Goal: Task Accomplishment & Management: Manage account settings

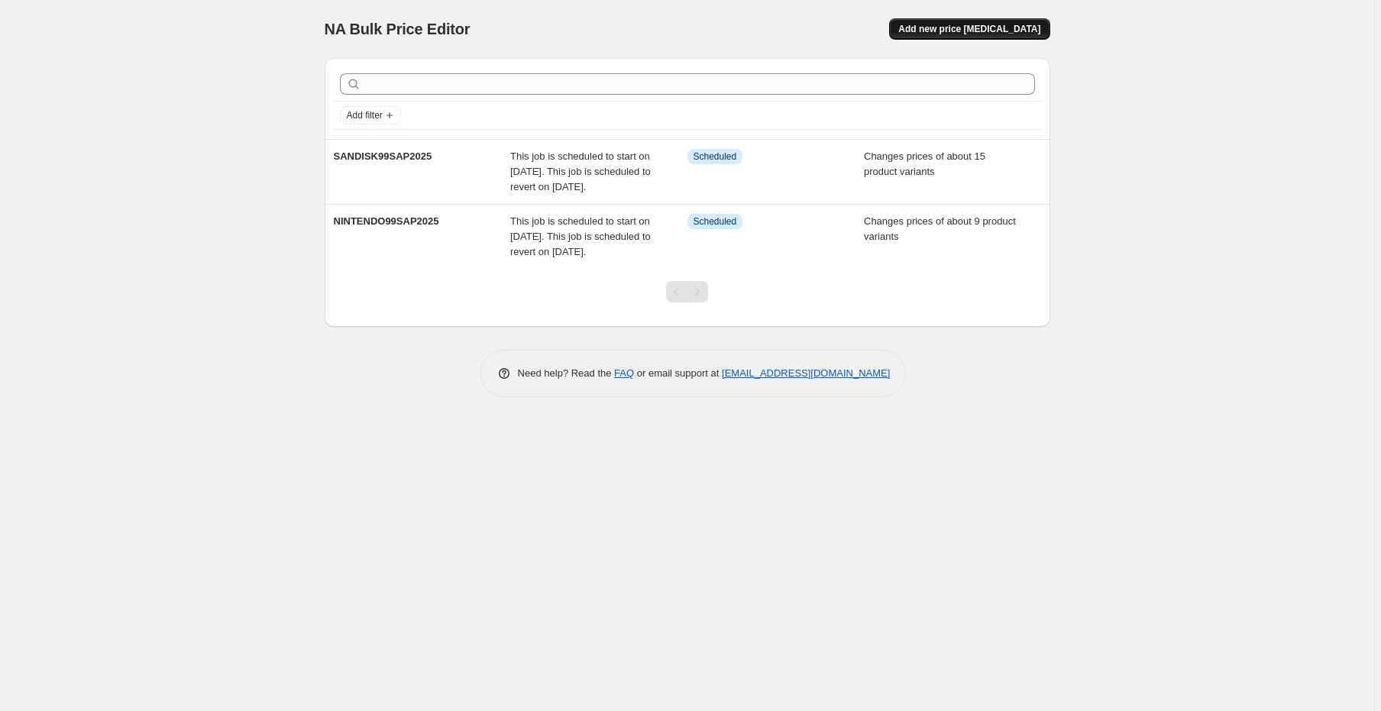
click at [979, 33] on span "Add new price [MEDICAL_DATA]" at bounding box center [969, 29] width 142 height 12
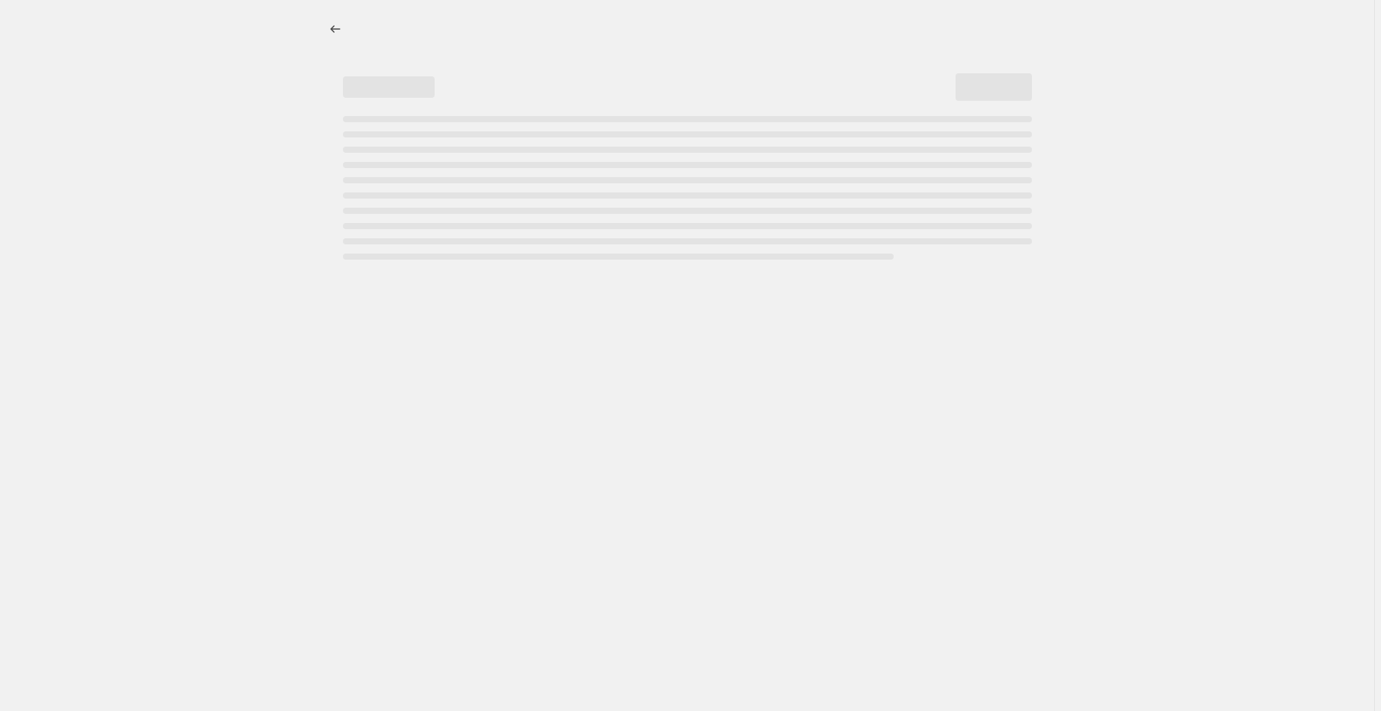
select select "percentage"
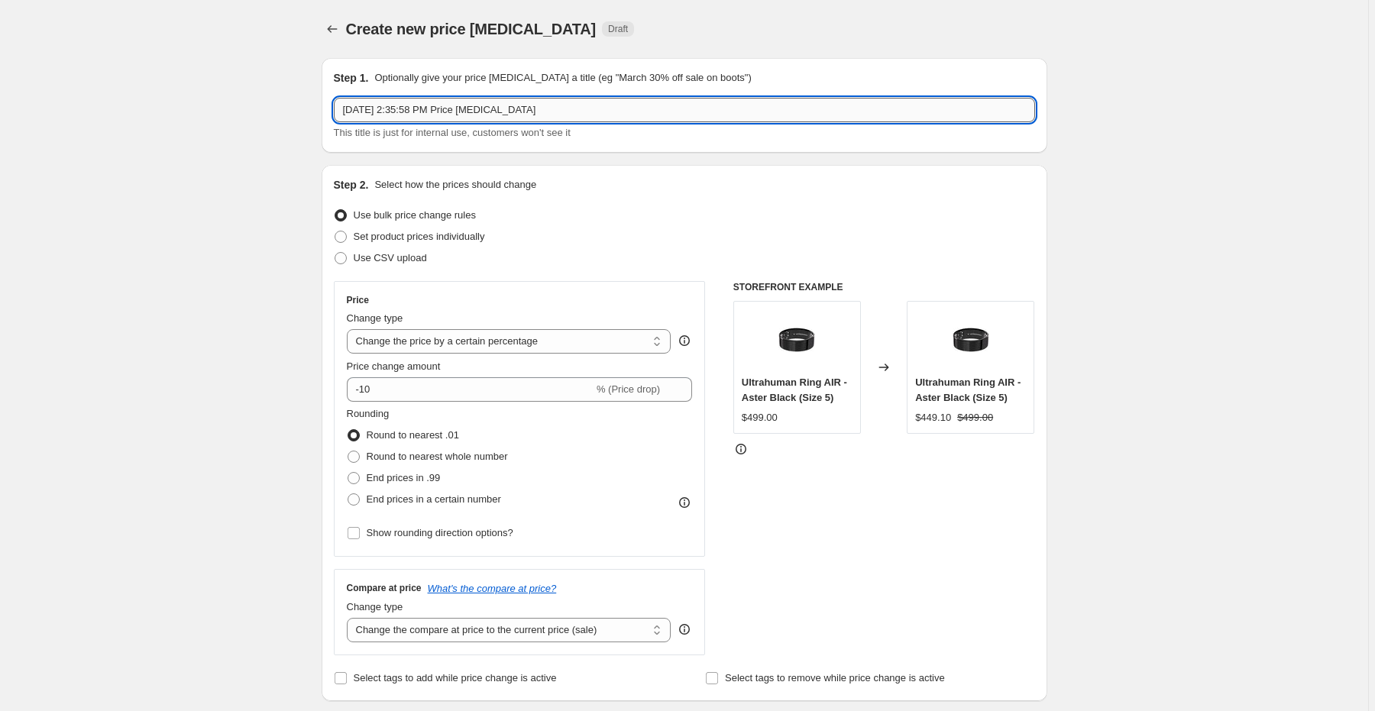
click at [528, 112] on input "[DATE] 2:35:58 PM Price [MEDICAL_DATA]" at bounding box center [684, 110] width 701 height 24
paste input "KYCN-K17M-H1"
drag, startPoint x: 395, startPoint y: 112, endPoint x: 495, endPoint y: 113, distance: 100.0
click at [495, 113] on input "KEYCHRONSAP992025" at bounding box center [684, 110] width 701 height 24
paste input "99SAP2025 Info"
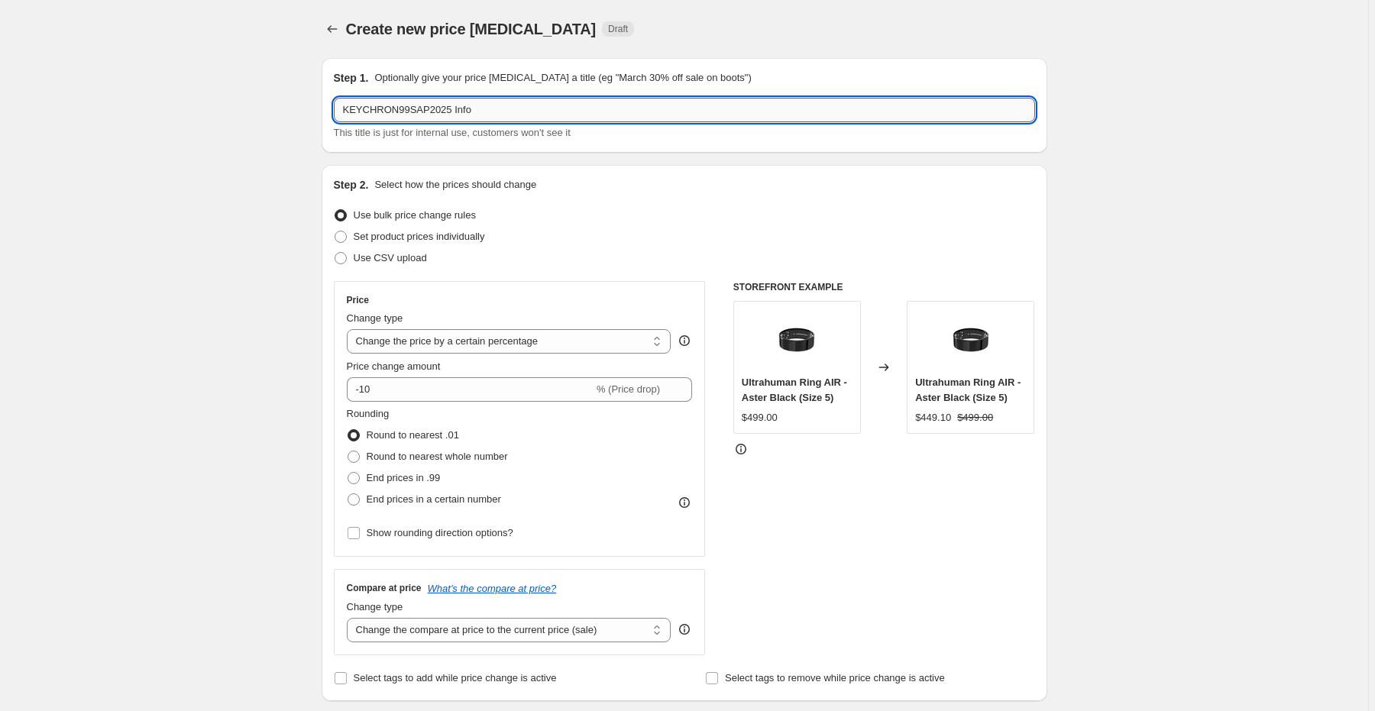
drag, startPoint x: 444, startPoint y: 108, endPoint x: 509, endPoint y: 118, distance: 65.7
click at [509, 118] on input "KEYCHRON99SAP2025 Info" at bounding box center [684, 110] width 701 height 24
type input "KEYCHRON99SAP2025"
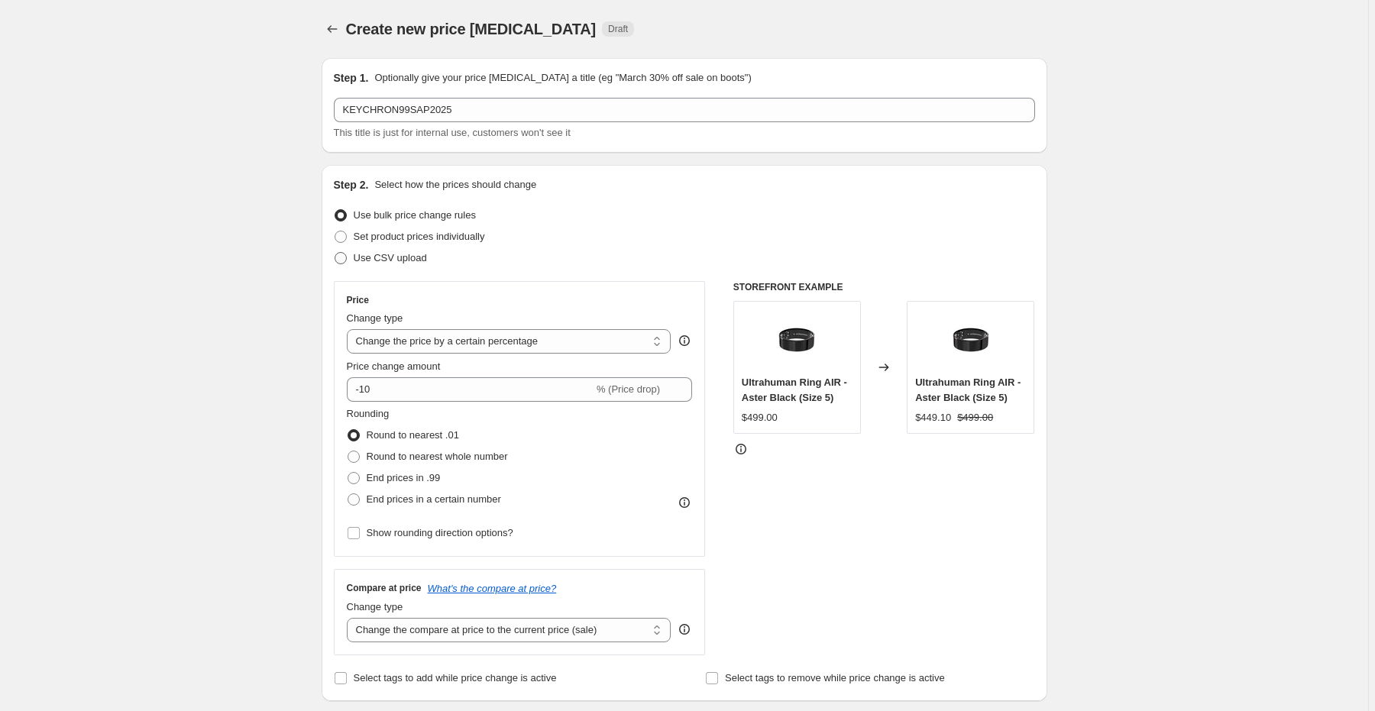
click at [404, 257] on span "Use CSV upload" at bounding box center [390, 257] width 73 height 11
click at [335, 253] on input "Use CSV upload" at bounding box center [335, 252] width 1 height 1
radio input "true"
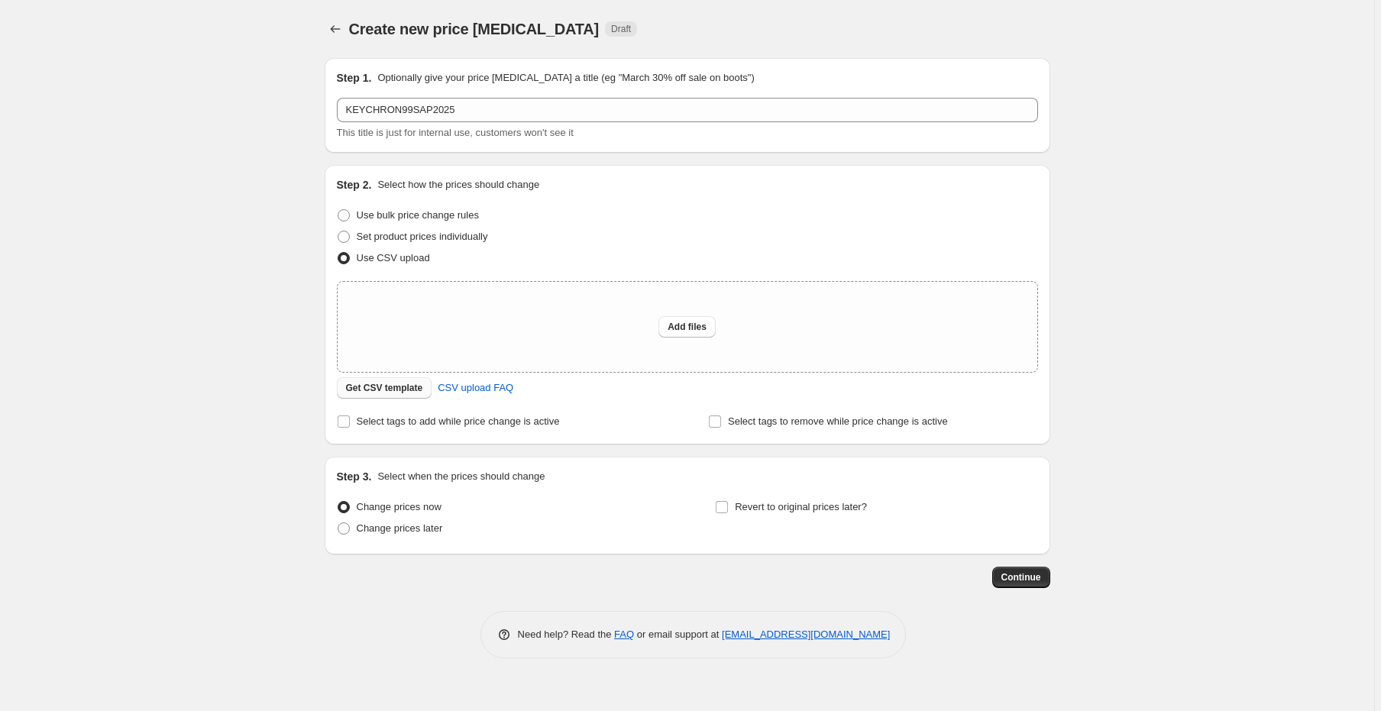
click at [374, 391] on span "Get CSV template" at bounding box center [384, 388] width 77 height 12
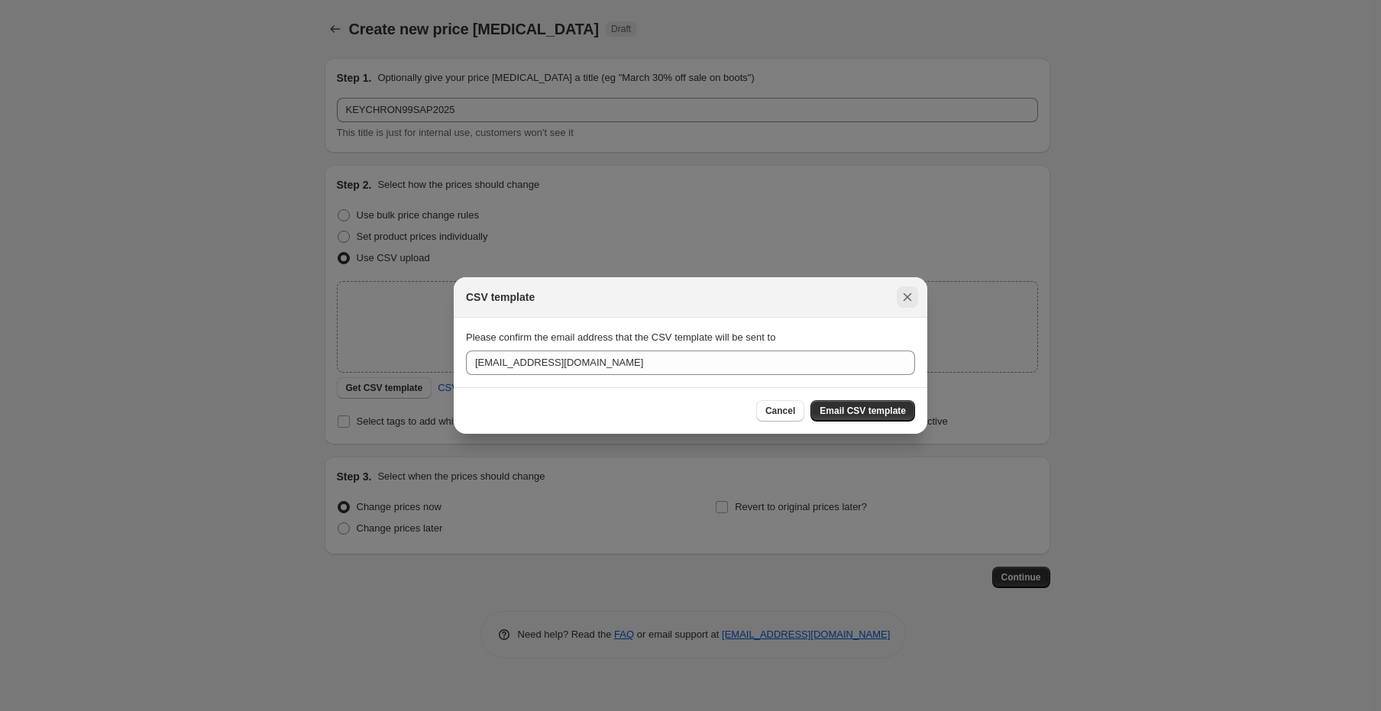
click at [907, 291] on icon "Close" at bounding box center [907, 296] width 15 height 15
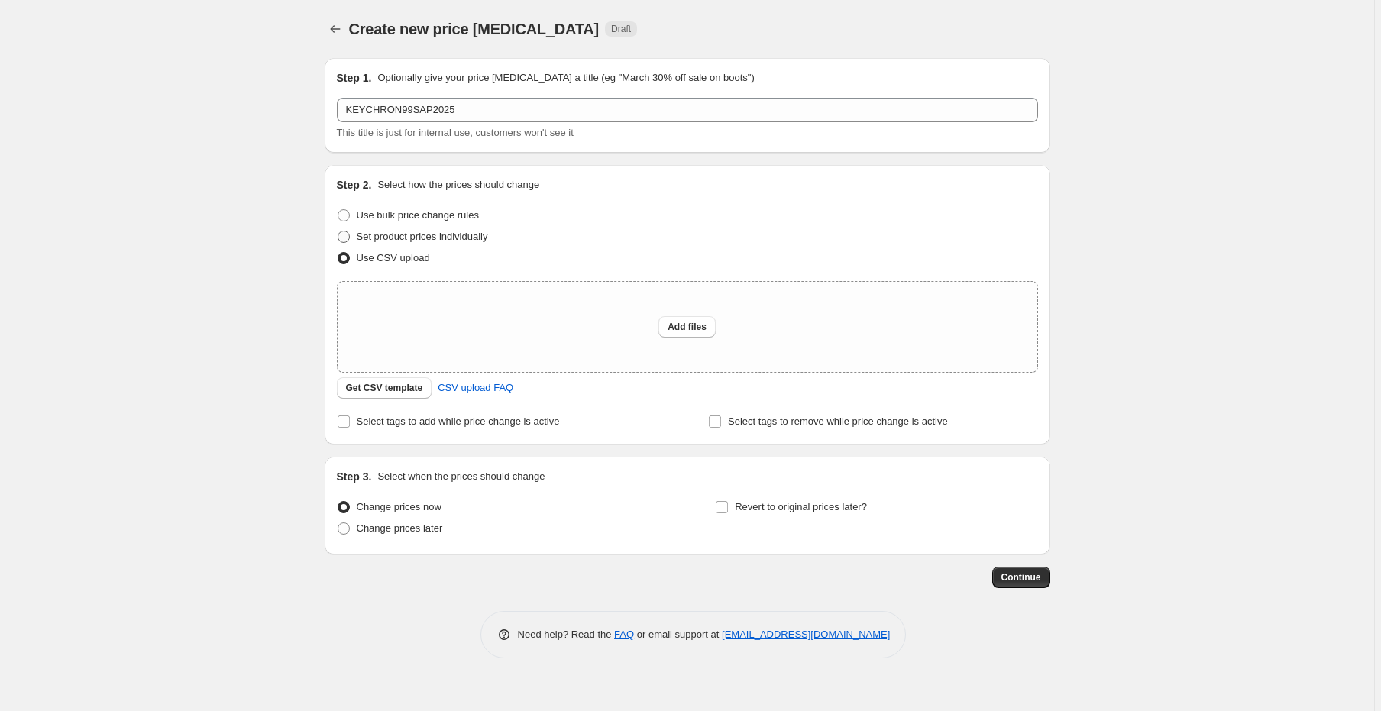
click at [462, 238] on span "Set product prices individually" at bounding box center [422, 236] width 131 height 11
click at [338, 231] on input "Set product prices individually" at bounding box center [338, 231] width 1 height 1
radio input "true"
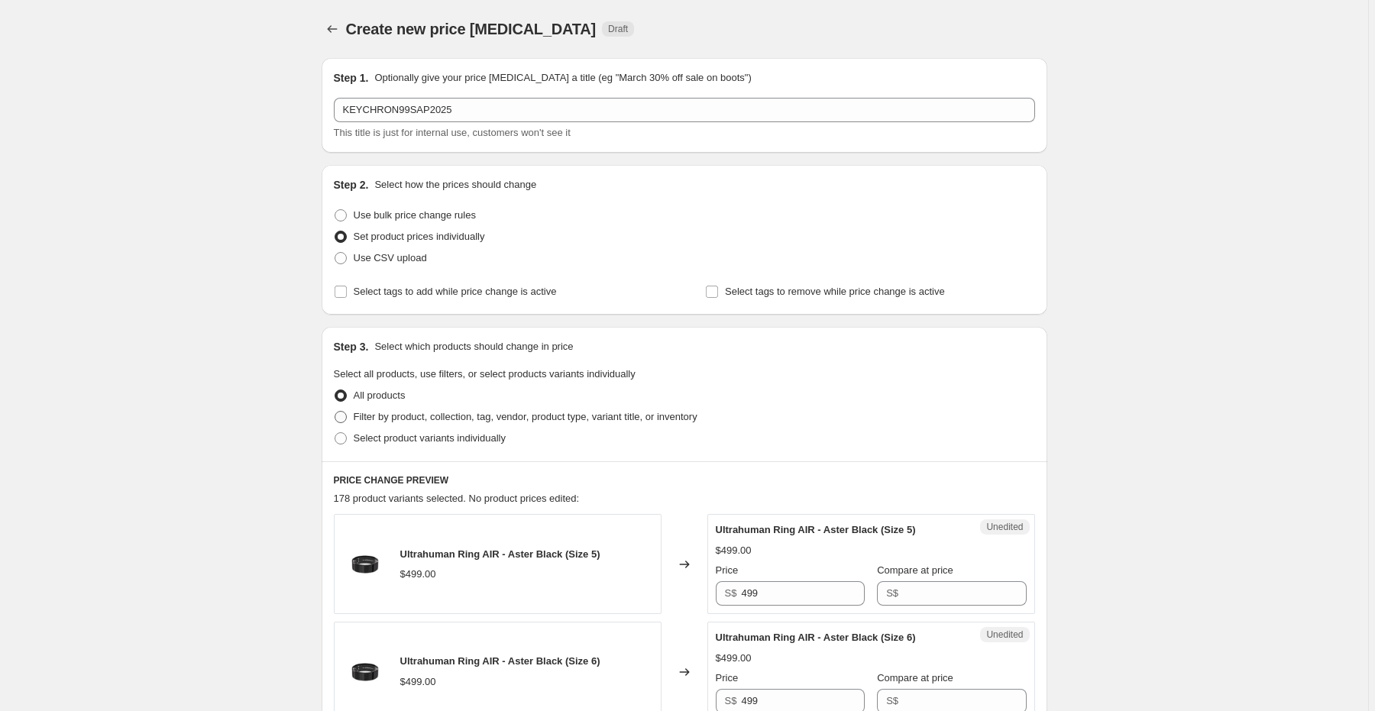
click at [444, 416] on span "Filter by product, collection, tag, vendor, product type, variant title, or inv…" at bounding box center [526, 416] width 344 height 11
click at [335, 412] on input "Filter by product, collection, tag, vendor, product type, variant title, or inv…" at bounding box center [335, 411] width 1 height 1
radio input "true"
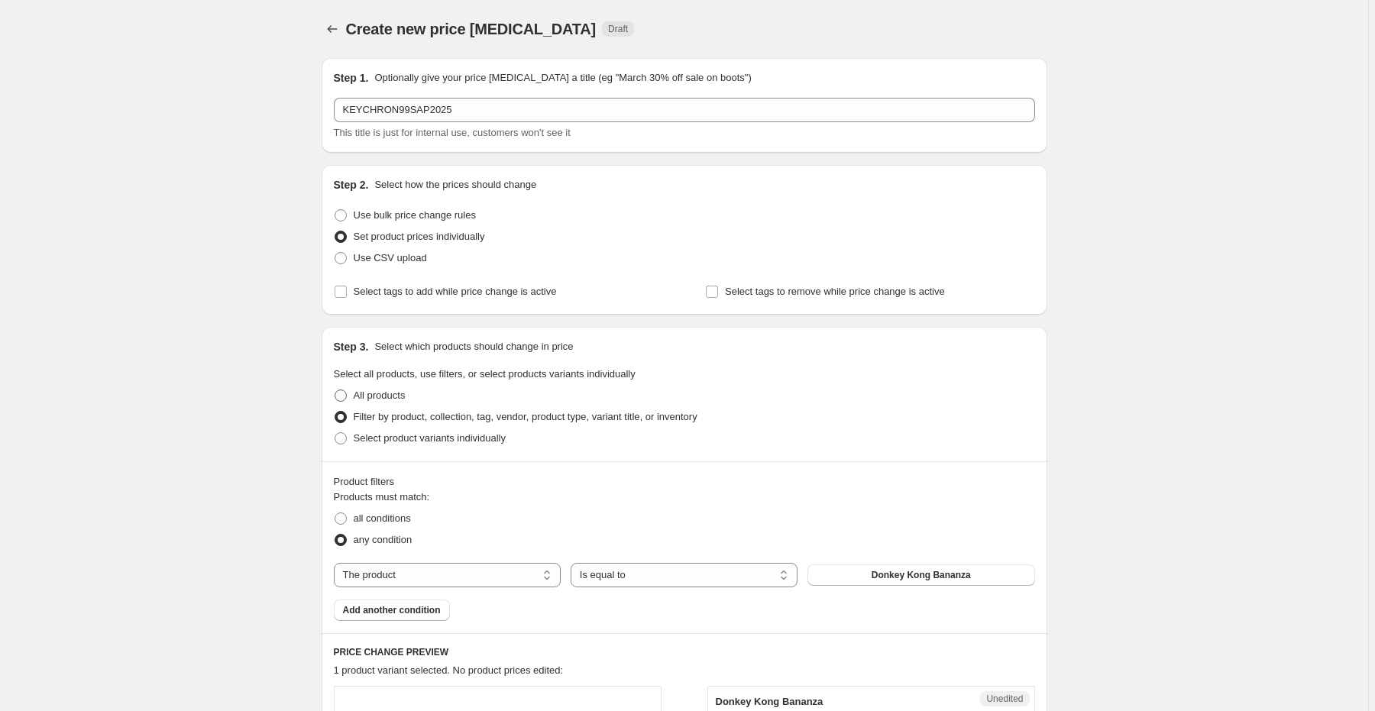
click at [395, 394] on span "All products" at bounding box center [380, 394] width 52 height 11
click at [335, 390] on input "All products" at bounding box center [335, 389] width 1 height 1
radio input "true"
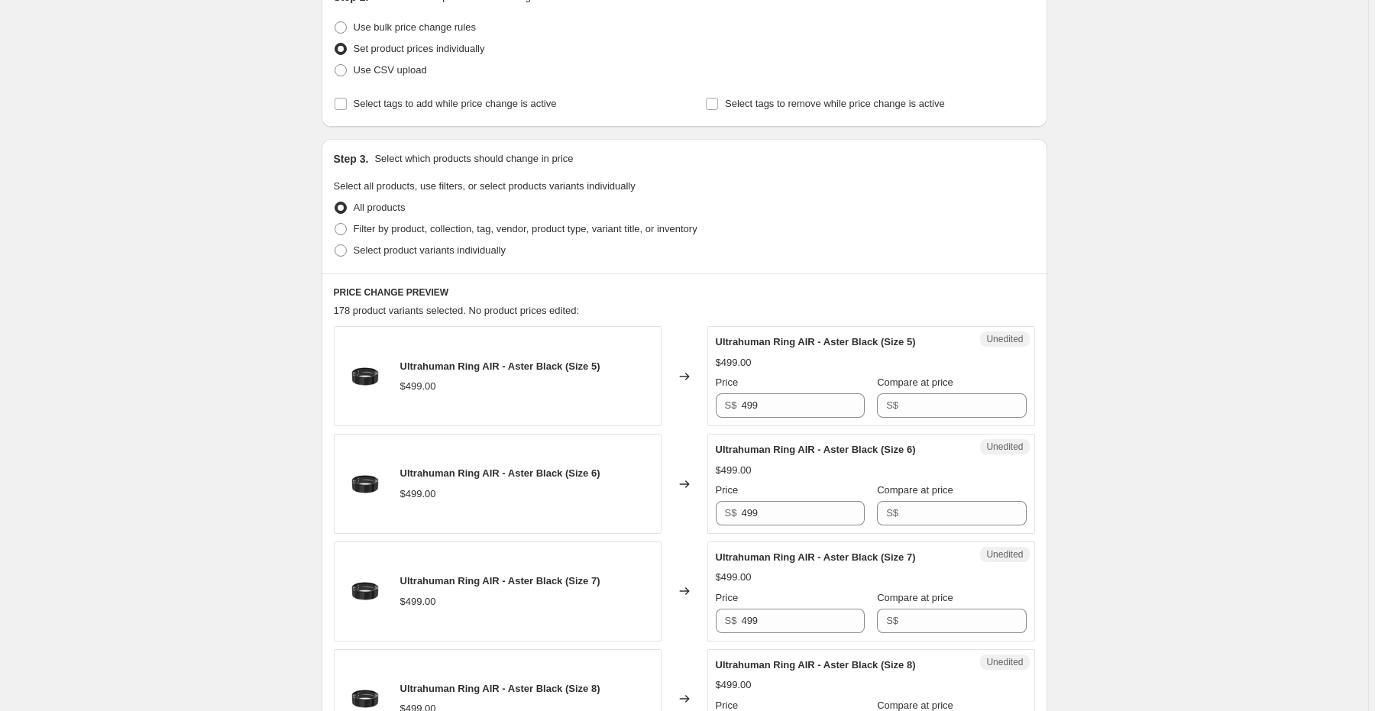
scroll to position [22, 0]
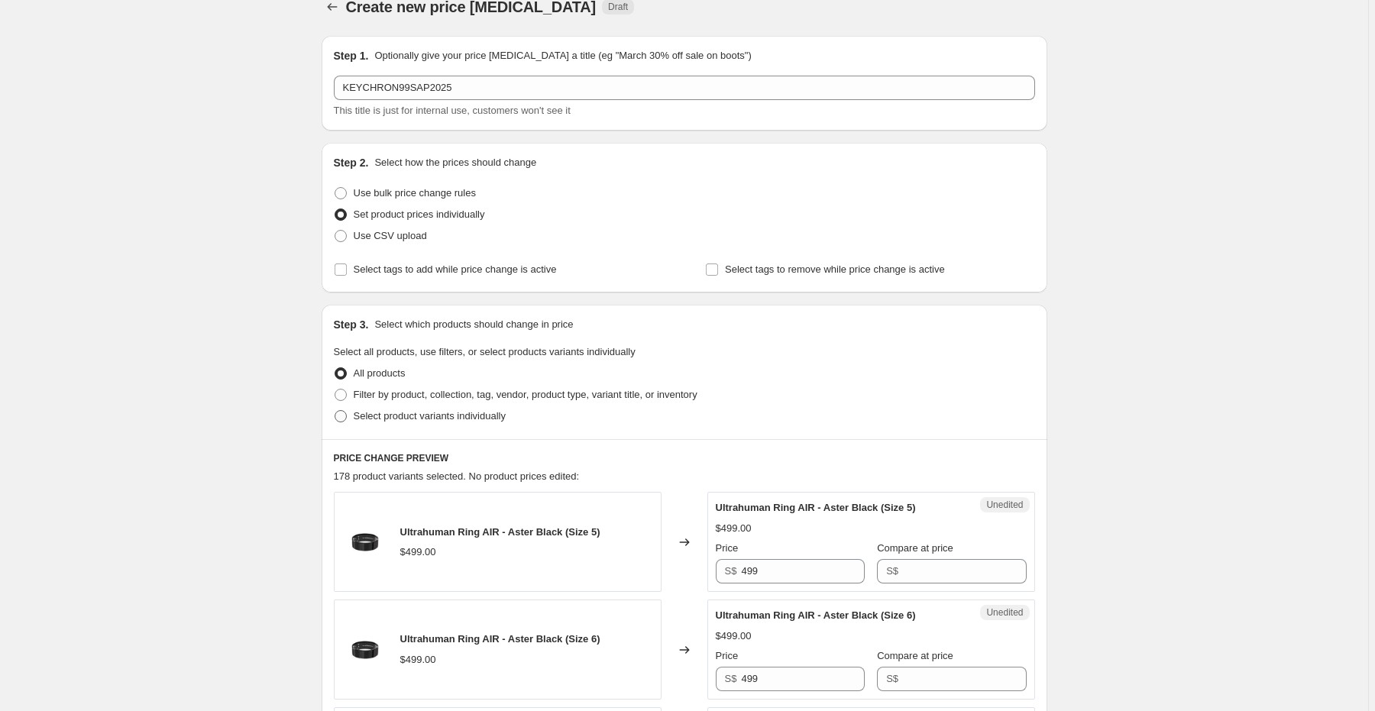
click at [482, 416] on span "Select product variants individually" at bounding box center [430, 415] width 152 height 11
click at [335, 411] on input "Select product variants individually" at bounding box center [335, 410] width 1 height 1
radio input "true"
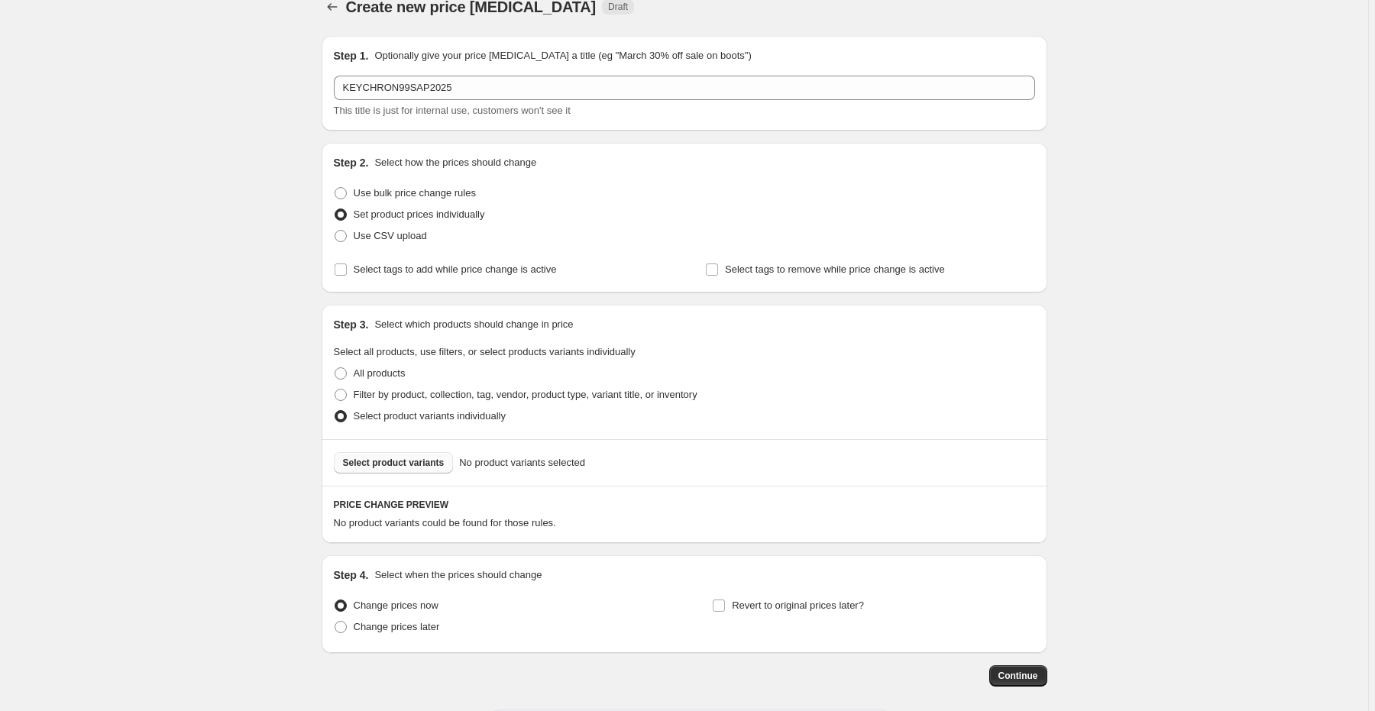
click at [411, 461] on span "Select product variants" at bounding box center [394, 463] width 102 height 12
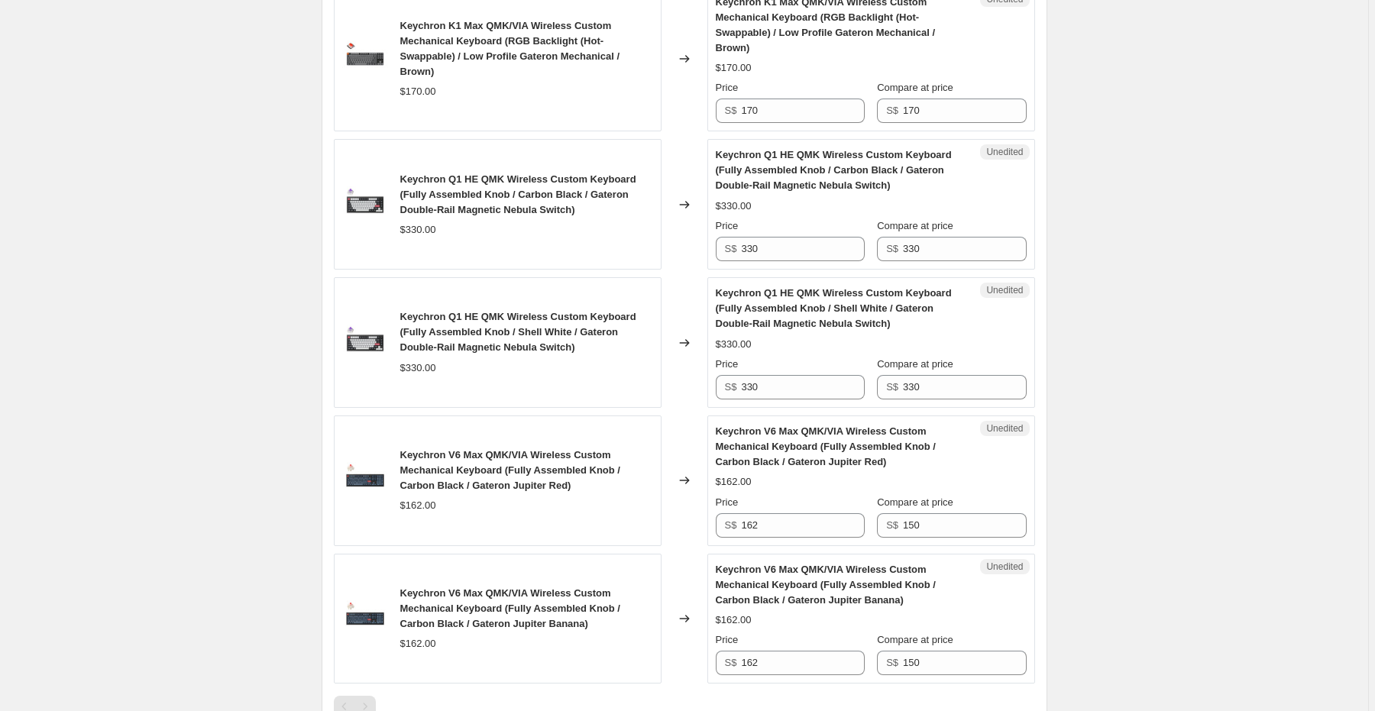
scroll to position [2588, 0]
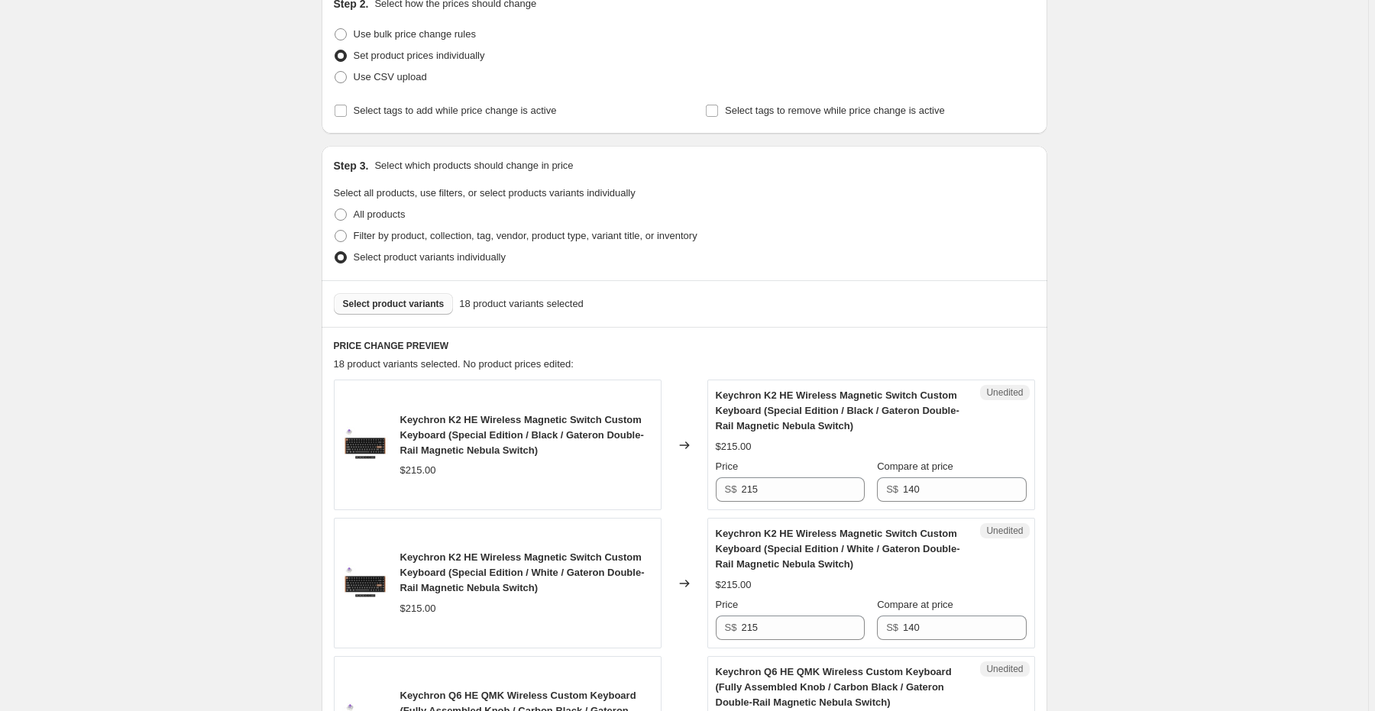
scroll to position [428, 0]
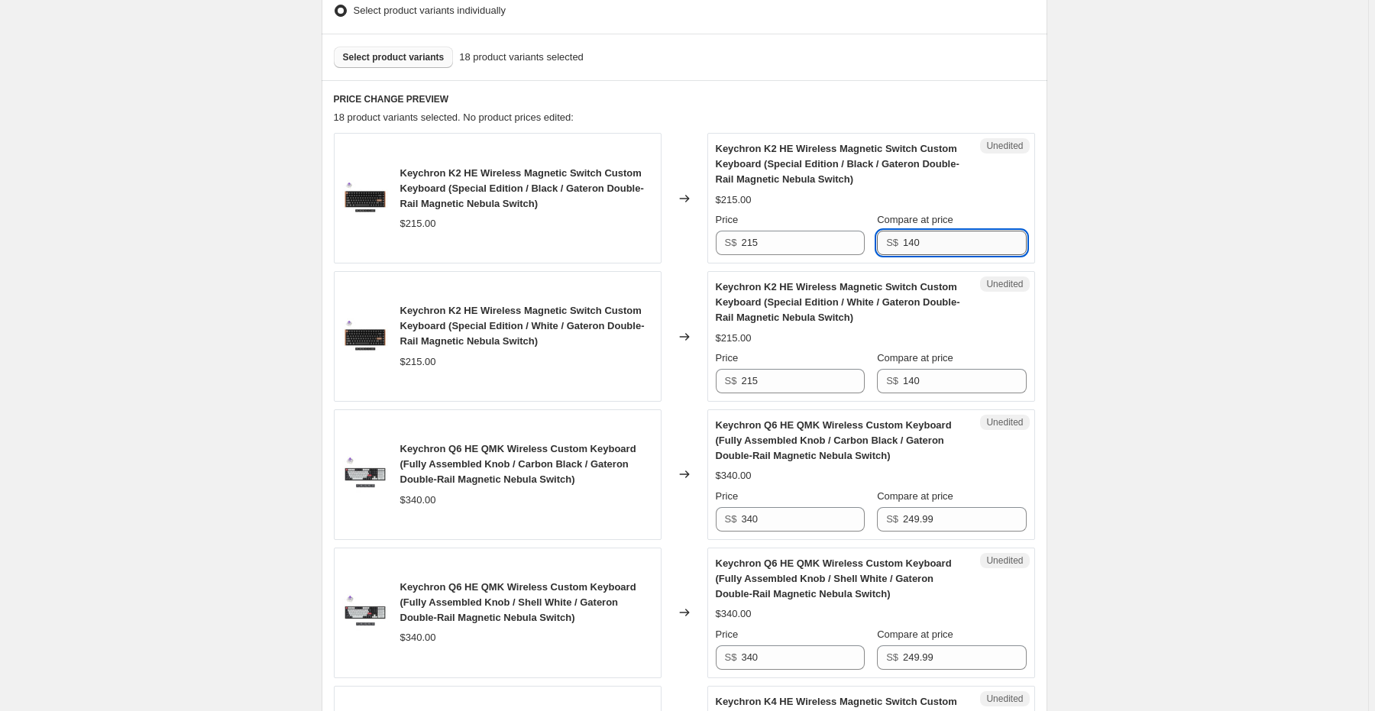
click at [927, 241] on input "140" at bounding box center [964, 243] width 123 height 24
click at [761, 244] on input "215" at bounding box center [802, 243] width 123 height 24
click at [923, 244] on input "140" at bounding box center [964, 243] width 123 height 24
paste input "215"
type input "215"
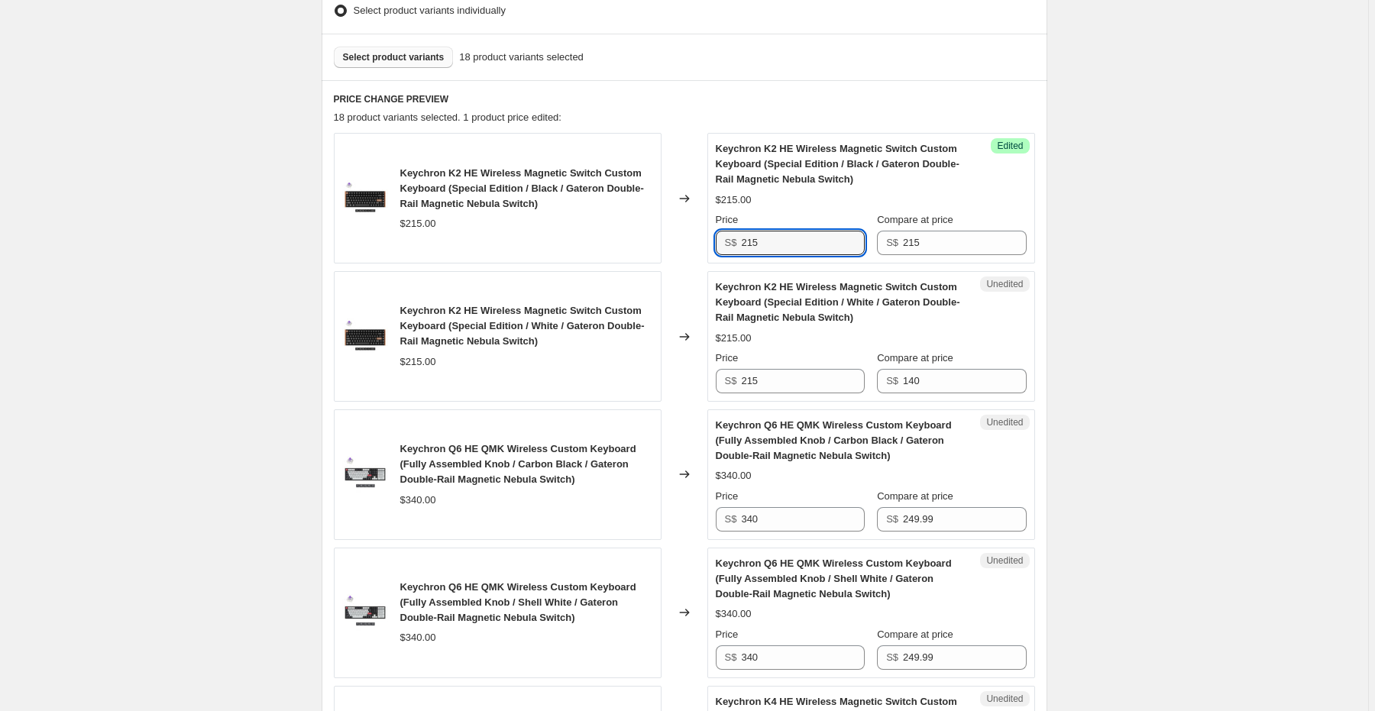
drag, startPoint x: 810, startPoint y: 244, endPoint x: 627, endPoint y: 254, distance: 182.8
click at [627, 254] on div "Keychron K2 HE Wireless Magnetic Switch Custom Keyboard (Special Edition / Blac…" at bounding box center [684, 198] width 701 height 131
drag, startPoint x: 790, startPoint y: 241, endPoint x: 706, endPoint y: 241, distance: 84.8
click at [707, 241] on div "Keychron K2 HE Wireless Magnetic Switch Custom Keyboard (Special Edition / Blac…" at bounding box center [684, 198] width 701 height 131
type input "172"
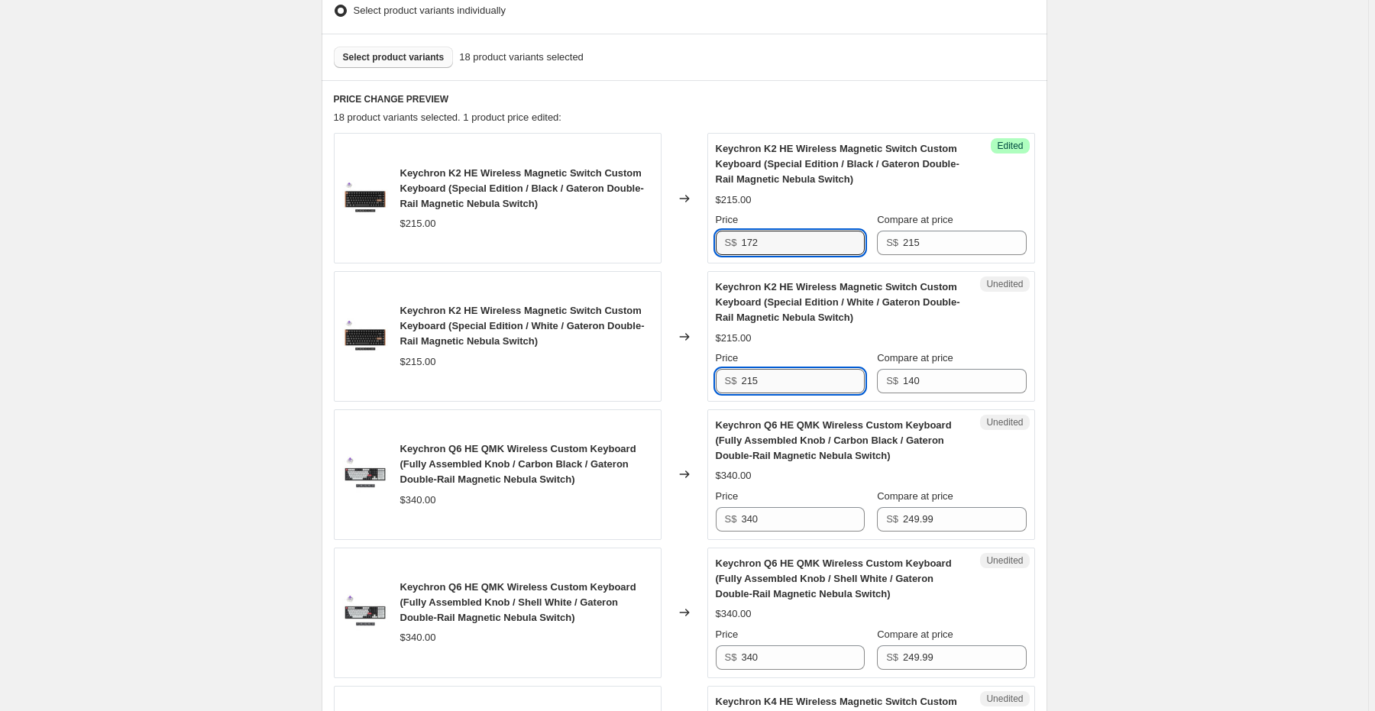
click at [760, 373] on input "215" at bounding box center [802, 381] width 123 height 24
paste input "172"
type input "172"
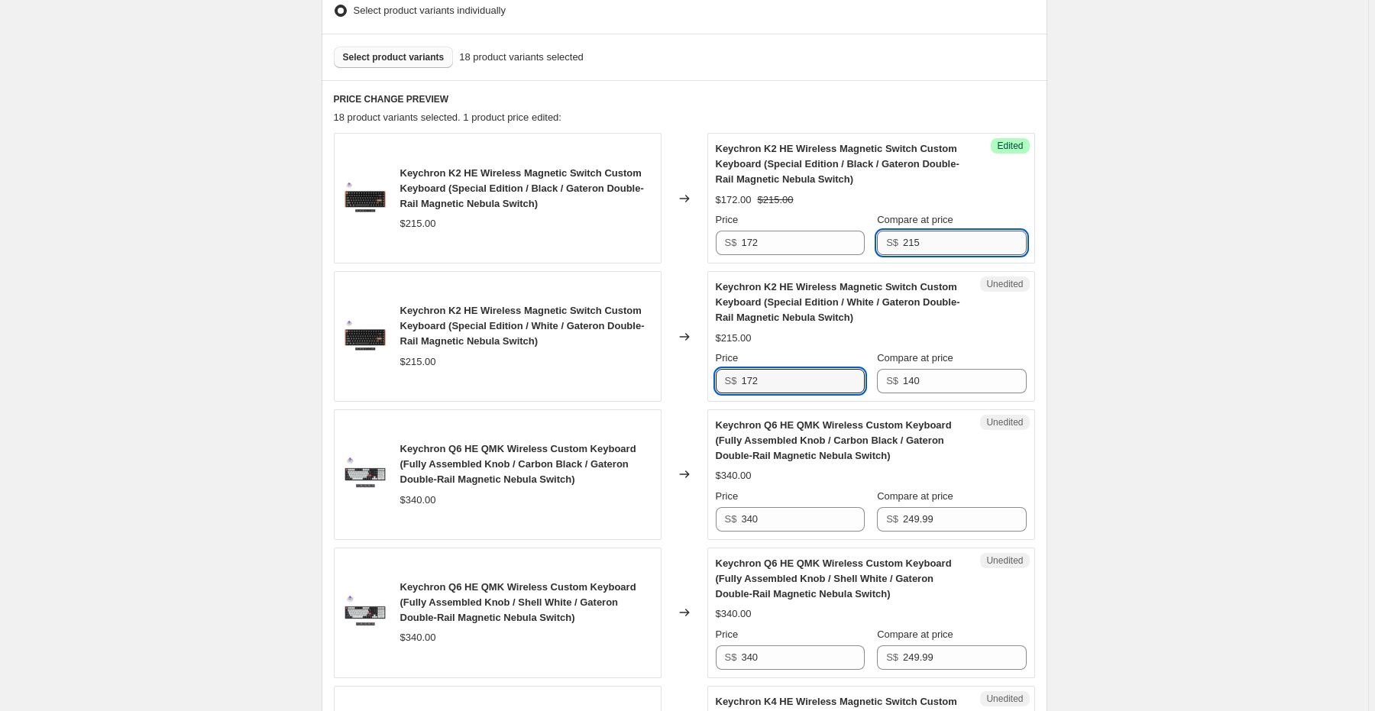
click at [932, 244] on input "215" at bounding box center [964, 243] width 123 height 24
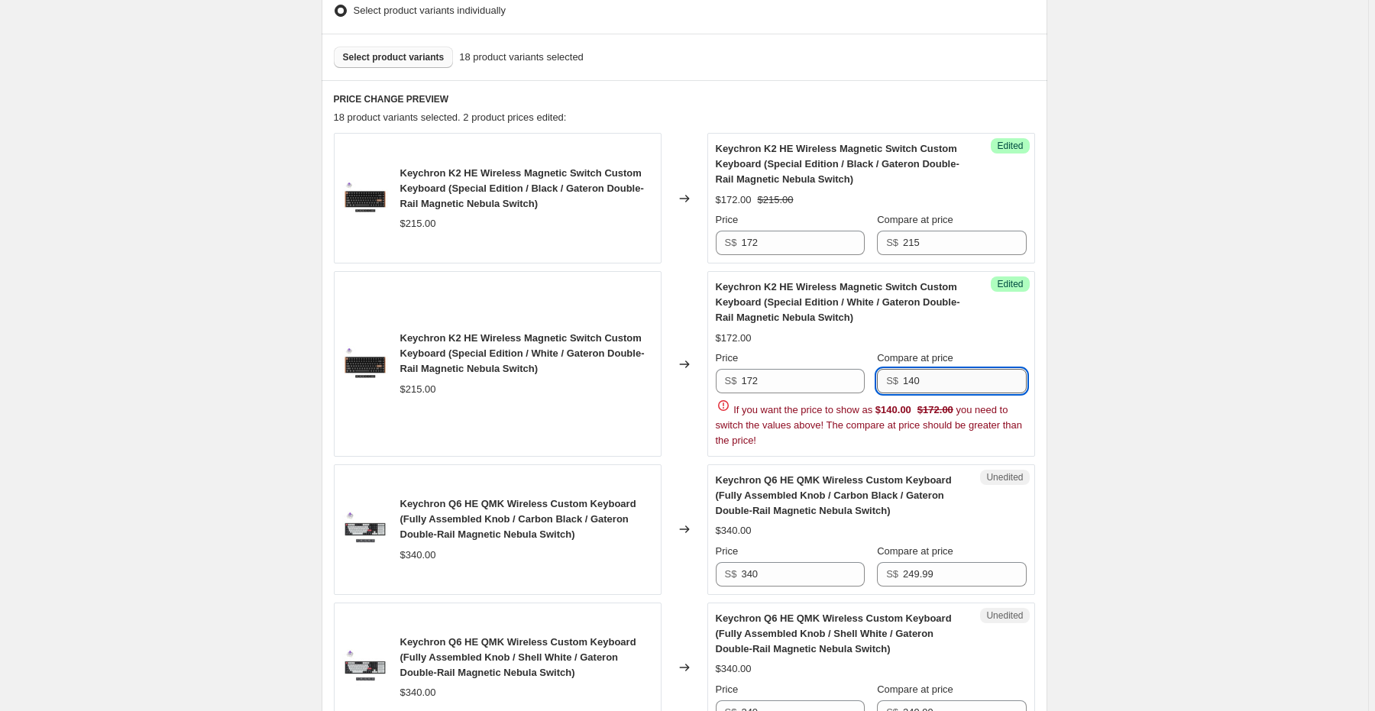
click at [920, 377] on input "140" at bounding box center [964, 381] width 123 height 24
paste input "215"
type input "215"
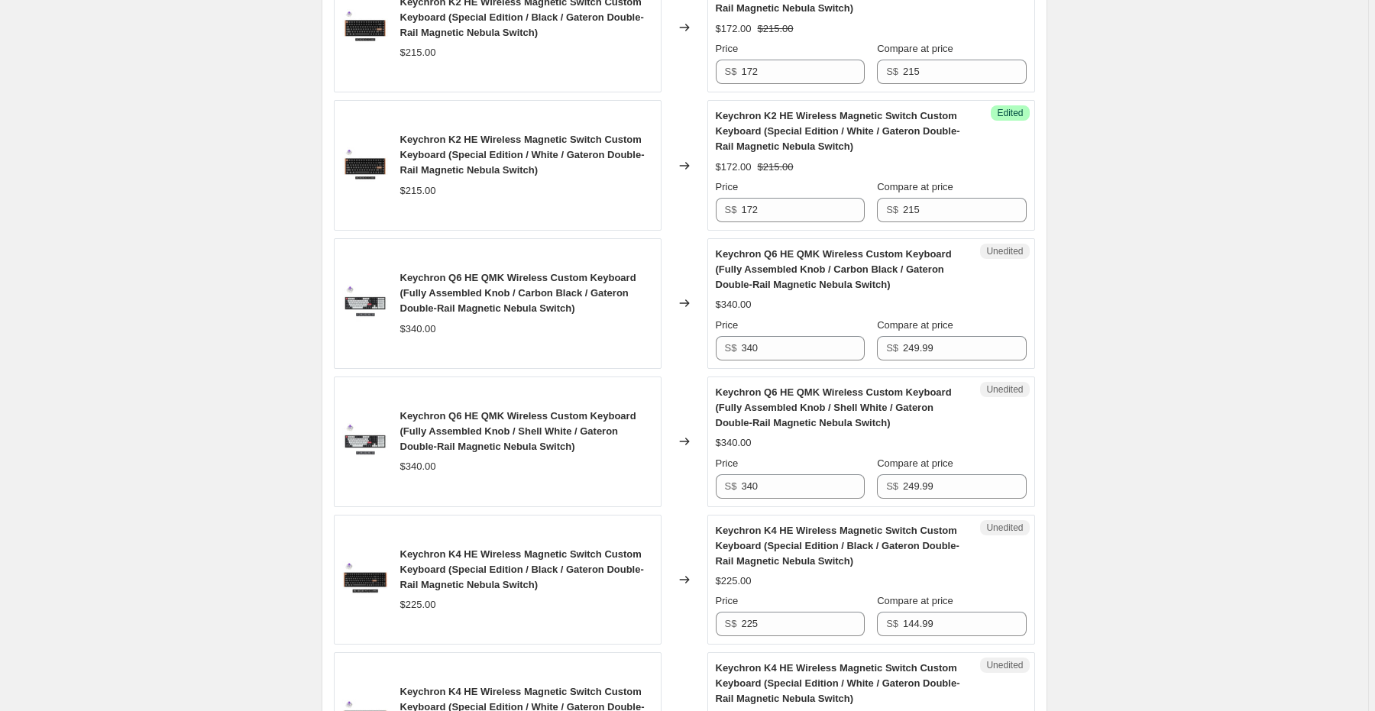
scroll to position [611, 0]
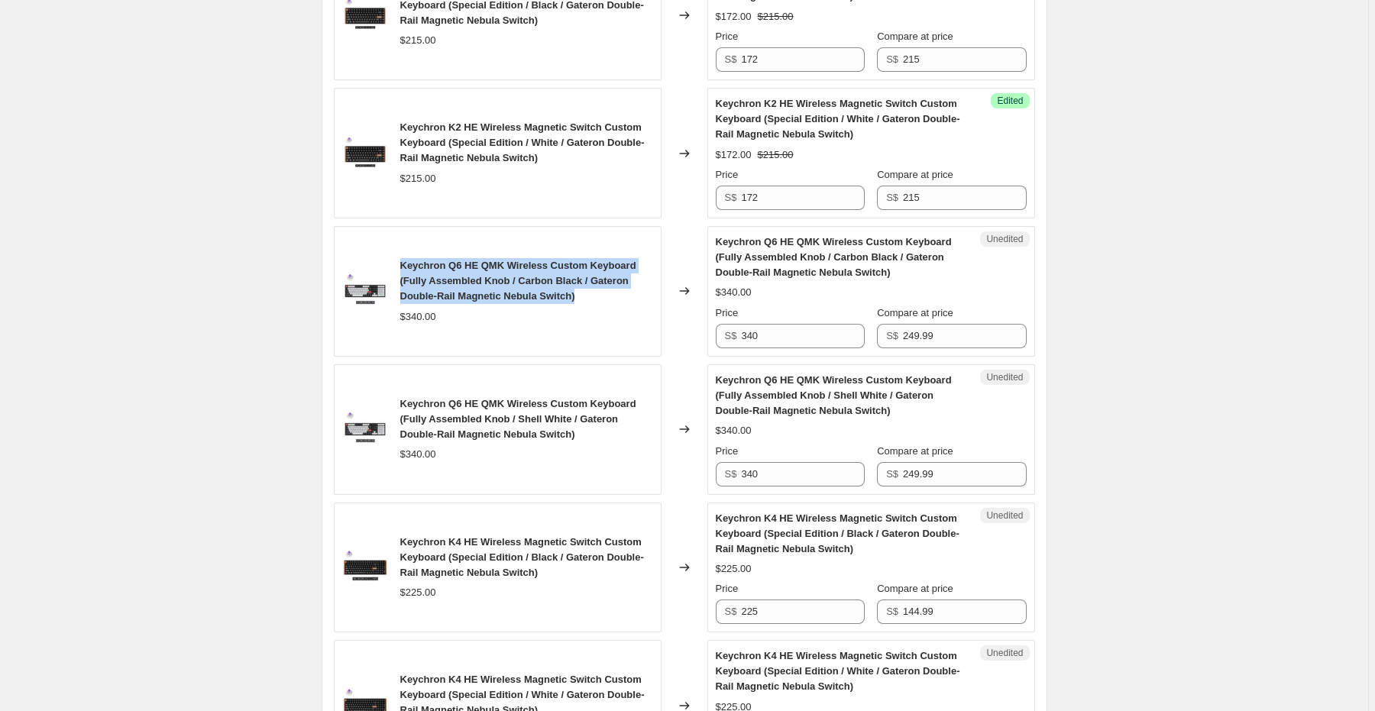
drag, startPoint x: 406, startPoint y: 263, endPoint x: 597, endPoint y: 301, distance: 195.5
click at [597, 301] on div "Keychron Q6 HE QMK Wireless Custom Keyboard (Fully Assembled Knob / Carbon Blac…" at bounding box center [498, 291] width 328 height 131
copy span "Keychron Q6 HE QMK Wireless Custom Keyboard (Fully Assembled Knob / Carbon Blac…"
click at [577, 287] on div "Keychron Q6 HE QMK Wireless Custom Keyboard (Fully Assembled Knob / Carbon Blac…" at bounding box center [526, 281] width 253 height 46
drag, startPoint x: 402, startPoint y: 263, endPoint x: 551, endPoint y: 266, distance: 148.2
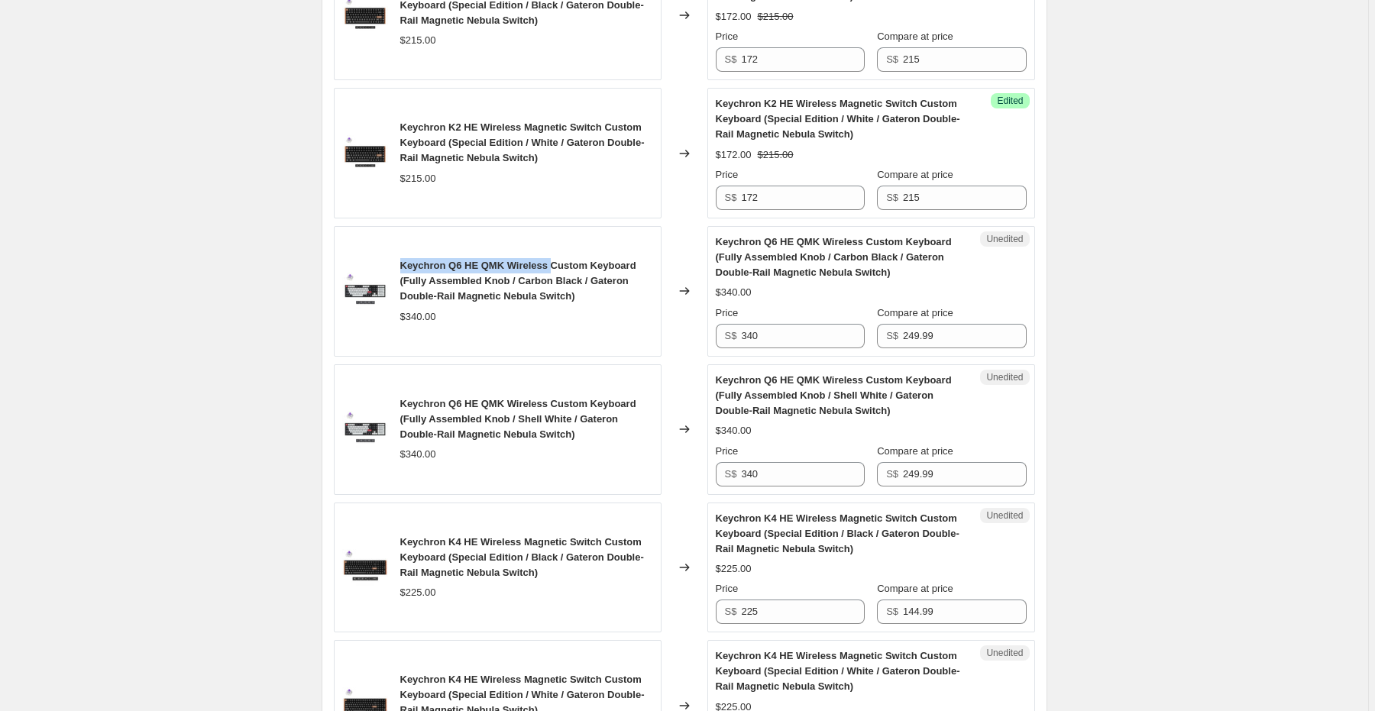
click at [551, 266] on span "Keychron Q6 HE QMK Wireless Custom Keyboard (Fully Assembled Knob / Carbon Blac…" at bounding box center [518, 281] width 236 height 42
copy span "Keychron Q6 HE QMK Wireless"
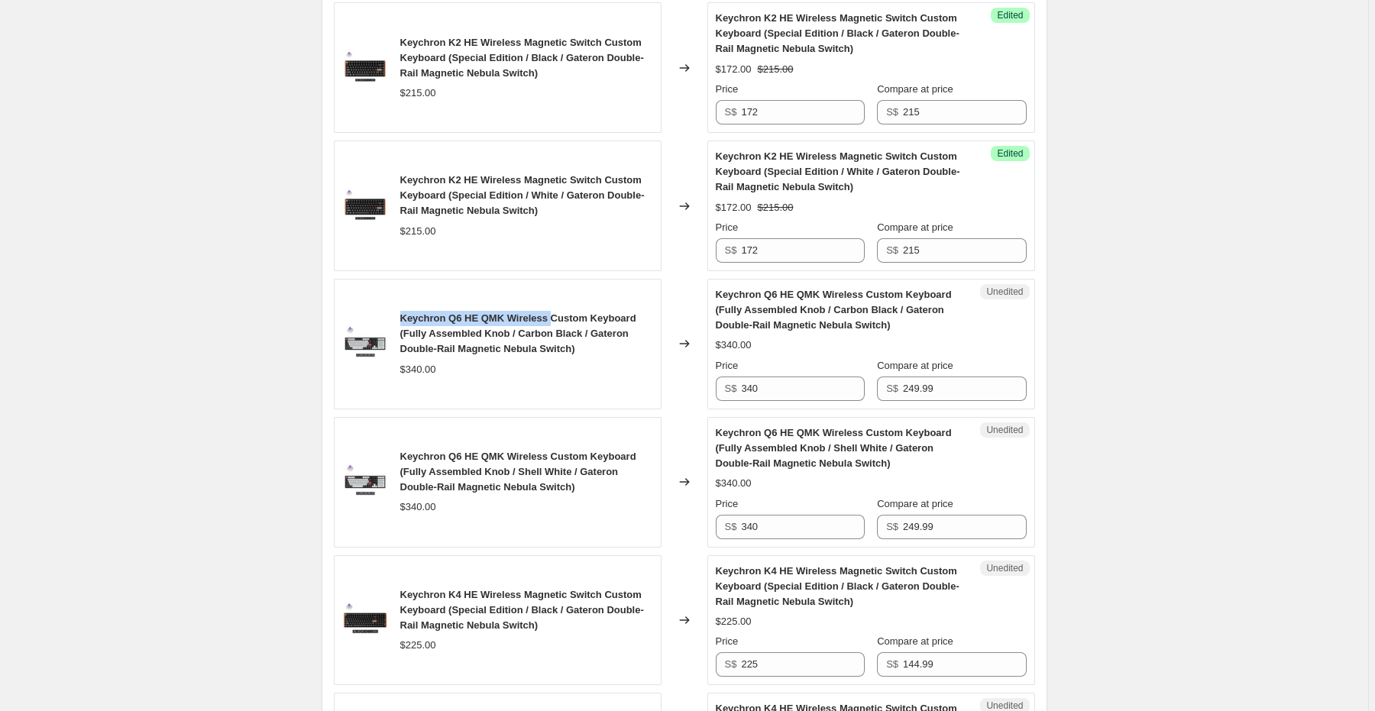
scroll to position [550, 0]
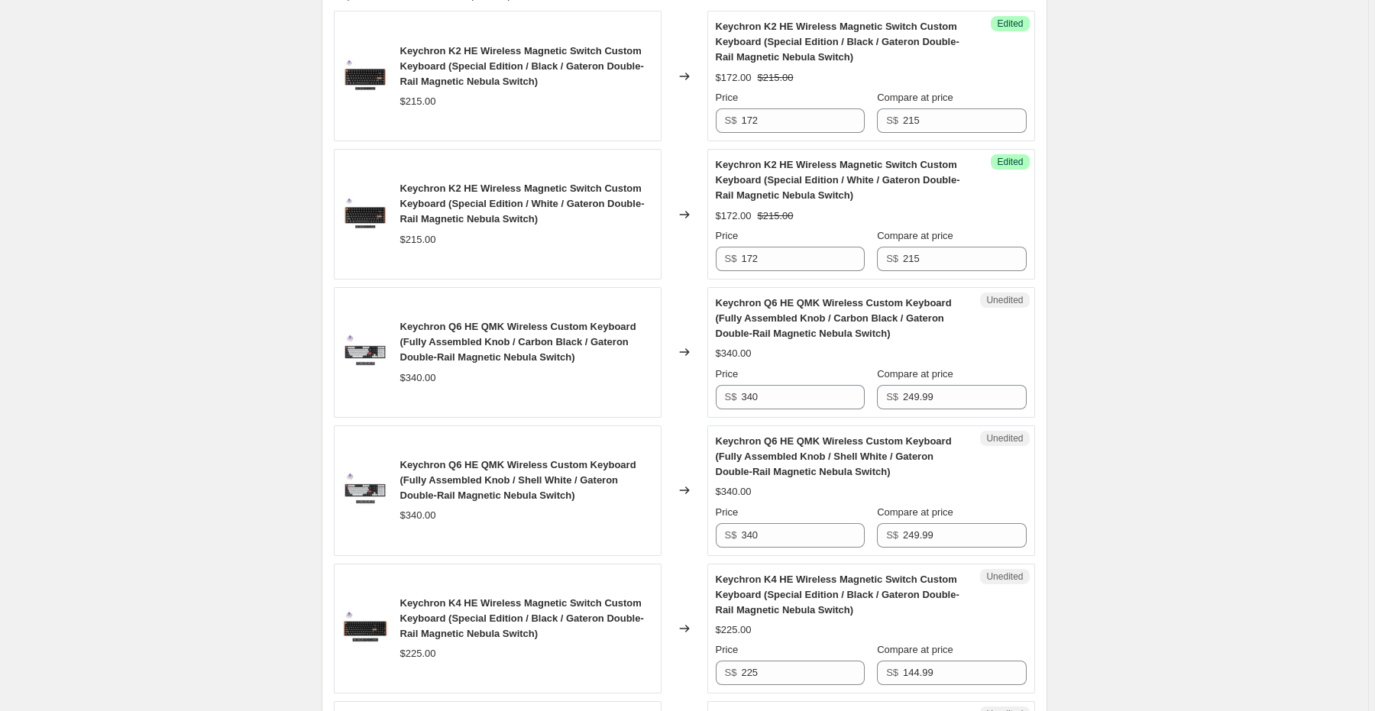
click at [925, 376] on span "Compare at price" at bounding box center [915, 373] width 76 height 11
click at [925, 385] on input "249.99" at bounding box center [964, 397] width 123 height 24
drag, startPoint x: 773, startPoint y: 397, endPoint x: 703, endPoint y: 397, distance: 69.5
click at [703, 397] on div "Keychron Q6 HE QMK Wireless Custom Keyboard (Fully Assembled Knob / Carbon Blac…" at bounding box center [684, 352] width 701 height 131
click at [939, 397] on input "249.99" at bounding box center [964, 397] width 123 height 24
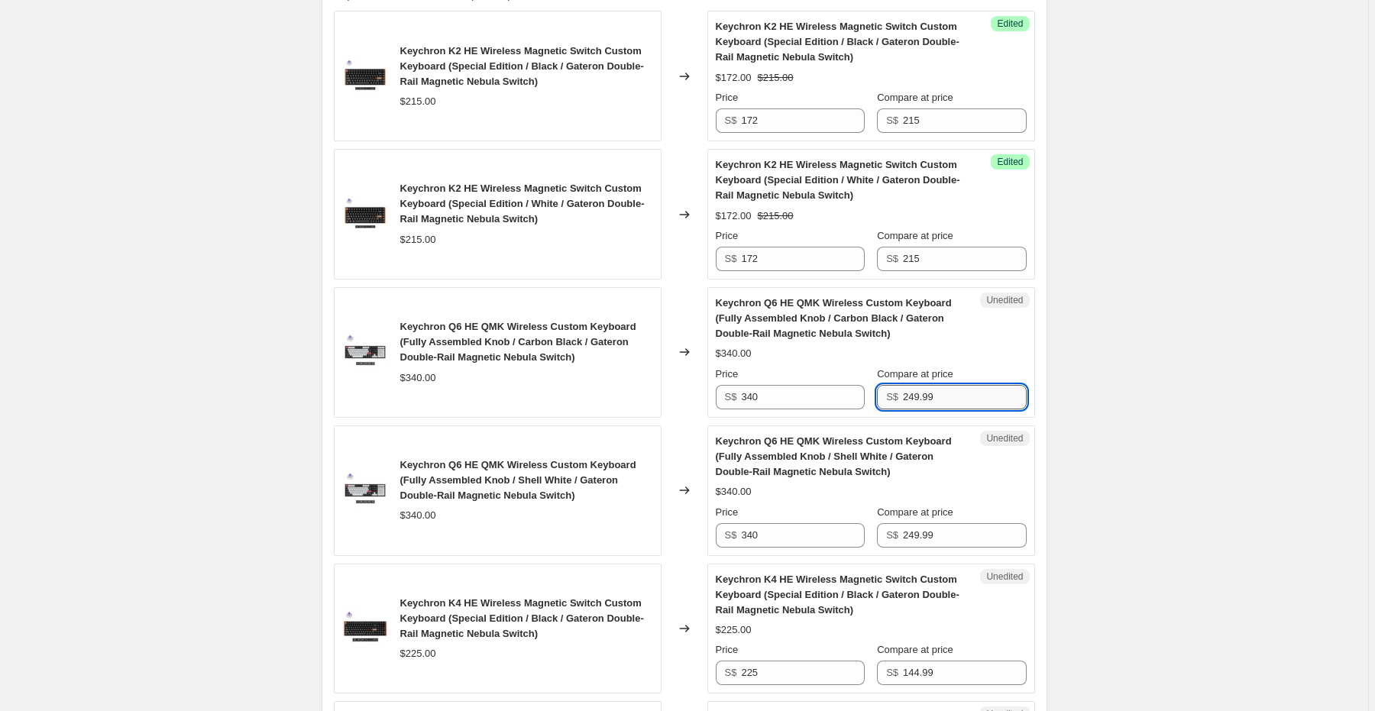
paste input "340"
type input "340"
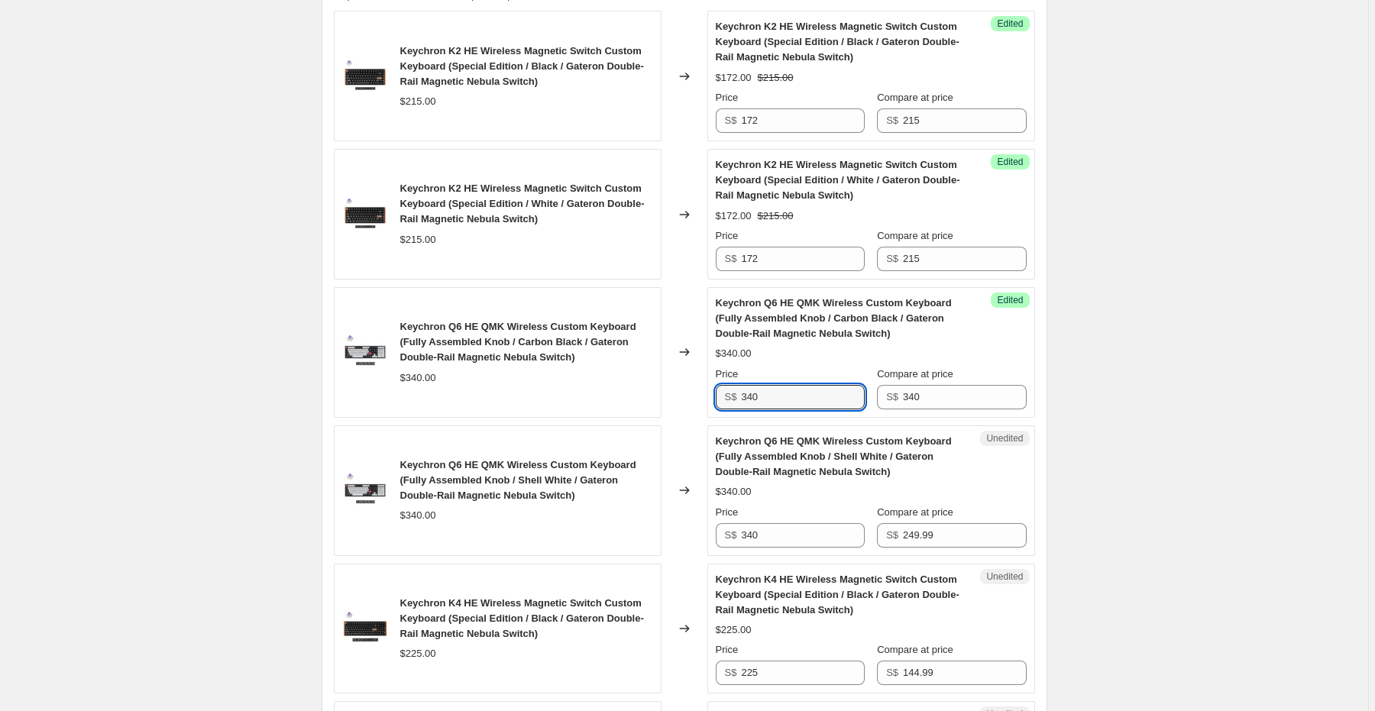
drag, startPoint x: 797, startPoint y: 393, endPoint x: 645, endPoint y: 391, distance: 152.0
click at [657, 394] on div "Keychron Q6 HE QMK Wireless Custom Keyboard (Fully Assembled Knob / Carbon Blac…" at bounding box center [684, 352] width 701 height 131
type input "272"
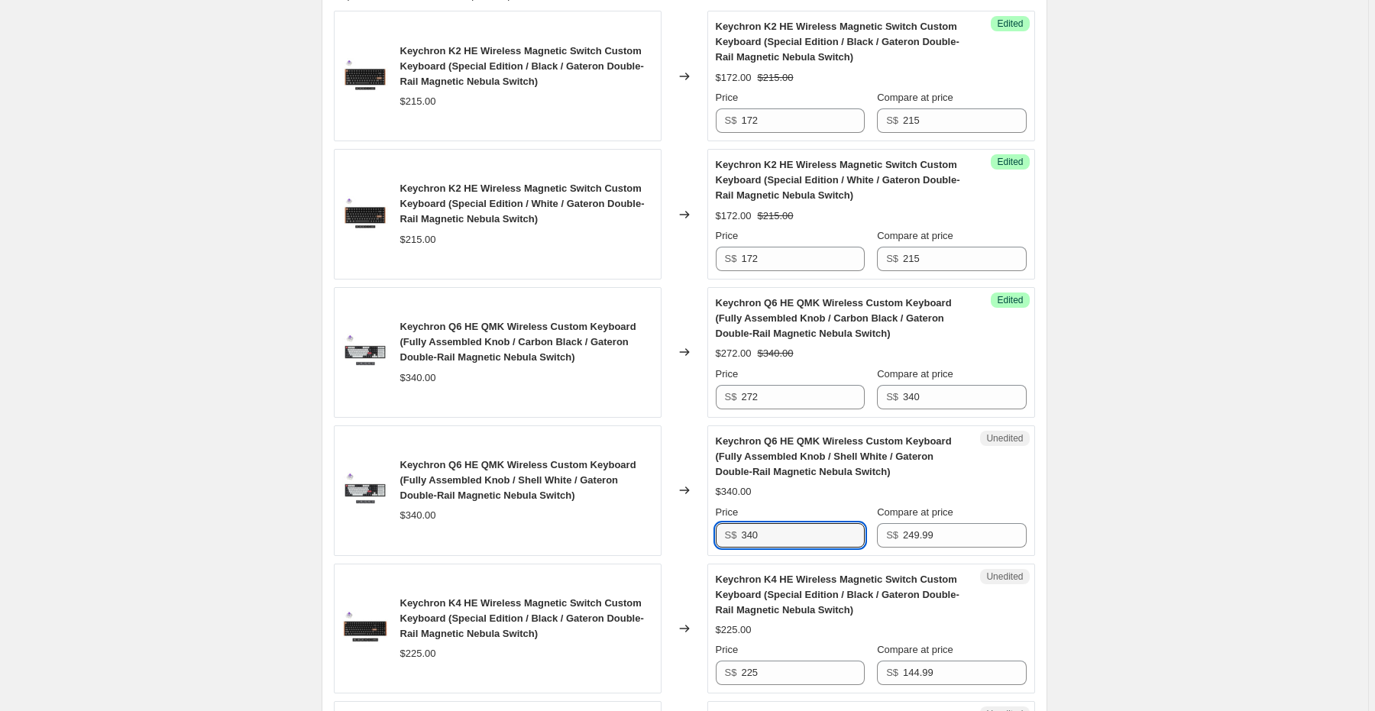
drag, startPoint x: 766, startPoint y: 535, endPoint x: 709, endPoint y: 538, distance: 57.4
click at [709, 538] on div "Keychron Q6 HE QMK Wireless Custom Keyboard (Fully Assembled Knob / Shell White…" at bounding box center [684, 490] width 701 height 131
drag, startPoint x: 940, startPoint y: 536, endPoint x: 842, endPoint y: 538, distance: 98.5
click at [842, 538] on div "Price S$ 340 Compare at price S$ 249.99" at bounding box center [871, 526] width 311 height 43
paste input "340"
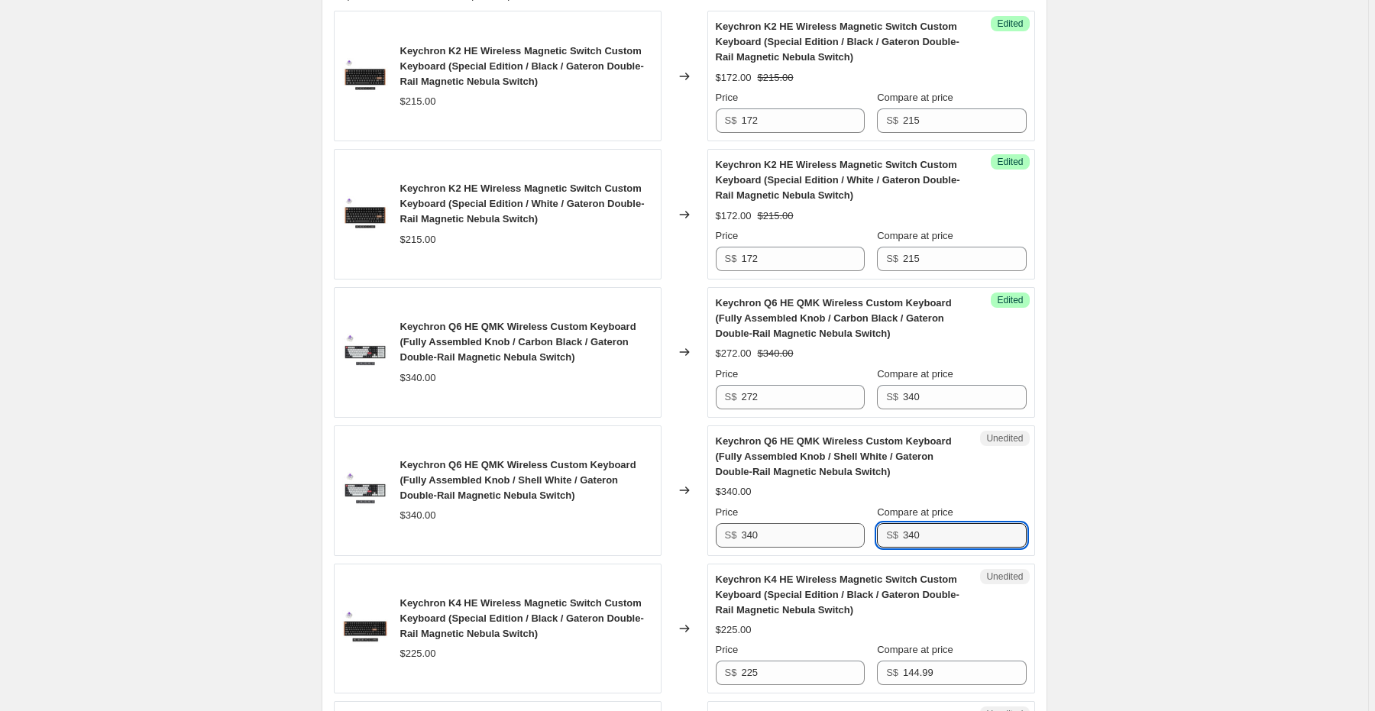
type input "340"
click at [787, 532] on input "340" at bounding box center [802, 535] width 123 height 24
type input "272"
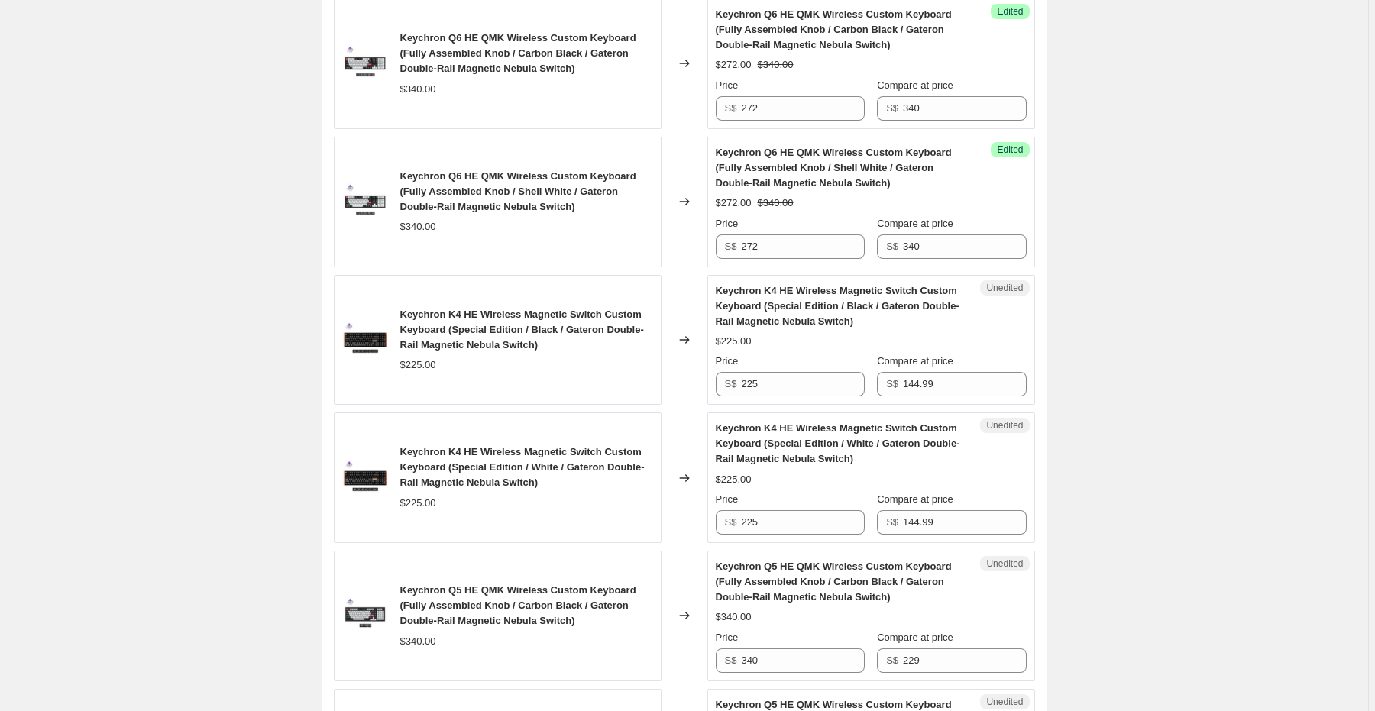
scroll to position [855, 0]
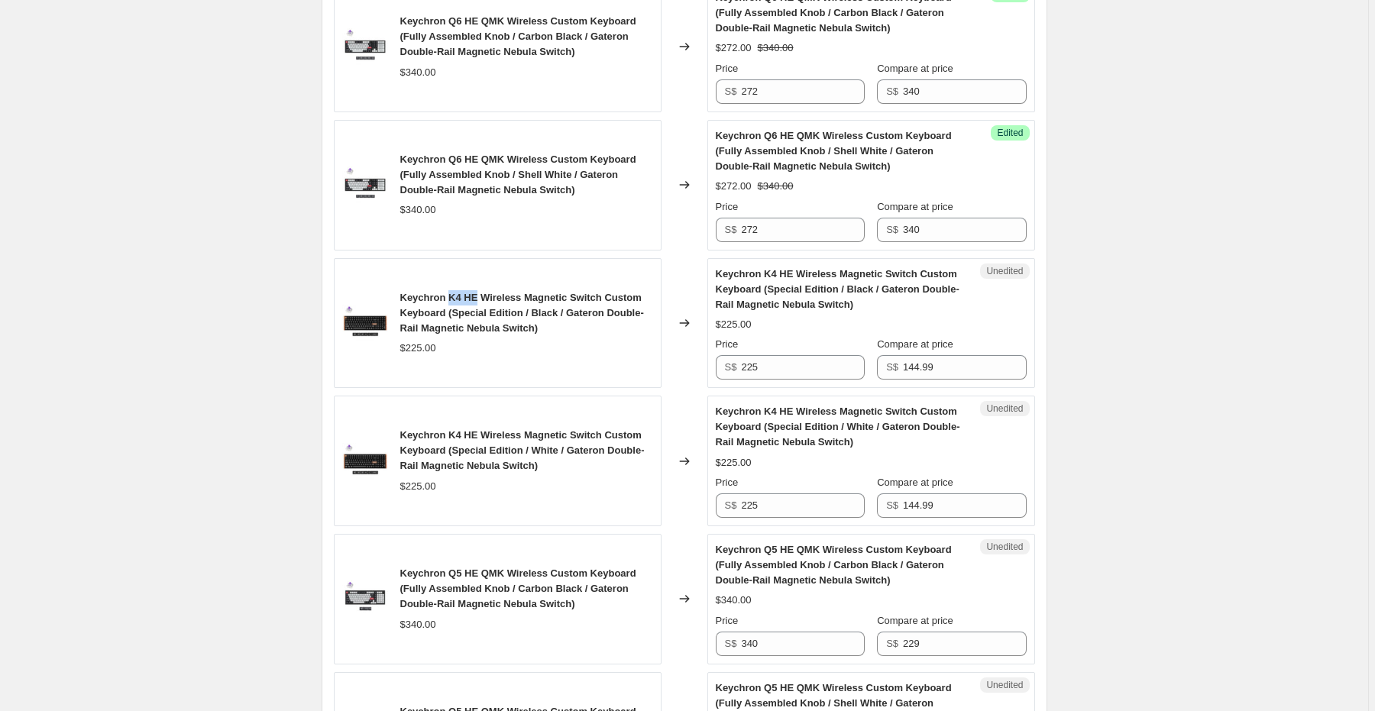
drag, startPoint x: 449, startPoint y: 295, endPoint x: 474, endPoint y: 297, distance: 25.3
click at [474, 297] on span "Keychron K4 HE Wireless Magnetic Switch Custom Keyboard (Special Edition / Blac…" at bounding box center [522, 313] width 244 height 42
copy span "K4 HE"
drag, startPoint x: 767, startPoint y: 498, endPoint x: 724, endPoint y: 501, distance: 42.9
click at [724, 501] on div "S$ 225" at bounding box center [790, 505] width 149 height 24
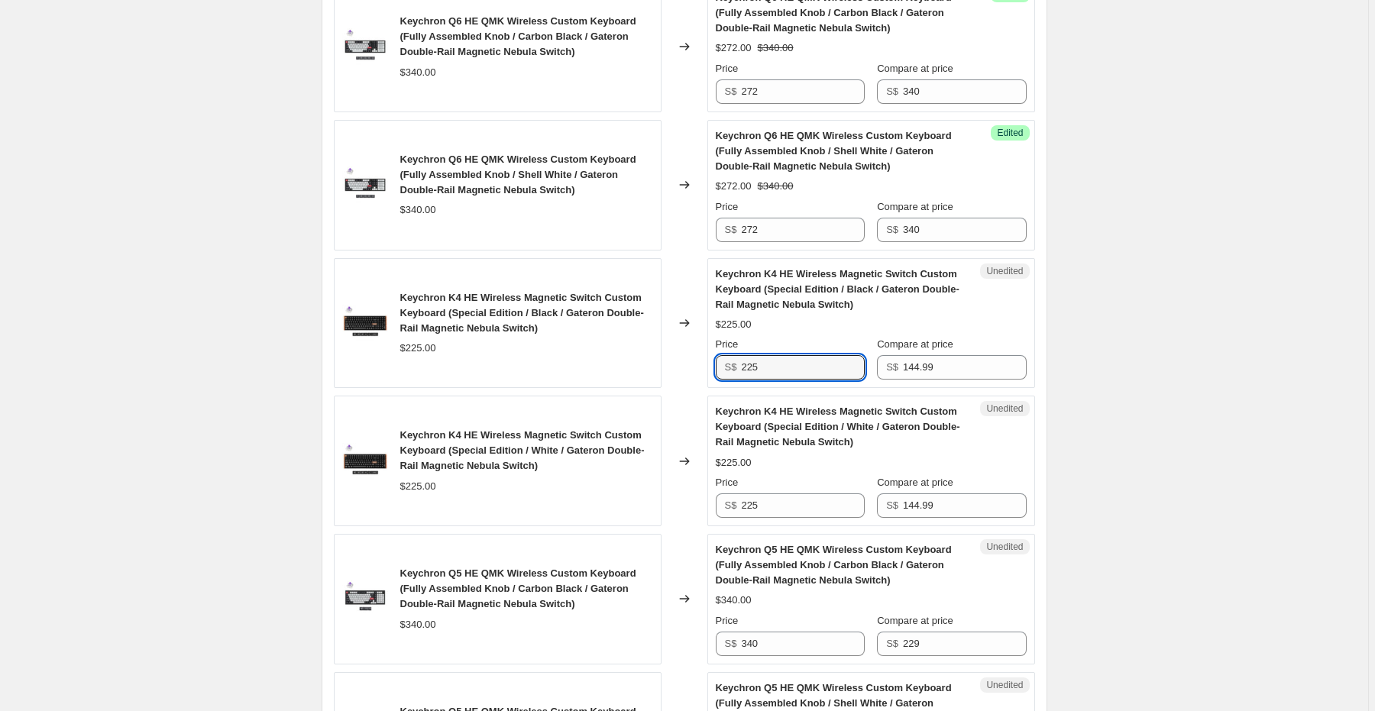
drag, startPoint x: 729, startPoint y: 367, endPoint x: 721, endPoint y: 367, distance: 8.4
click at [721, 367] on div "S$ 225" at bounding box center [790, 367] width 149 height 24
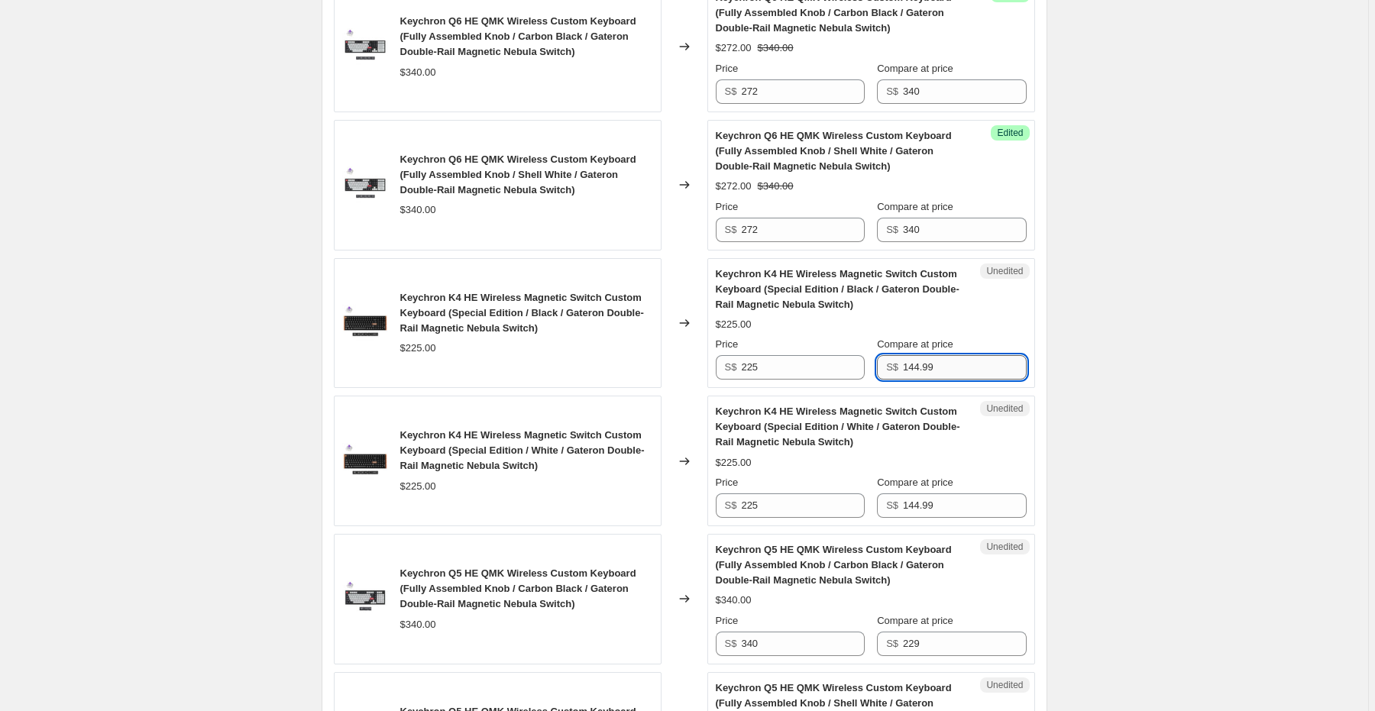
click at [934, 374] on input "144.99" at bounding box center [964, 367] width 123 height 24
paste input "225"
type input "225"
click at [936, 507] on input "144.99" at bounding box center [964, 505] width 123 height 24
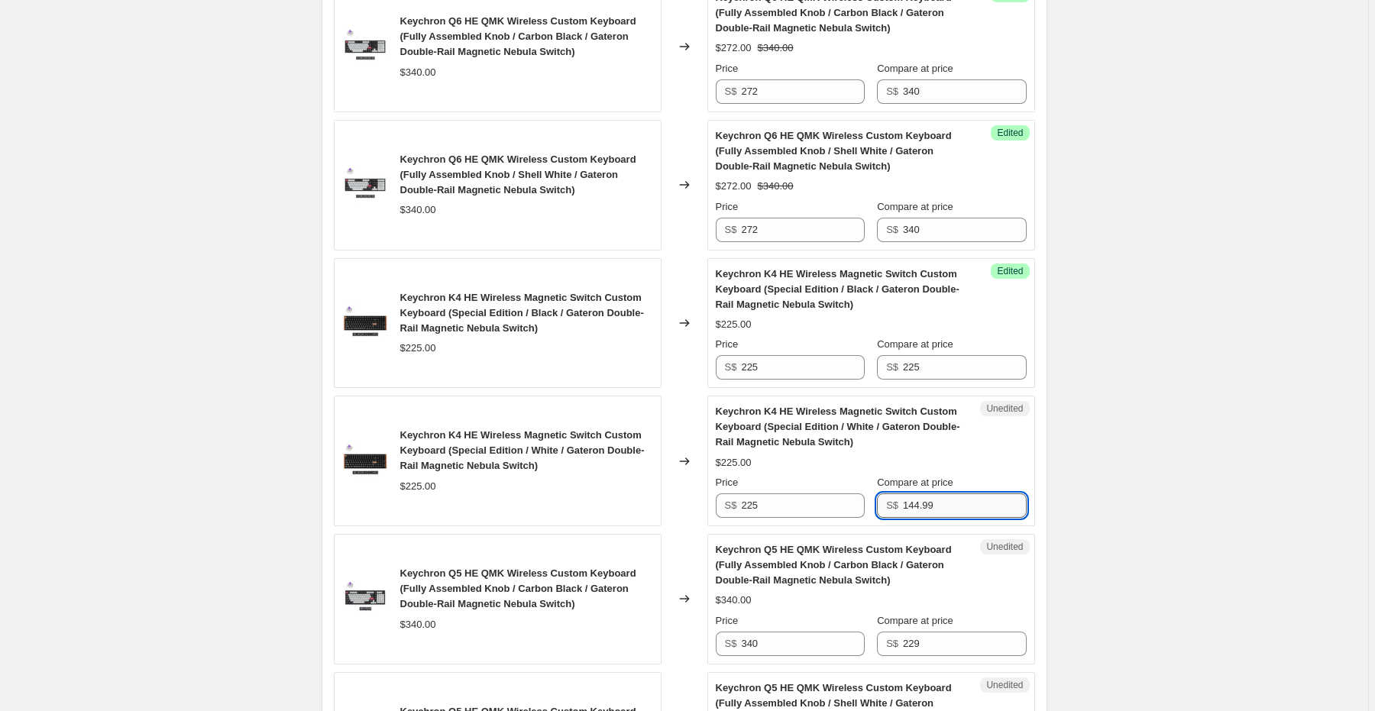
paste input "225"
type input "225"
click at [781, 367] on input "225" at bounding box center [802, 367] width 123 height 24
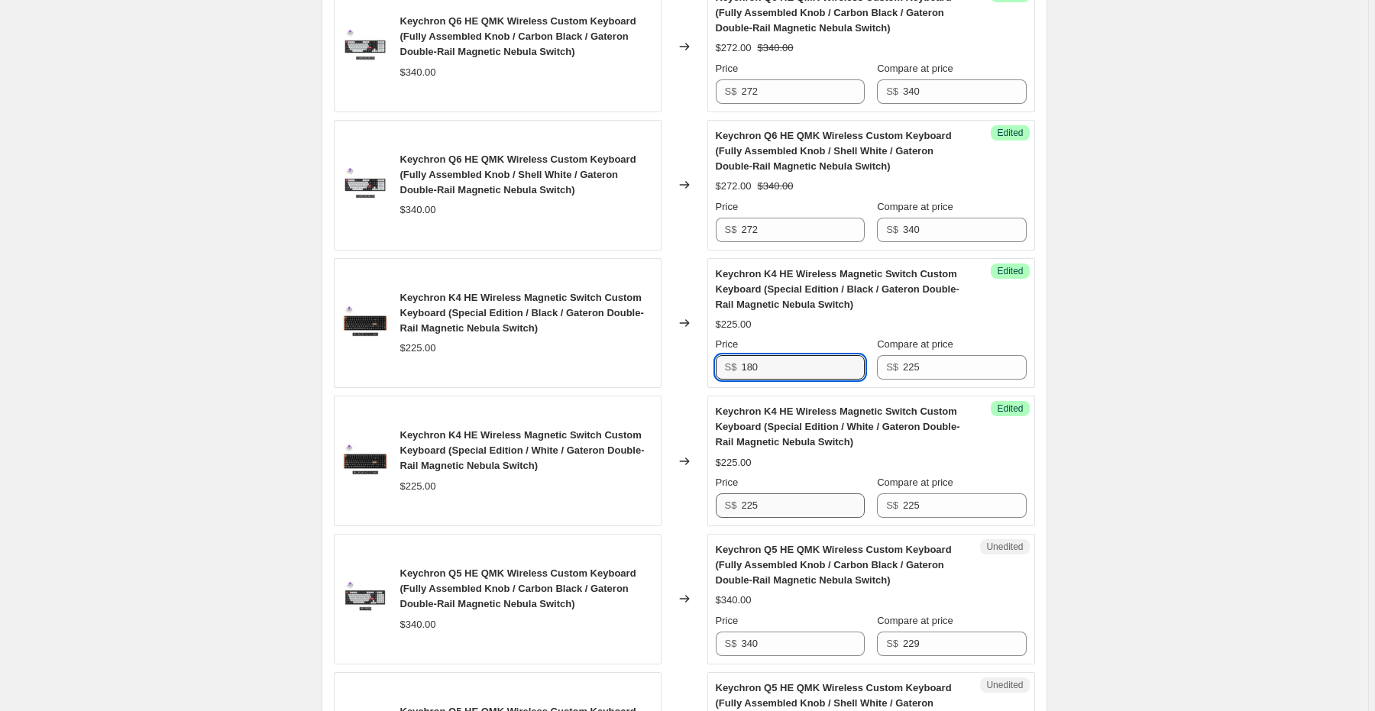
type input "180"
click at [748, 501] on input "225" at bounding box center [802, 505] width 123 height 24
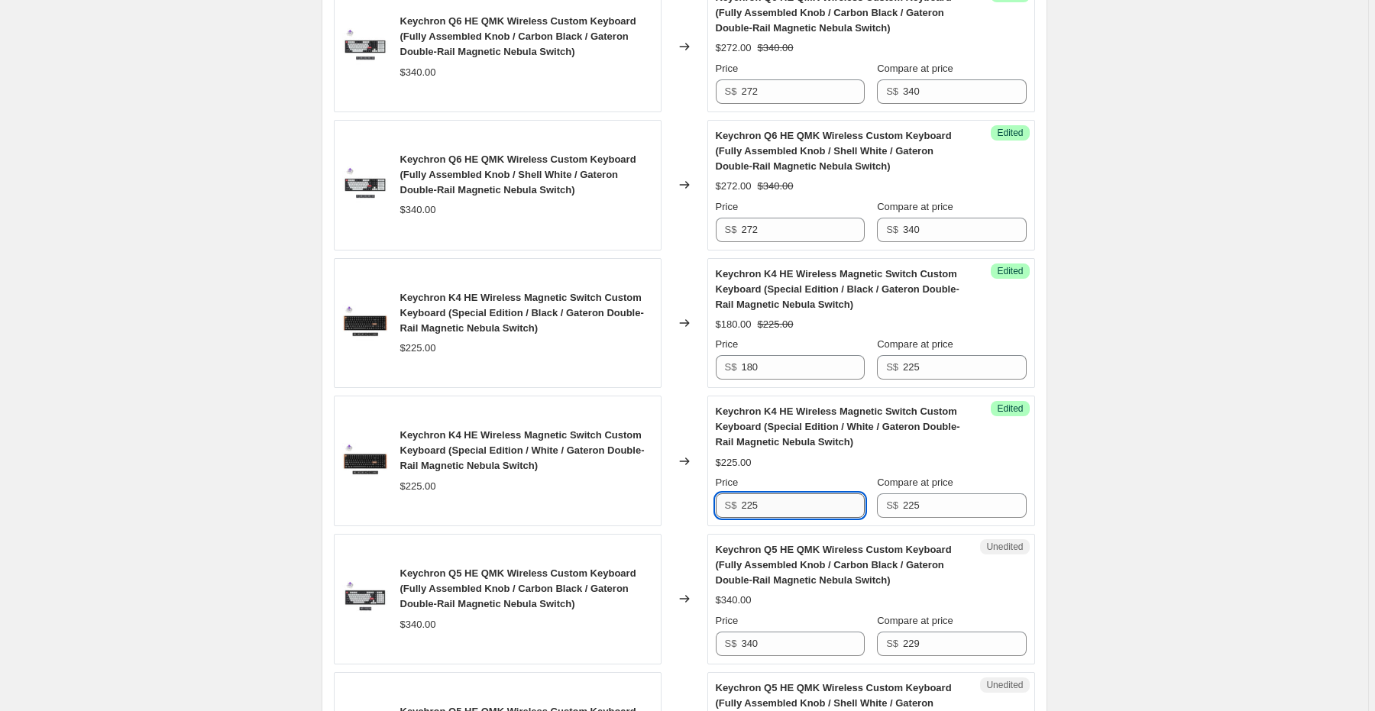
paste input "180"
type input "180"
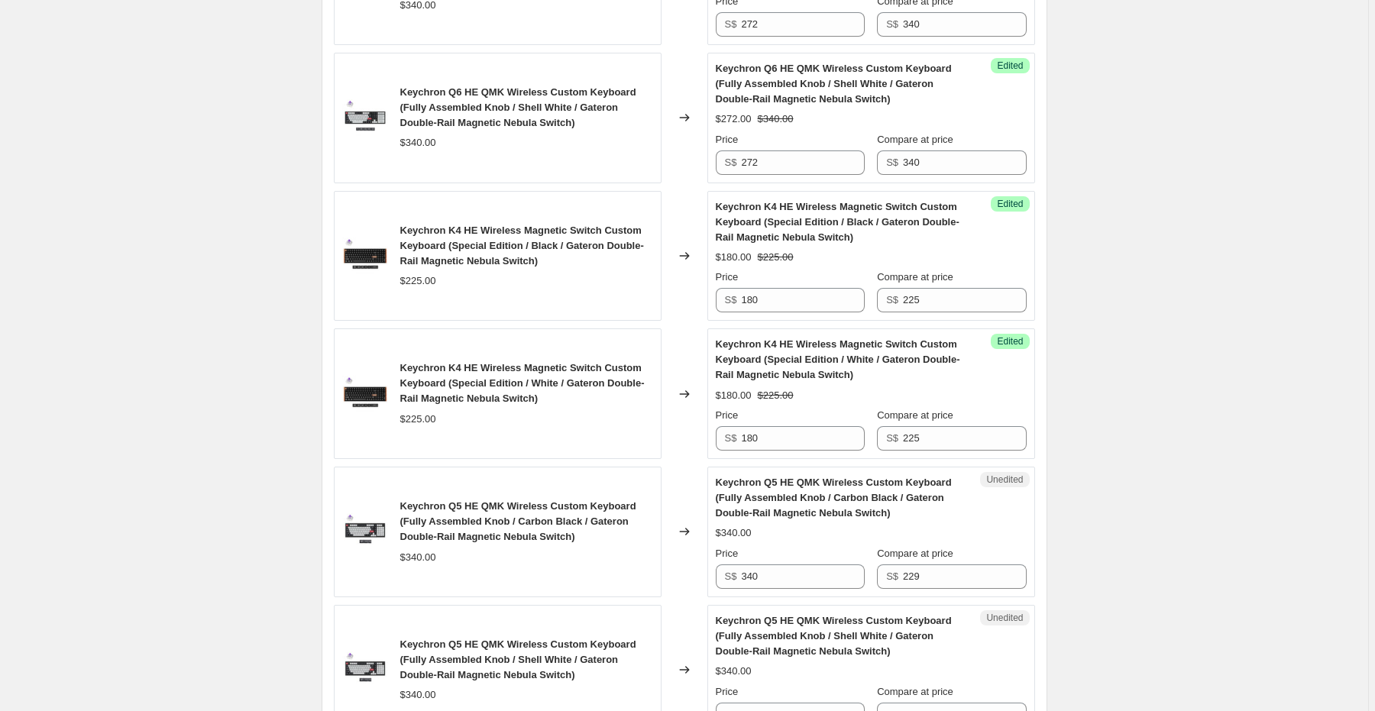
scroll to position [1161, 0]
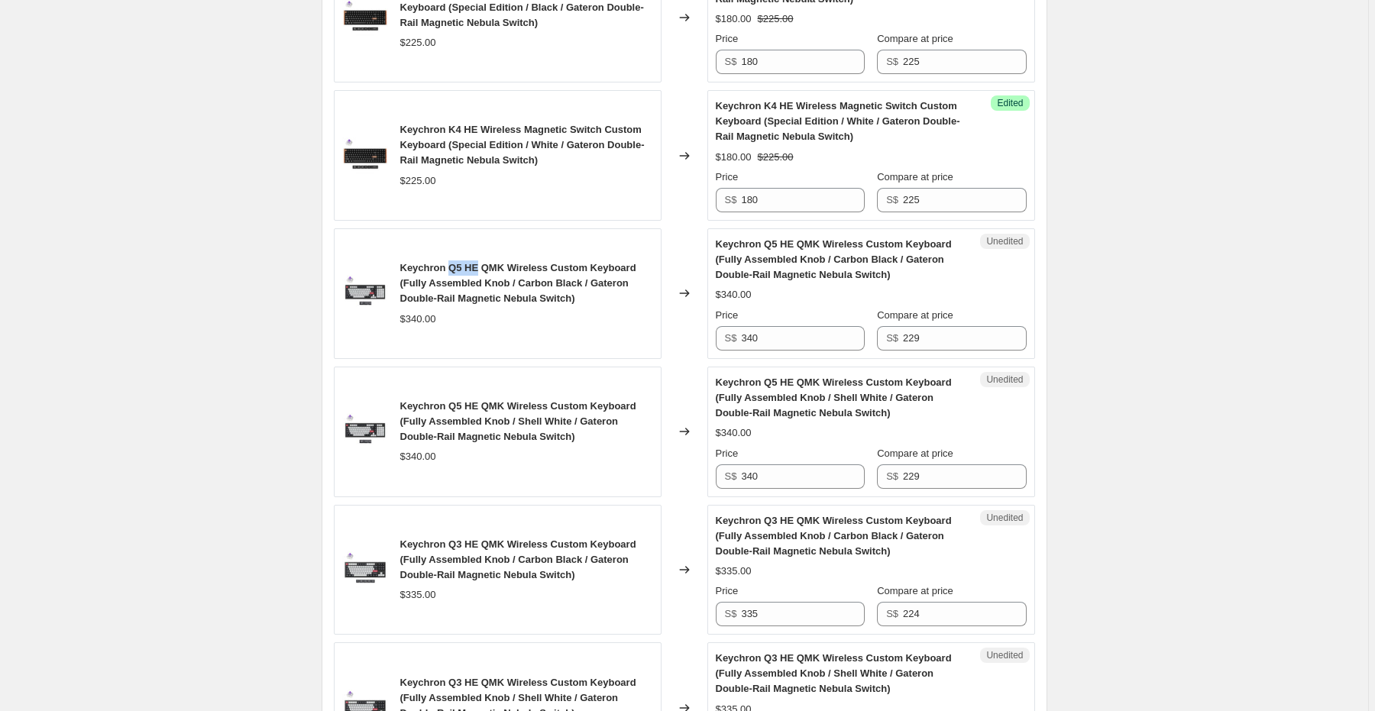
drag, startPoint x: 451, startPoint y: 263, endPoint x: 479, endPoint y: 260, distance: 28.5
click at [479, 262] on span "Keychron Q5 HE QMK Wireless Custom Keyboard (Fully Assembled Knob / Carbon Blac…" at bounding box center [518, 283] width 236 height 42
copy span "Q5 HE"
drag, startPoint x: 772, startPoint y: 477, endPoint x: 716, endPoint y: 482, distance: 55.9
click at [716, 482] on div "Unedited Keychron Q5 HE QMK Wireless Custom Keyboard (Fully Assembled Knob / Sh…" at bounding box center [871, 432] width 328 height 131
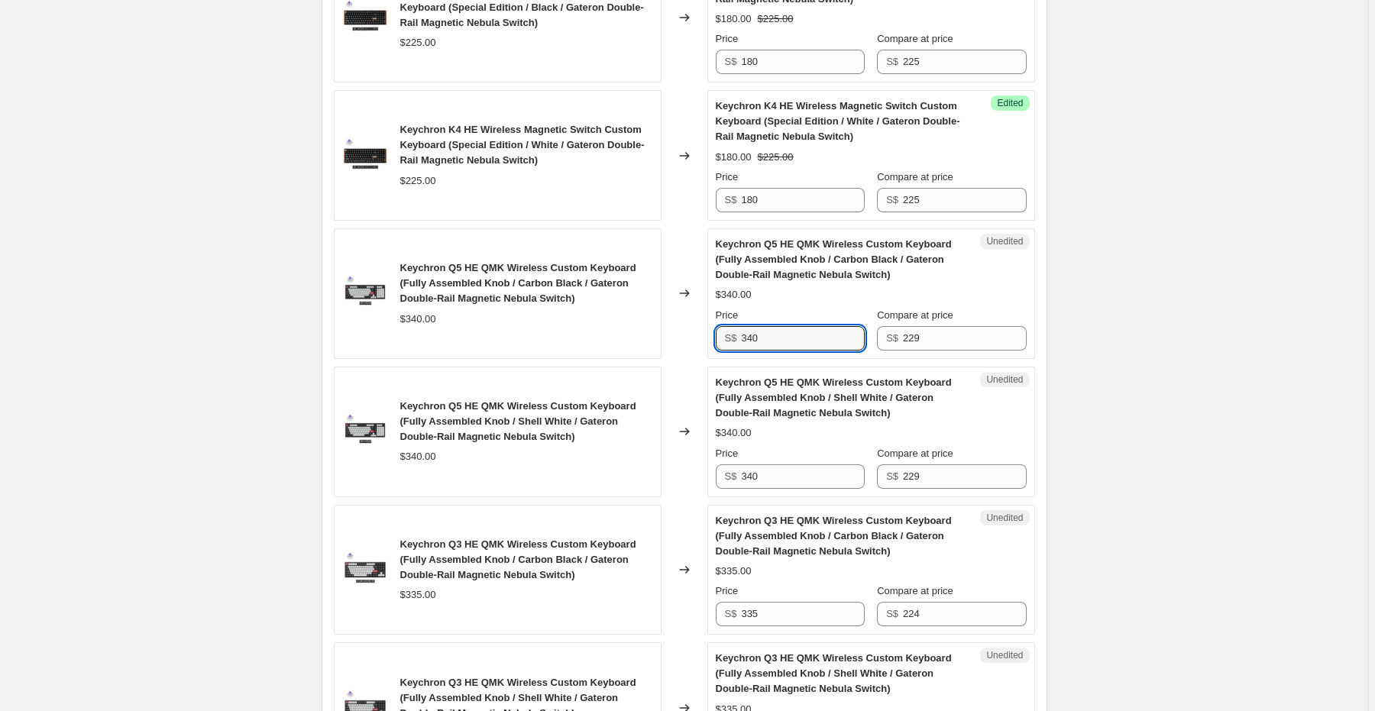
drag, startPoint x: 763, startPoint y: 338, endPoint x: 726, endPoint y: 338, distance: 36.7
click at [726, 338] on div "S$ 340" at bounding box center [790, 338] width 149 height 24
click at [956, 342] on input "229" at bounding box center [964, 338] width 123 height 24
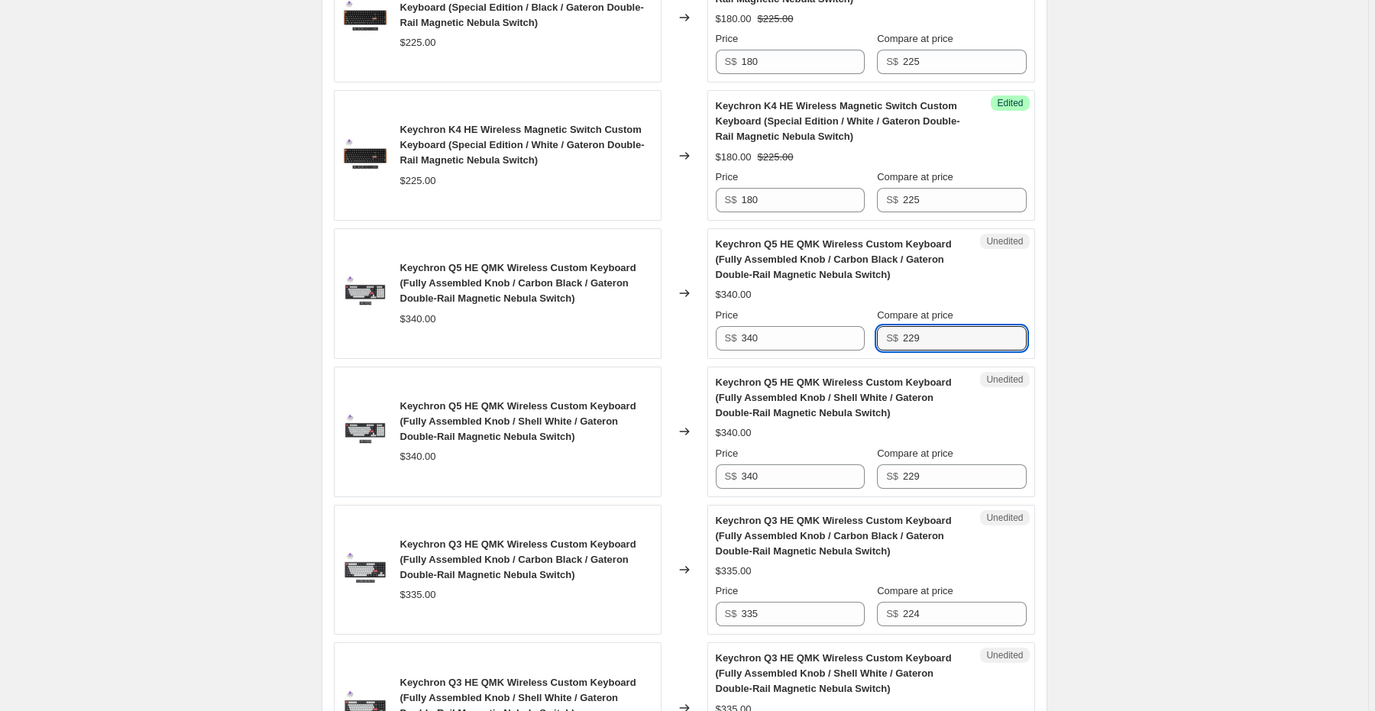
paste input "340"
type input "340"
click at [944, 472] on input "229" at bounding box center [964, 476] width 123 height 24
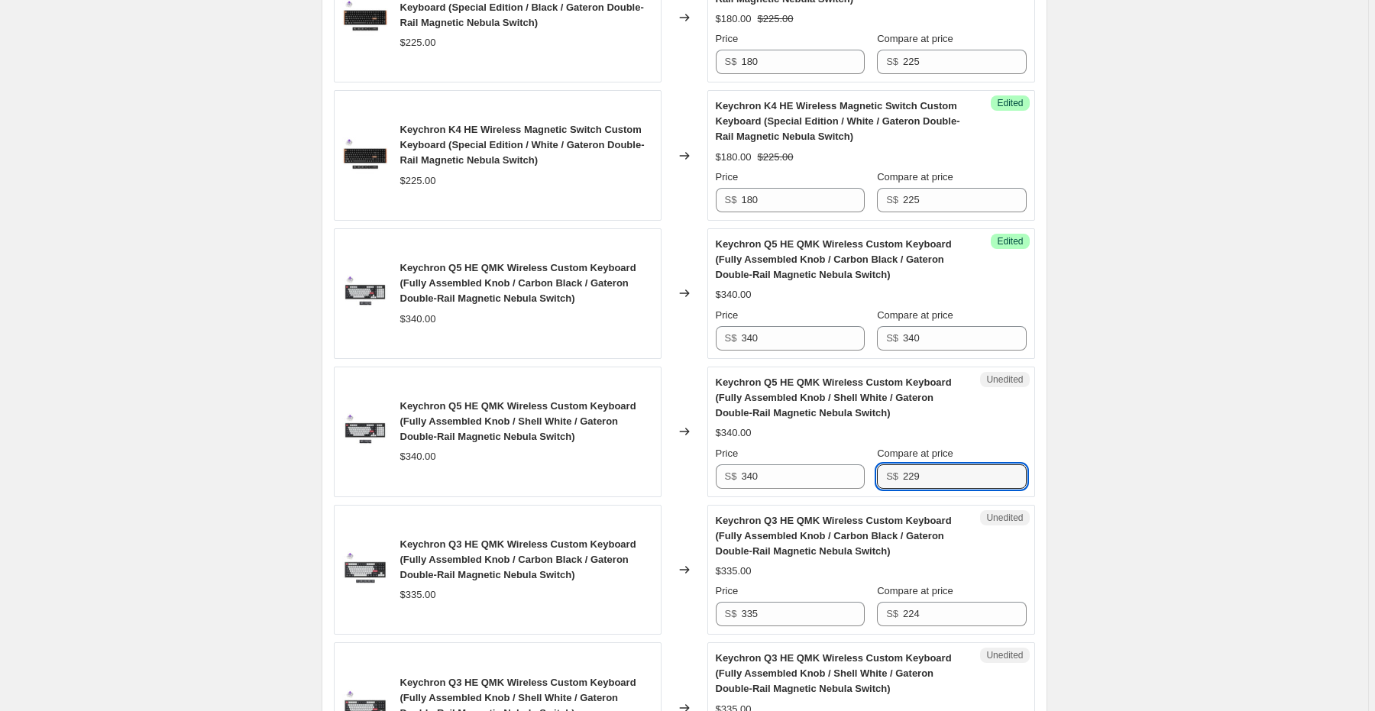
paste input "340"
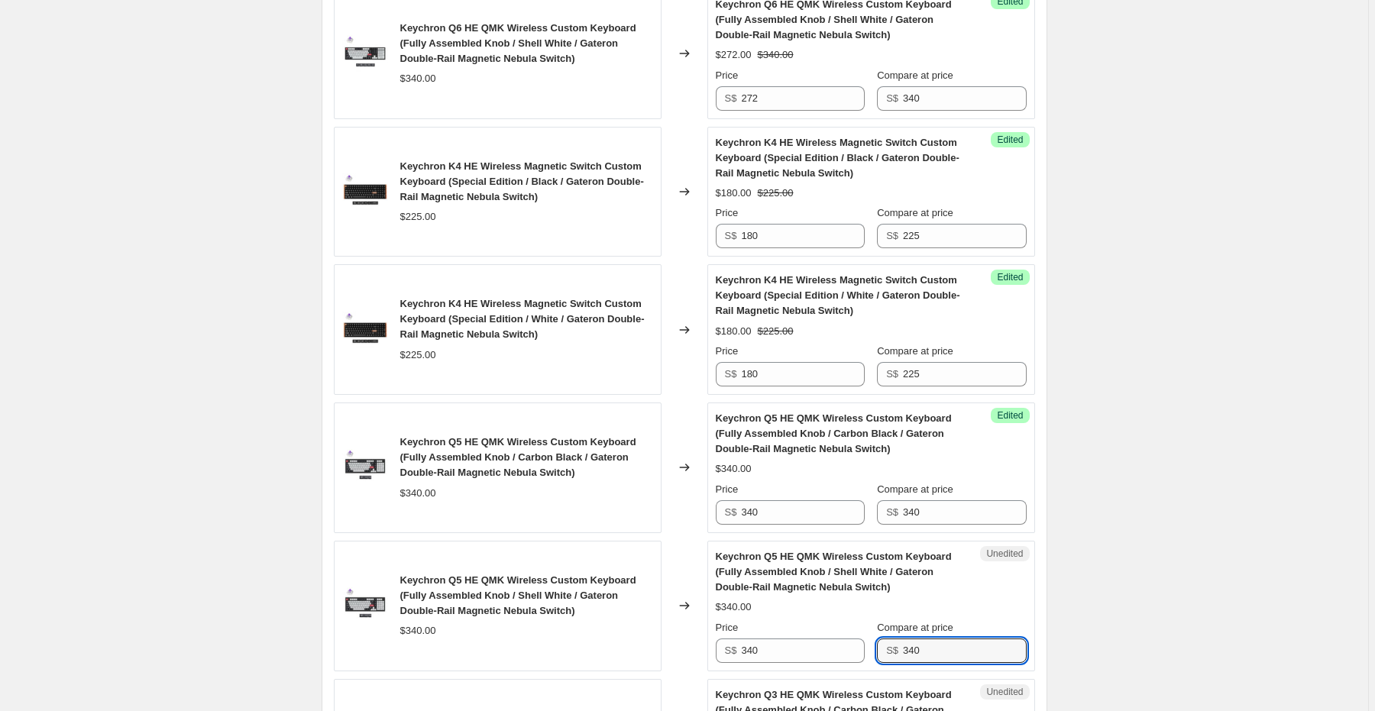
scroll to position [978, 0]
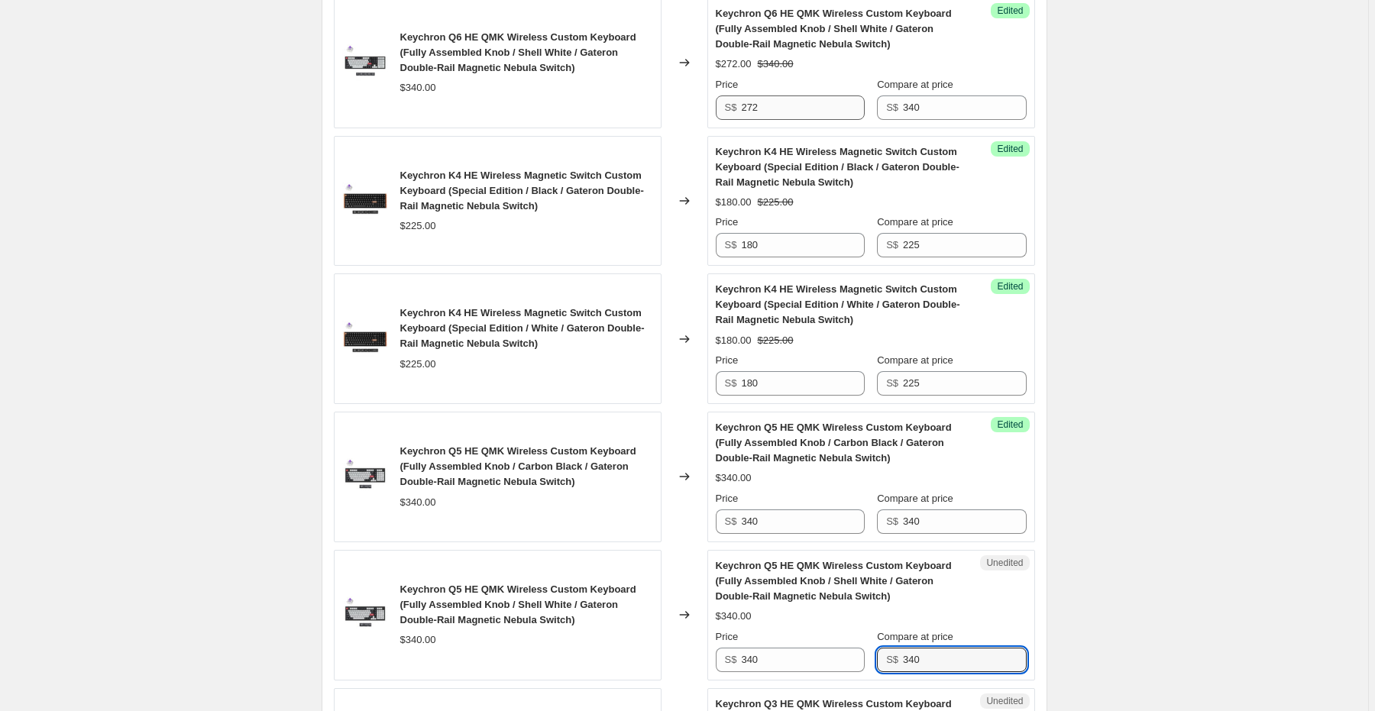
type input "340"
click at [813, 113] on input "272" at bounding box center [802, 107] width 123 height 24
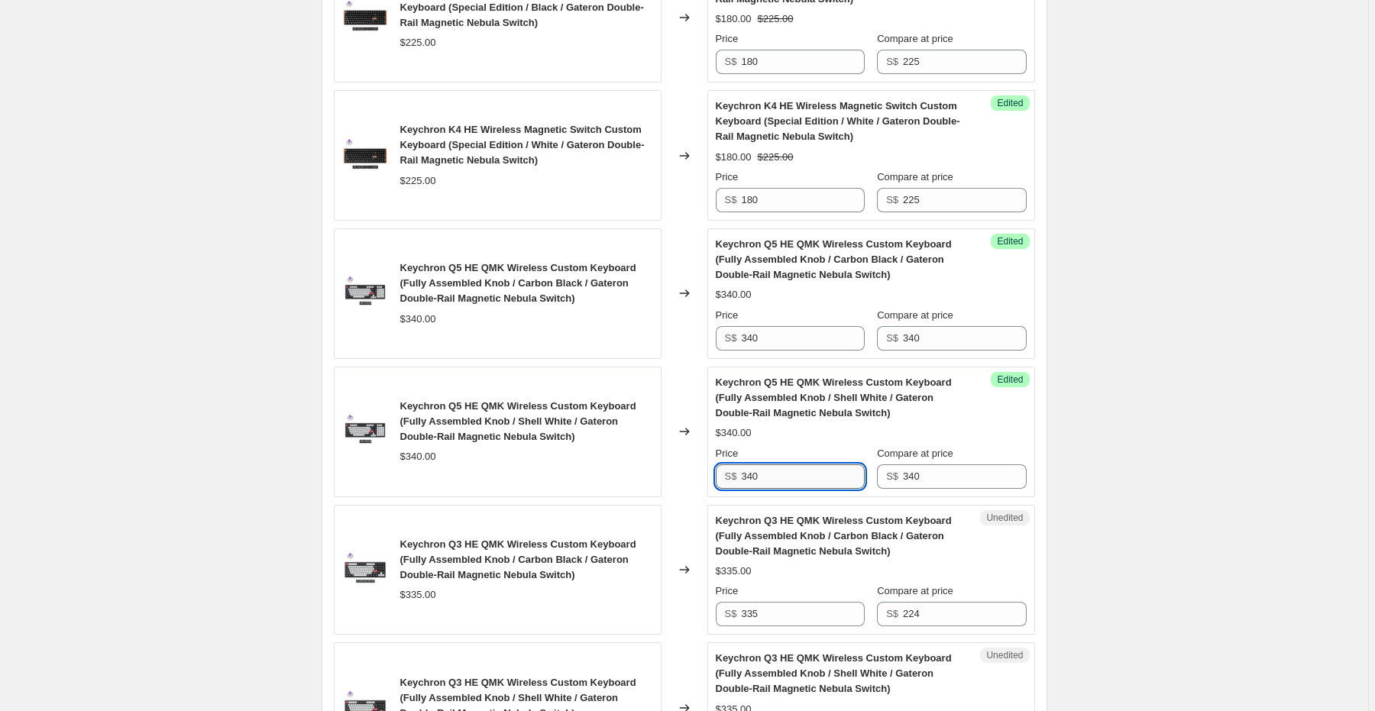
click at [777, 481] on input "340" at bounding box center [802, 476] width 123 height 24
paste input "272"
type input "272"
click at [755, 334] on input "340" at bounding box center [802, 338] width 123 height 24
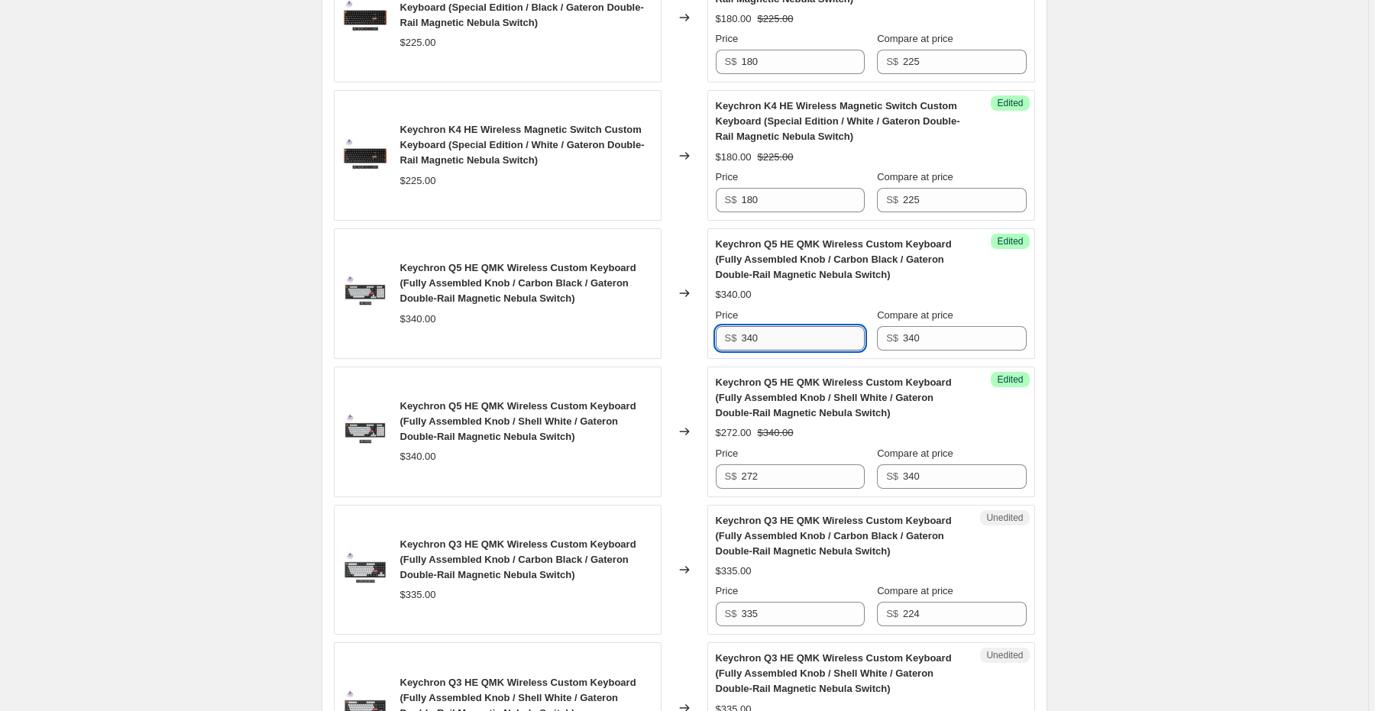
paste input "272"
type input "272"
click at [1126, 382] on div "Create new price change job. This page is ready Create new price change job Dra…" at bounding box center [684, 514] width 1368 height 3351
click at [77, 451] on div "Create new price change job. This page is ready Create new price change job Dra…" at bounding box center [684, 514] width 1368 height 3351
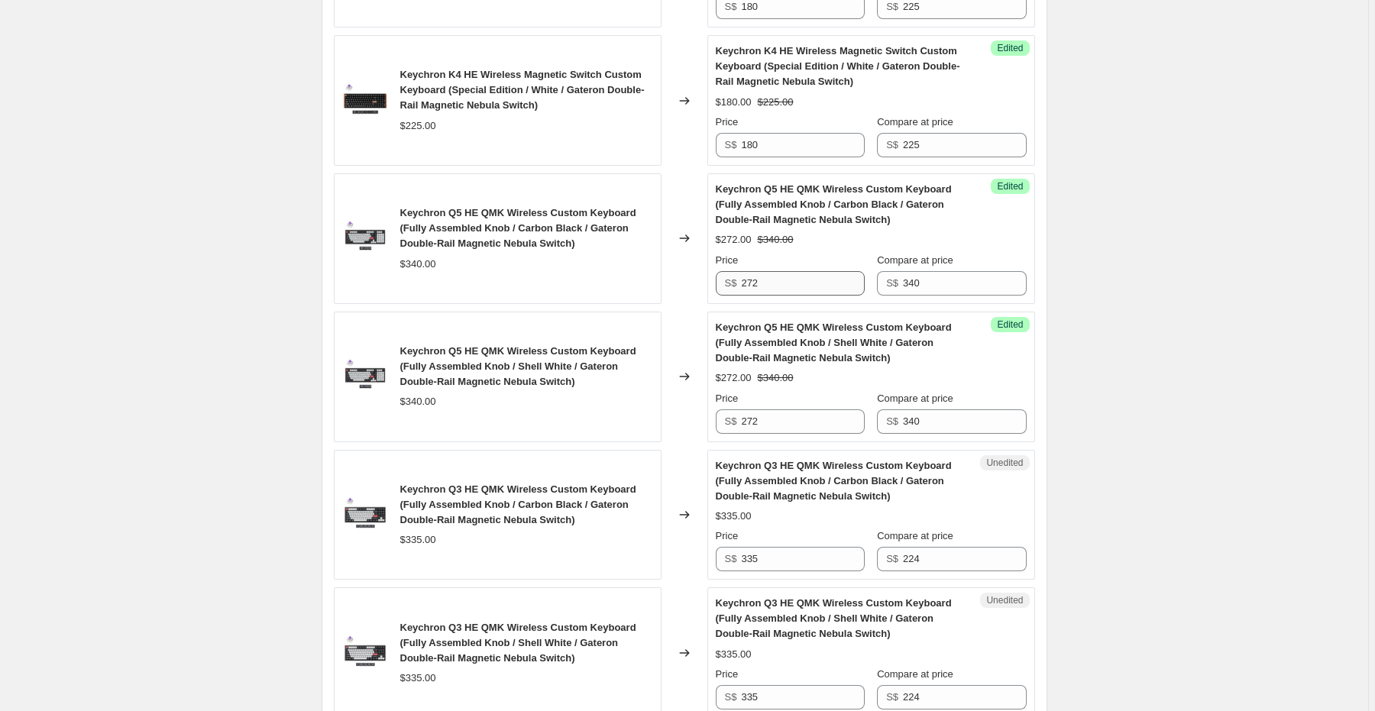
scroll to position [1344, 0]
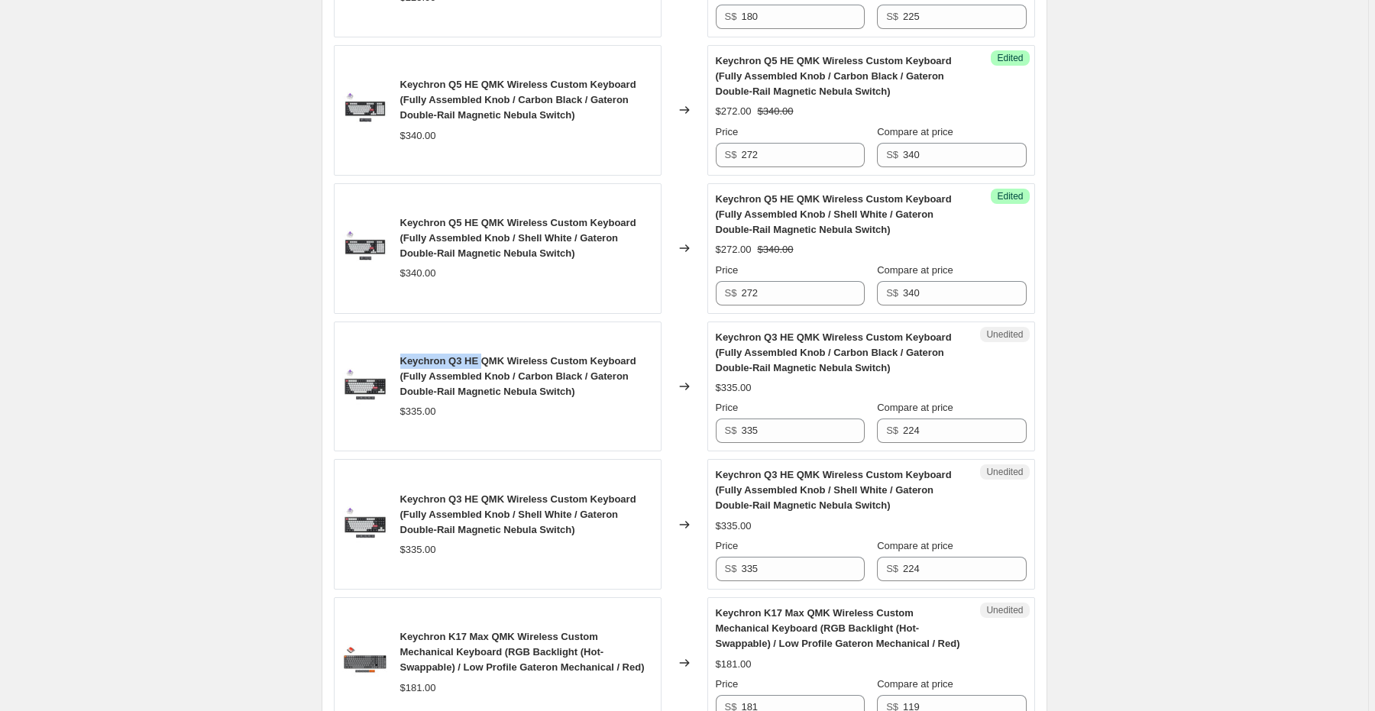
drag, startPoint x: 480, startPoint y: 357, endPoint x: 223, endPoint y: 360, distance: 256.6
click at [402, 361] on div "Keychron Q3 HE QMK Wireless Custom Keyboard (Fully Assembled Knob / Carbon Blac…" at bounding box center [498, 387] width 328 height 131
copy span "Keychron Q3 HE"
click at [790, 430] on input "335" at bounding box center [802, 431] width 123 height 24
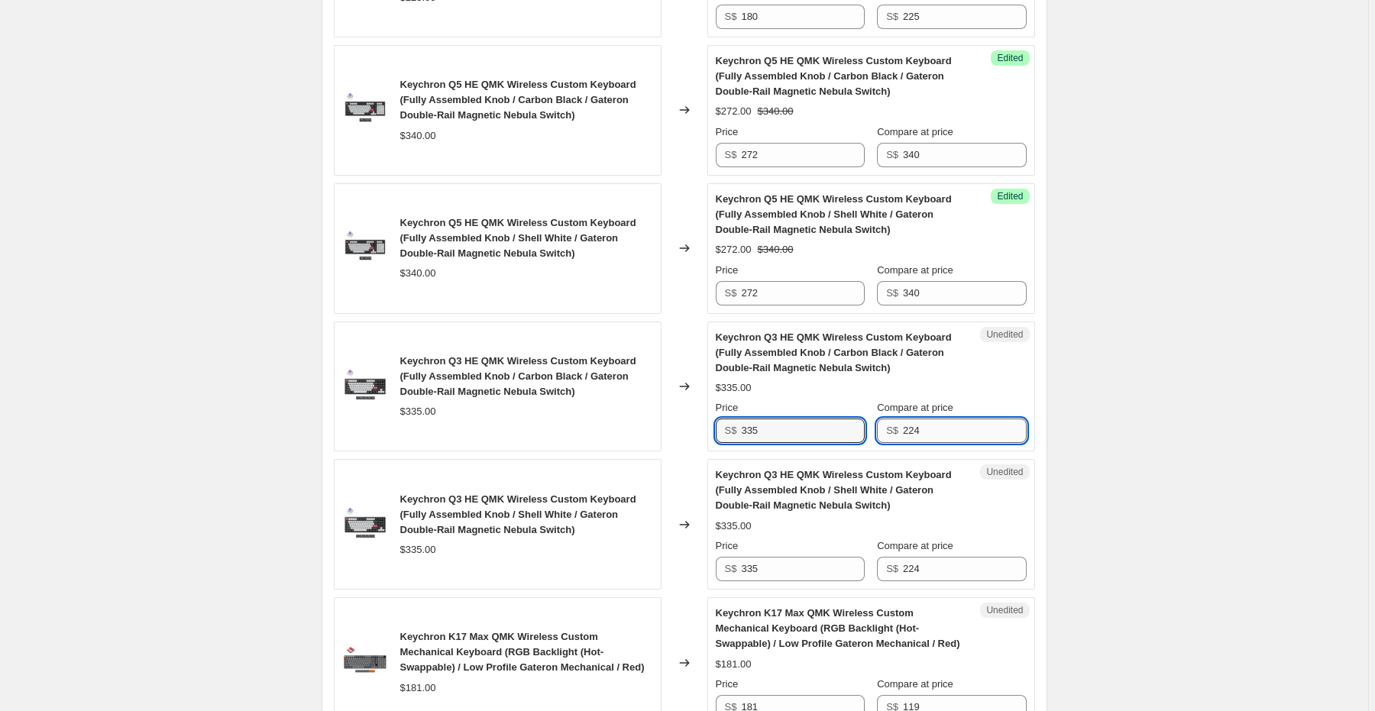
click at [926, 427] on input "224" at bounding box center [964, 431] width 123 height 24
paste input "335"
type input "335"
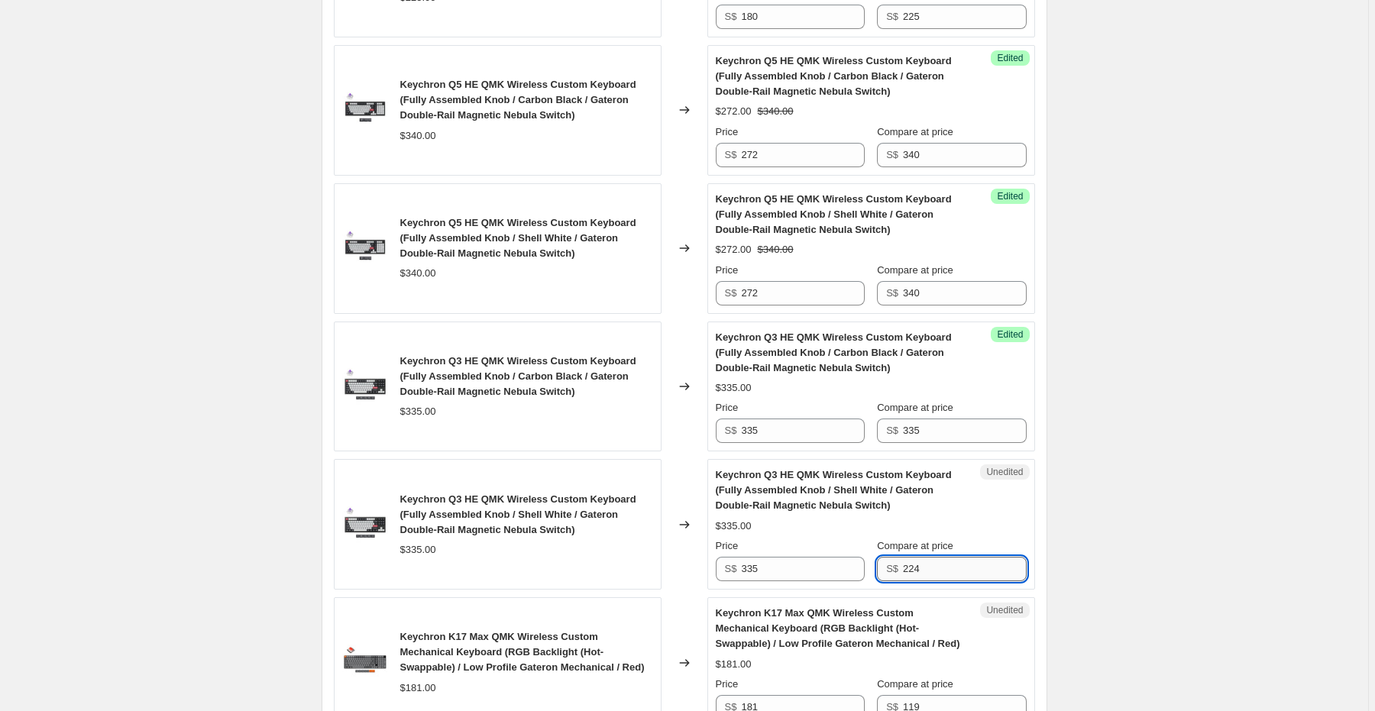
click at [938, 570] on input "224" at bounding box center [964, 569] width 123 height 24
paste input "335"
type input "335"
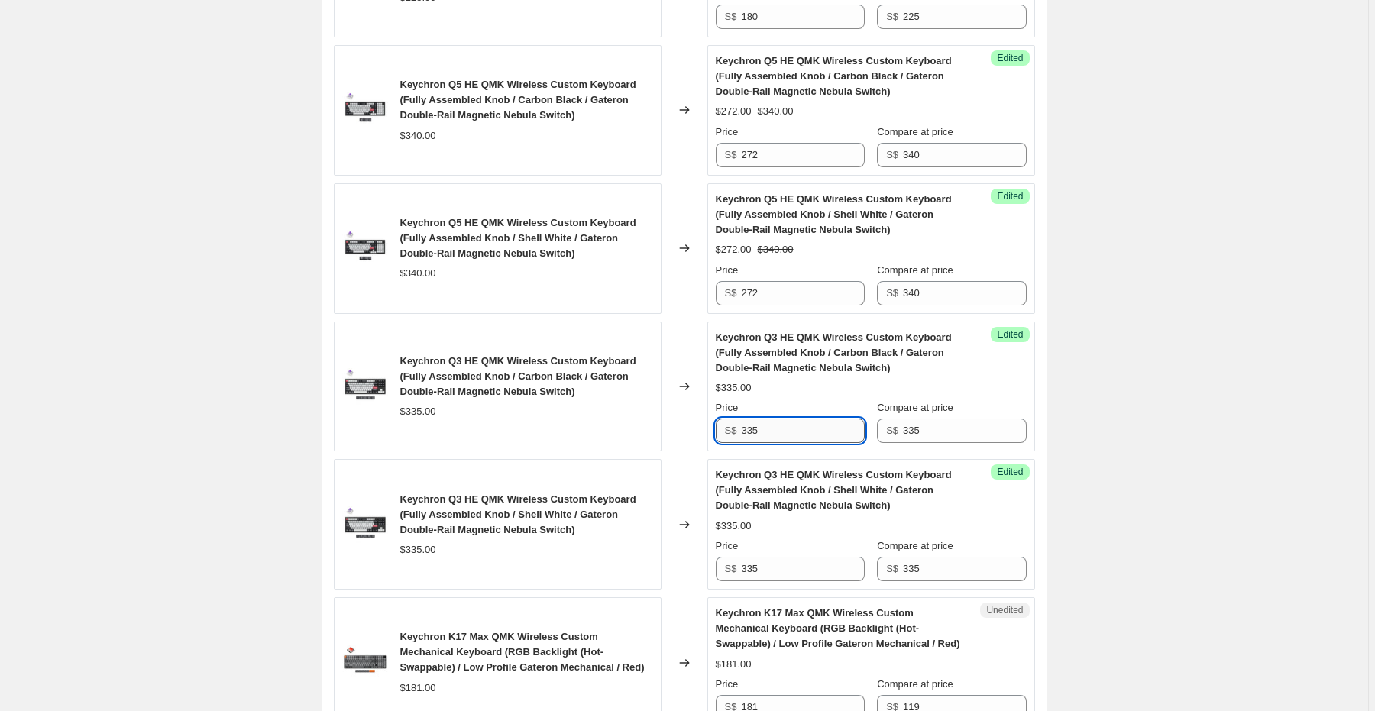
click at [789, 431] on input "335" at bounding box center [802, 431] width 123 height 24
click at [764, 436] on input "335" at bounding box center [802, 431] width 123 height 24
paste input "268"
type input "268"
click at [782, 563] on input "335" at bounding box center [802, 569] width 123 height 24
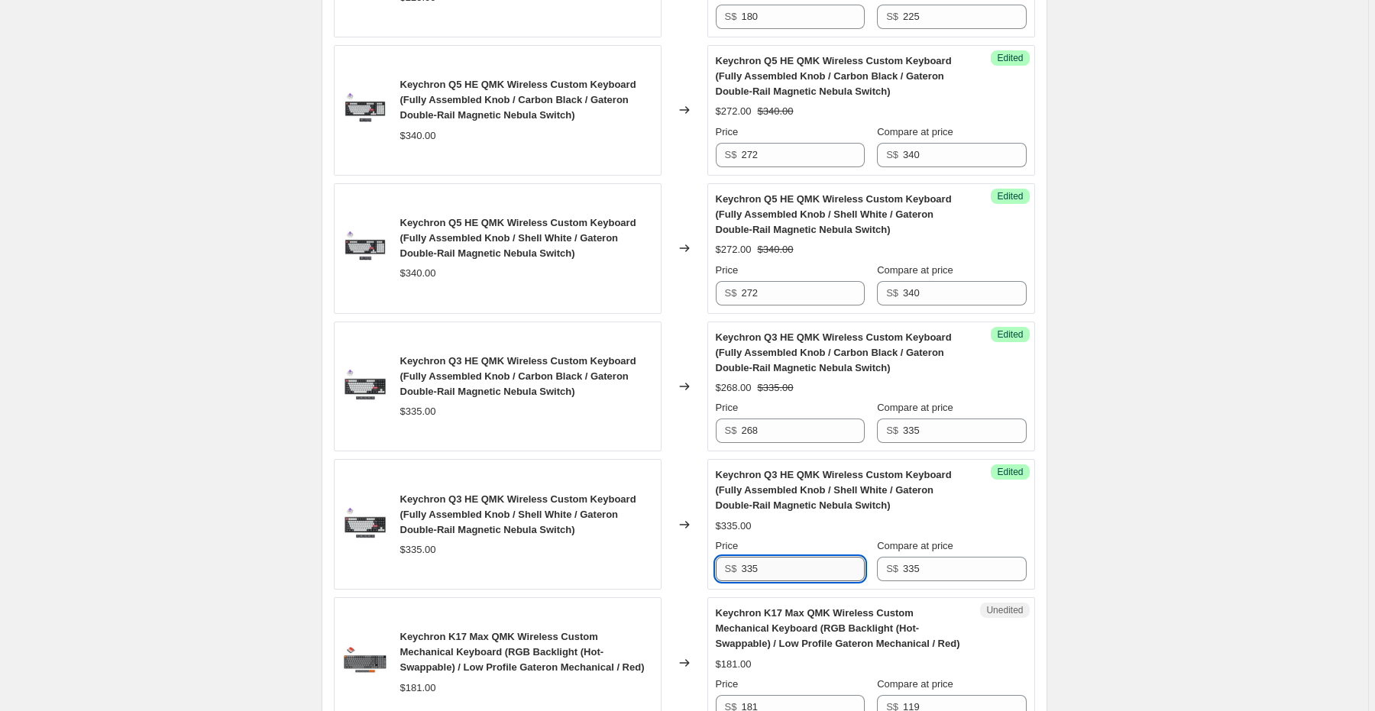
paste input "268"
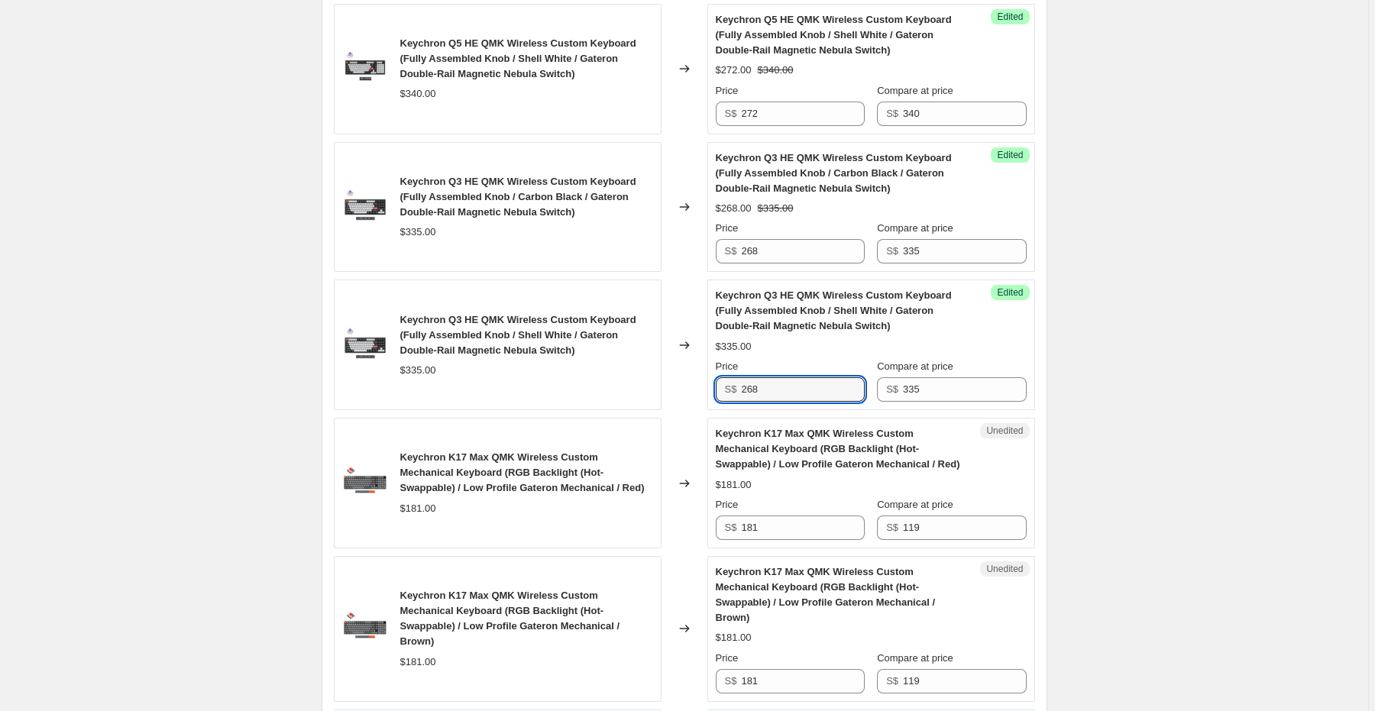
scroll to position [1527, 0]
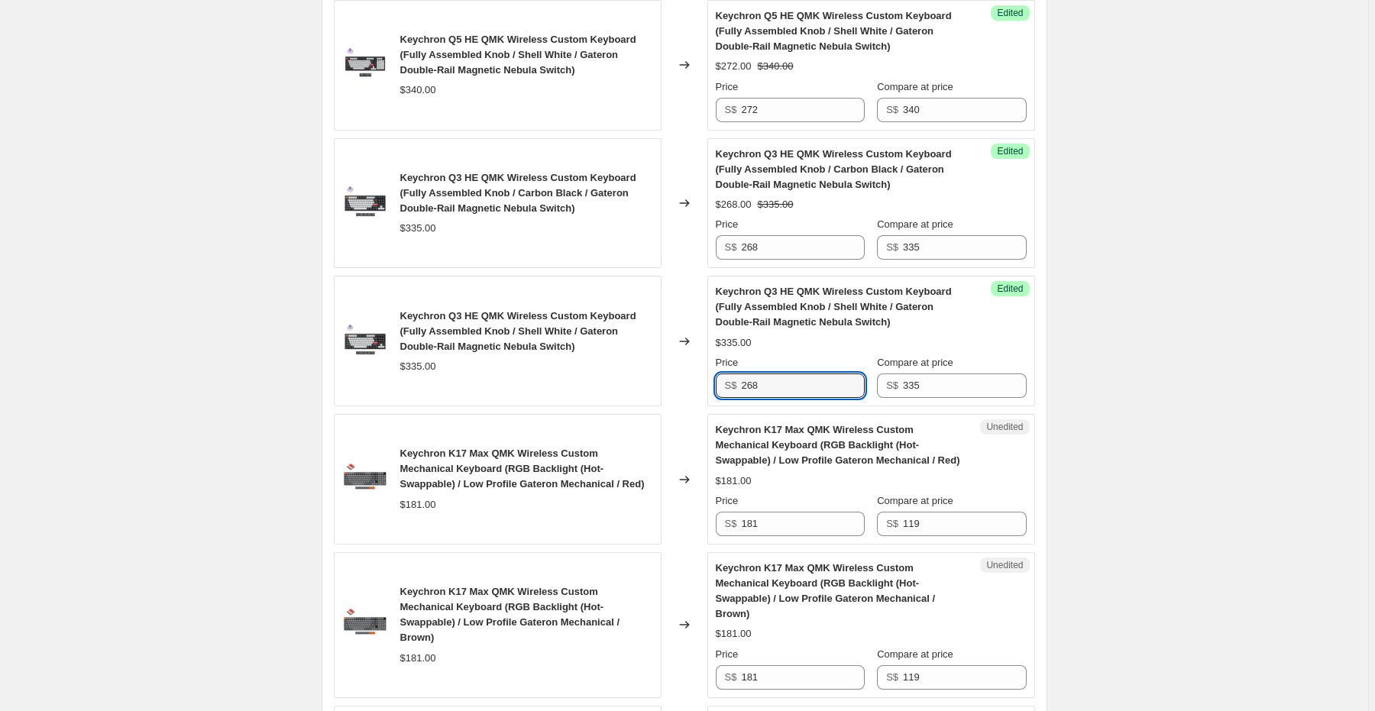
type input "268"
click at [1143, 367] on div "Create new price change job. This page is ready Create new price change job Dra…" at bounding box center [684, 148] width 1368 height 3351
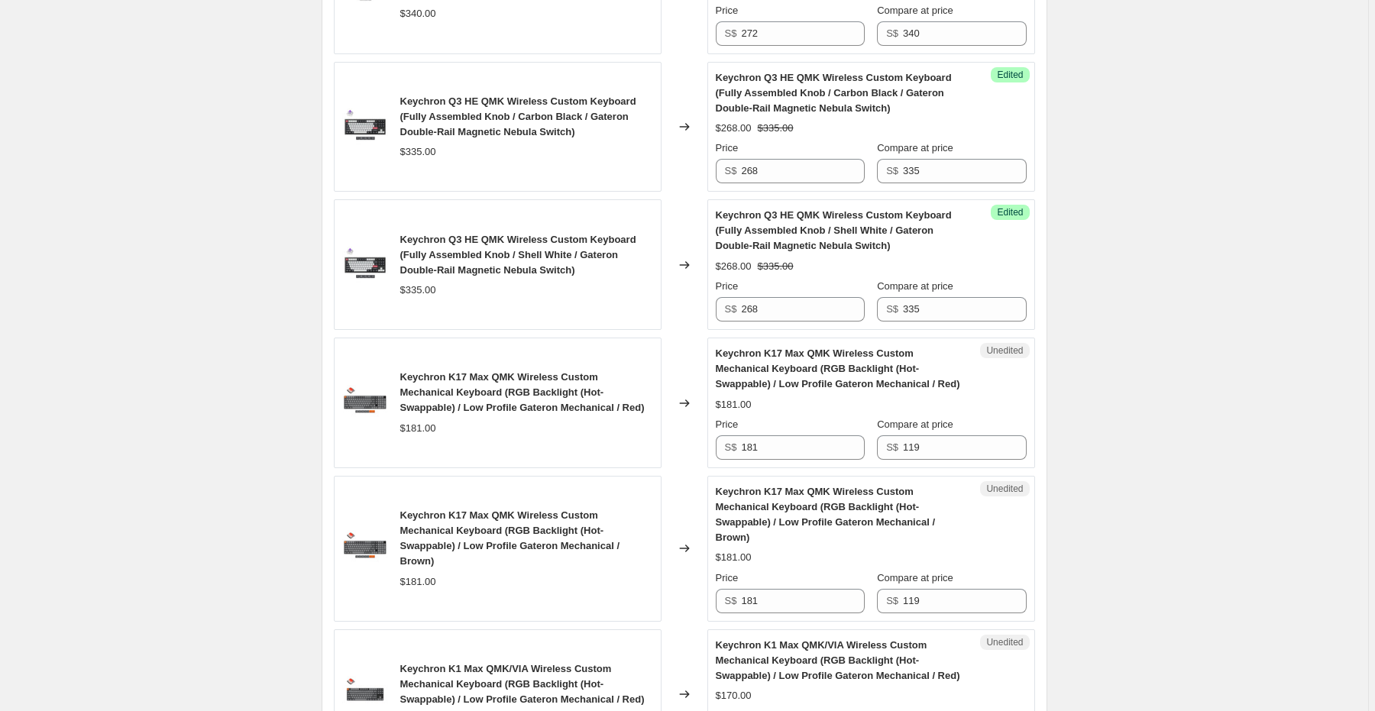
scroll to position [1711, 0]
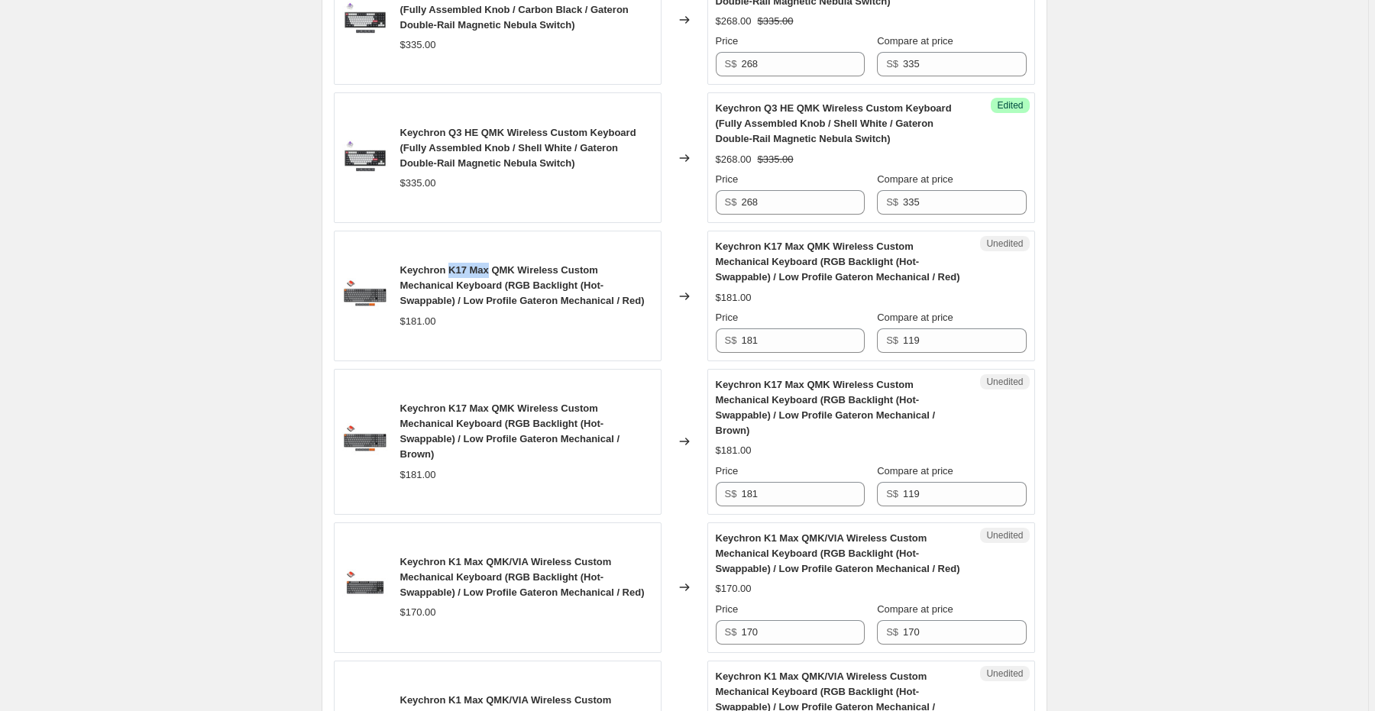
drag, startPoint x: 450, startPoint y: 266, endPoint x: 490, endPoint y: 270, distance: 40.7
click at [490, 270] on span "Keychron K17 Max QMK Wireless Custom Mechanical Keyboard (RGB Backlight (Hot-Sw…" at bounding box center [522, 285] width 244 height 42
copy span "K17 Max"
click at [794, 342] on input "181" at bounding box center [802, 340] width 123 height 24
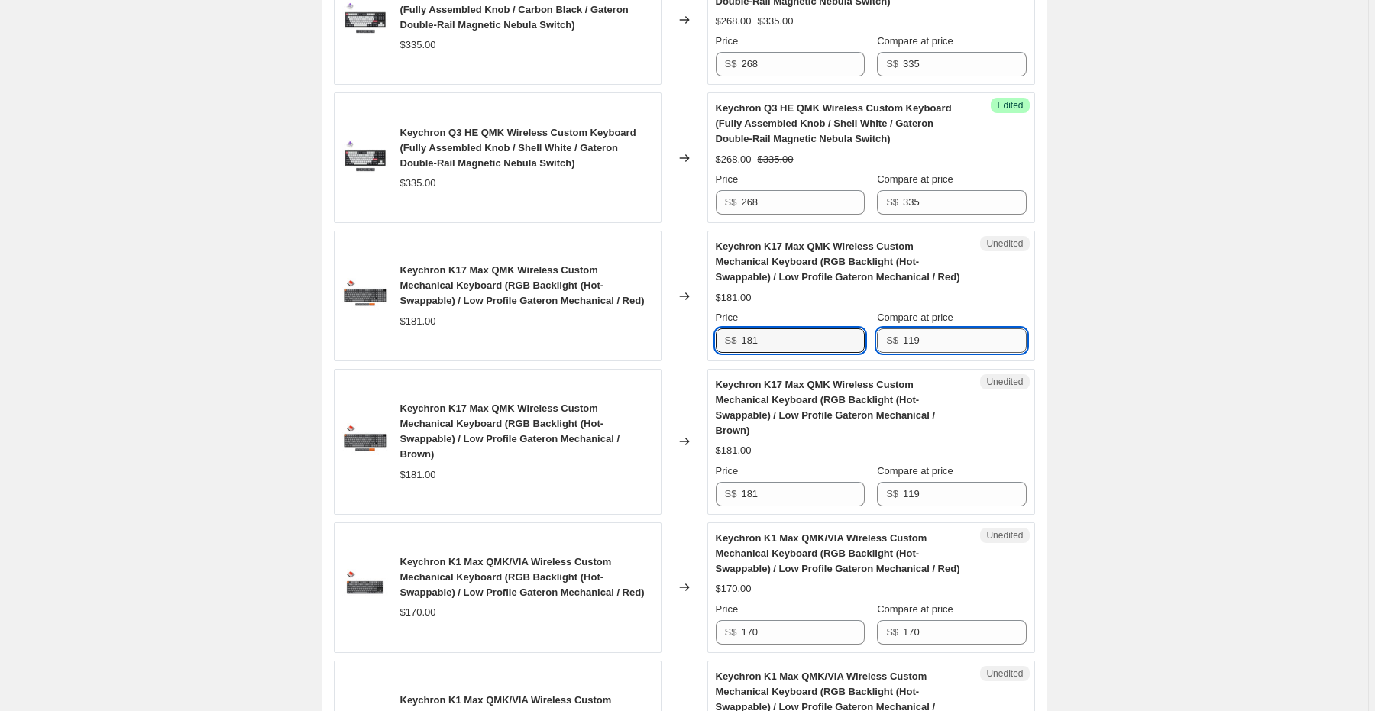
click at [949, 345] on input "119" at bounding box center [964, 340] width 123 height 24
paste input "81"
type input "181"
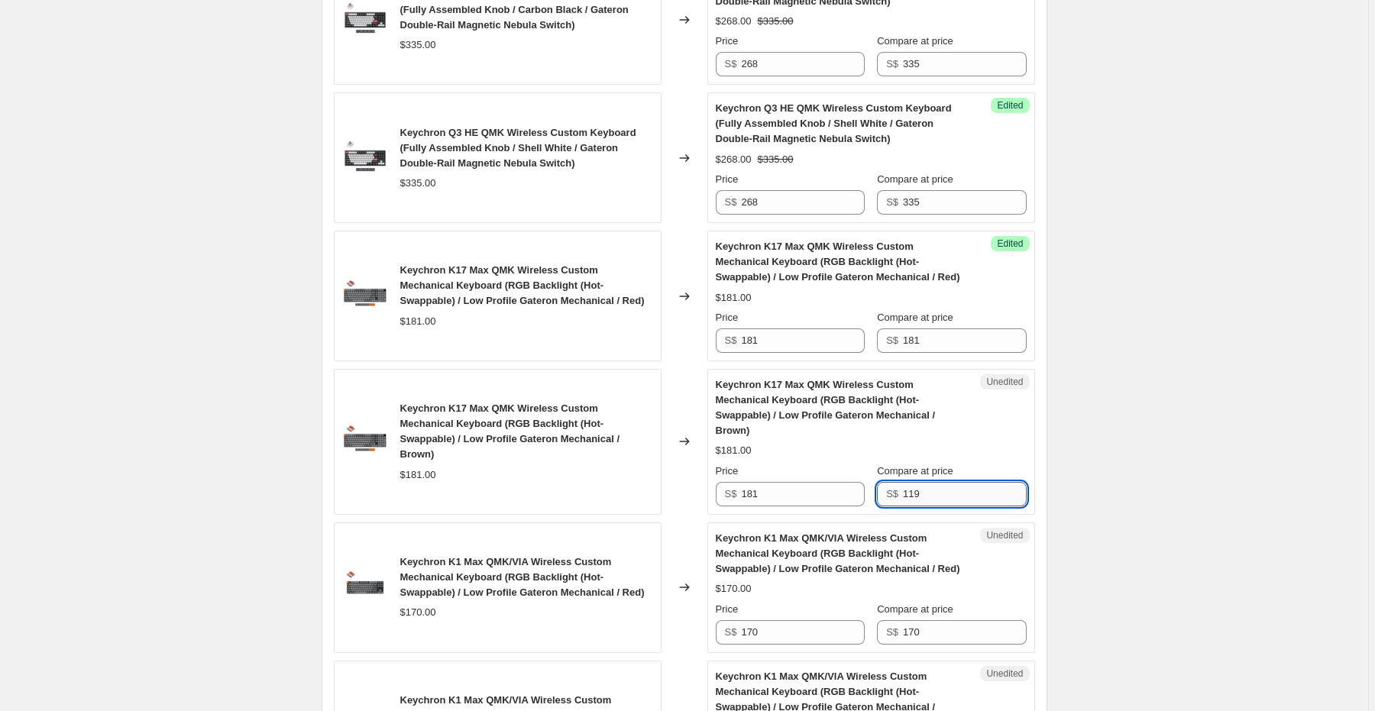
click at [947, 483] on input "119" at bounding box center [964, 494] width 123 height 24
paste input "81"
type input "181"
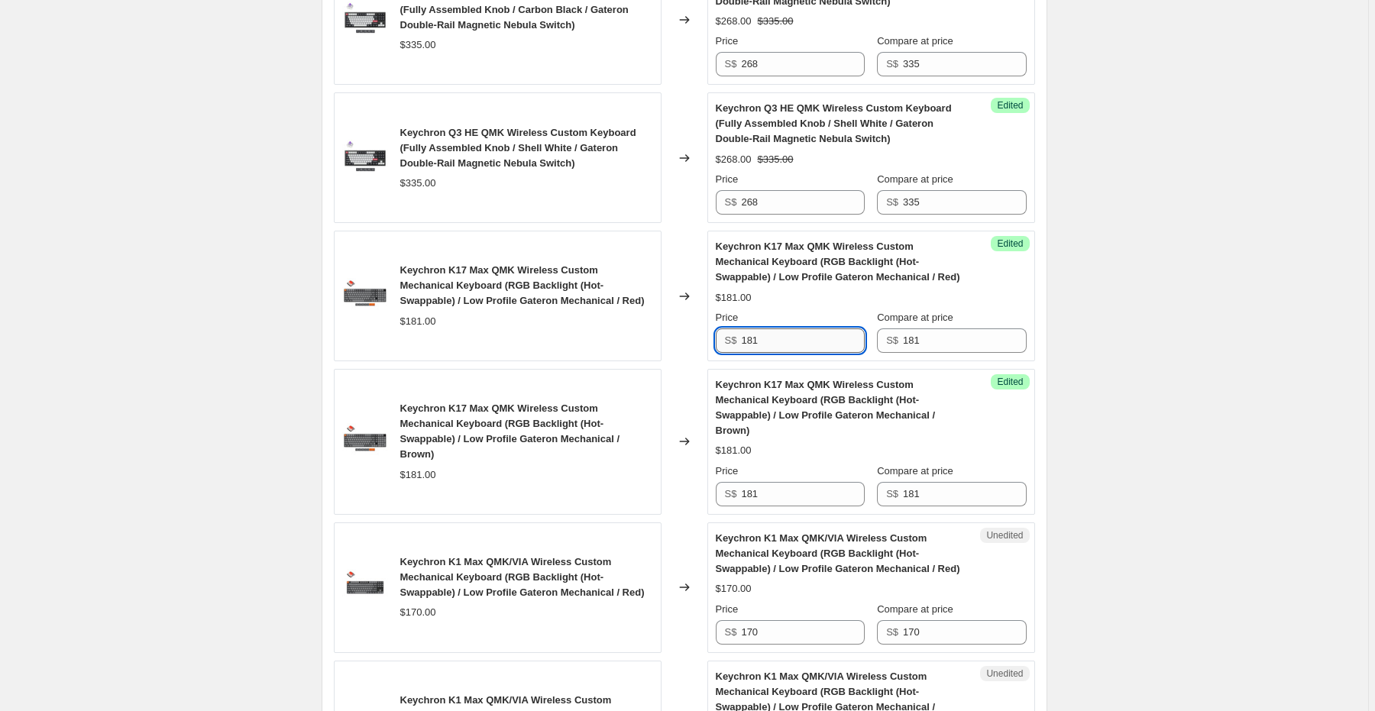
click at [770, 342] on input "181" at bounding box center [802, 340] width 123 height 24
type input "145"
click at [771, 482] on input "181" at bounding box center [802, 494] width 123 height 24
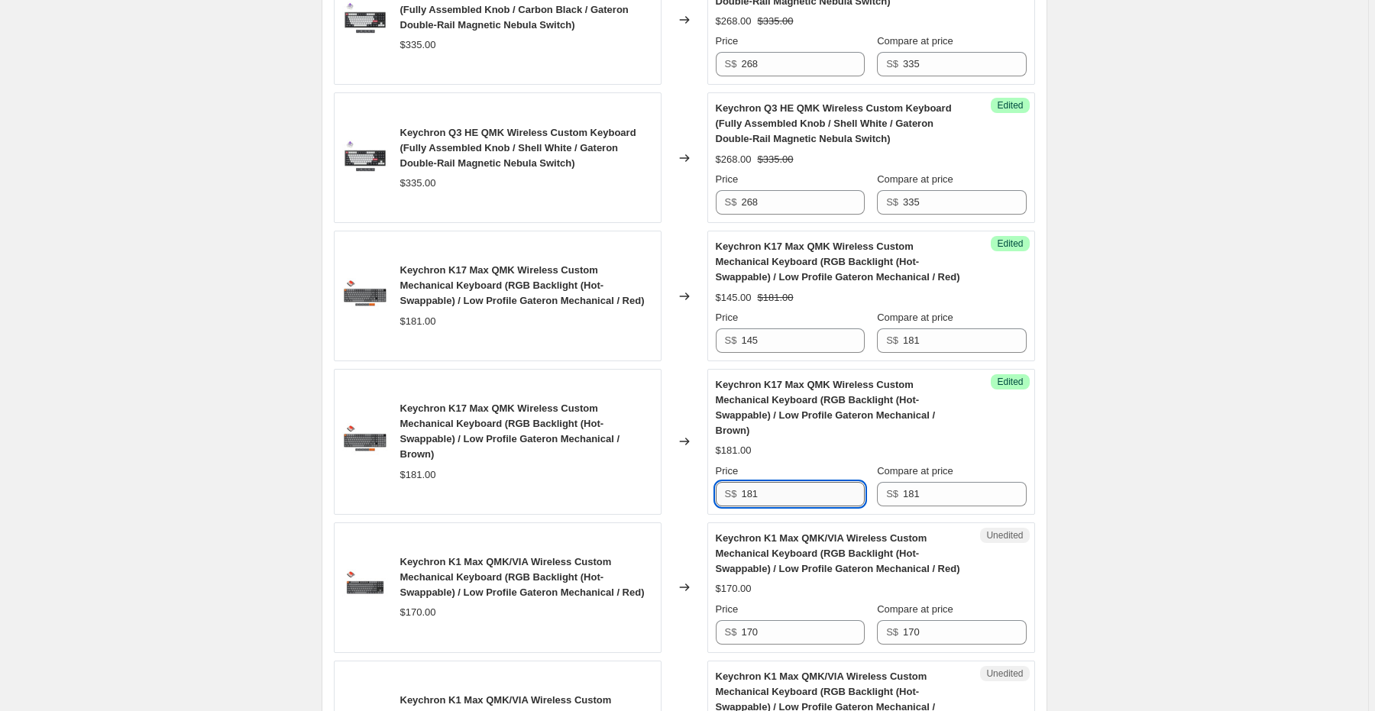
paste input "45"
type input "145"
click at [782, 443] on div "Keychron K17 Max QMK Wireless Custom Mechanical Keyboard (RGB Backlight (Hot-Sw…" at bounding box center [871, 441] width 311 height 129
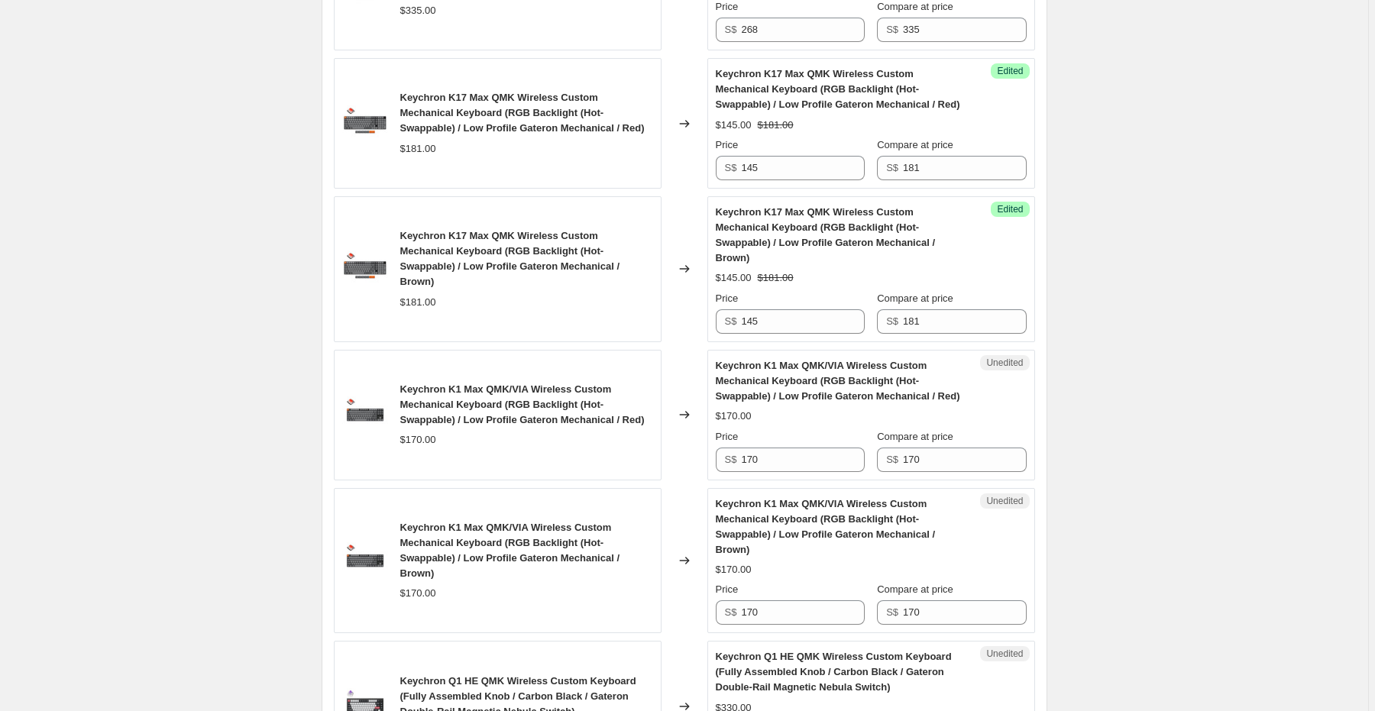
scroll to position [1955, 0]
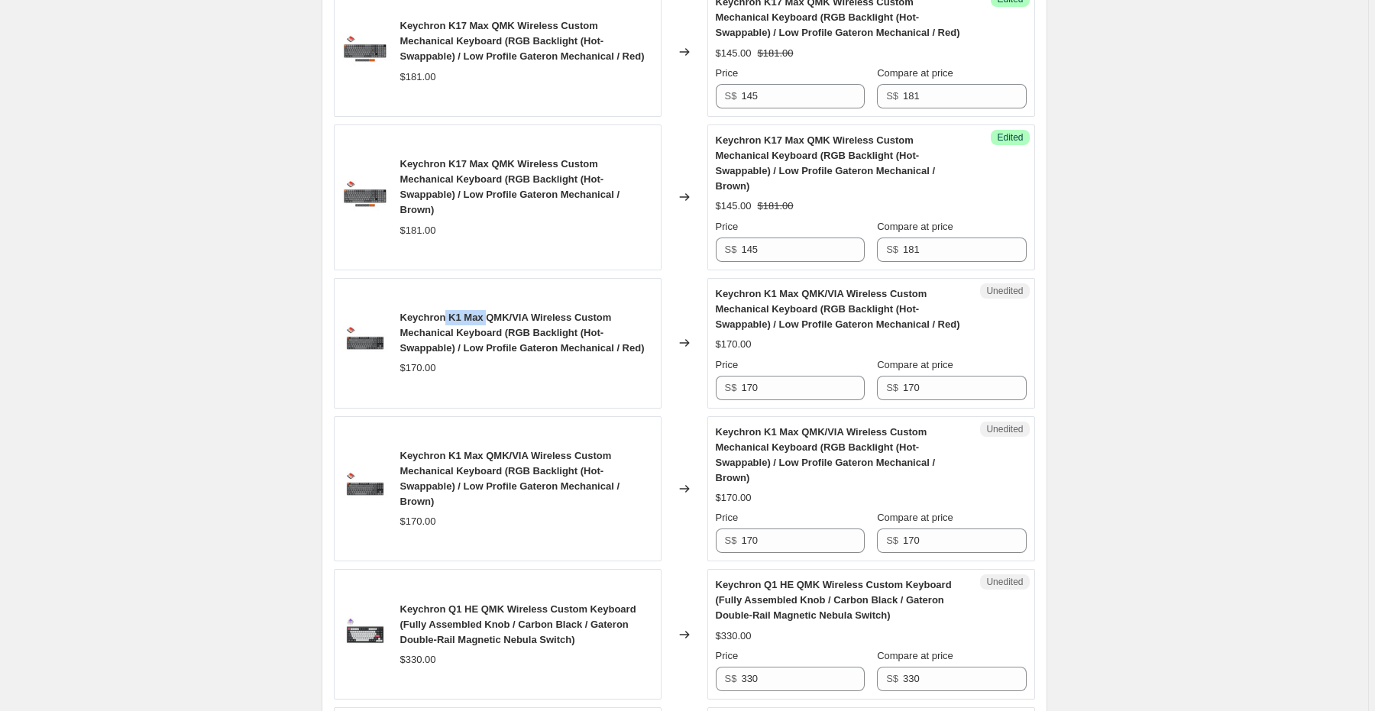
drag, startPoint x: 447, startPoint y: 296, endPoint x: 391, endPoint y: 329, distance: 65.1
click at [488, 312] on span "Keychron K1 Max QMK/VIA Wireless Custom Mechanical Keyboard (RGB Backlight (Hot…" at bounding box center [522, 333] width 244 height 42
copy span "K1 Max"
click at [781, 376] on input "170" at bounding box center [802, 388] width 123 height 24
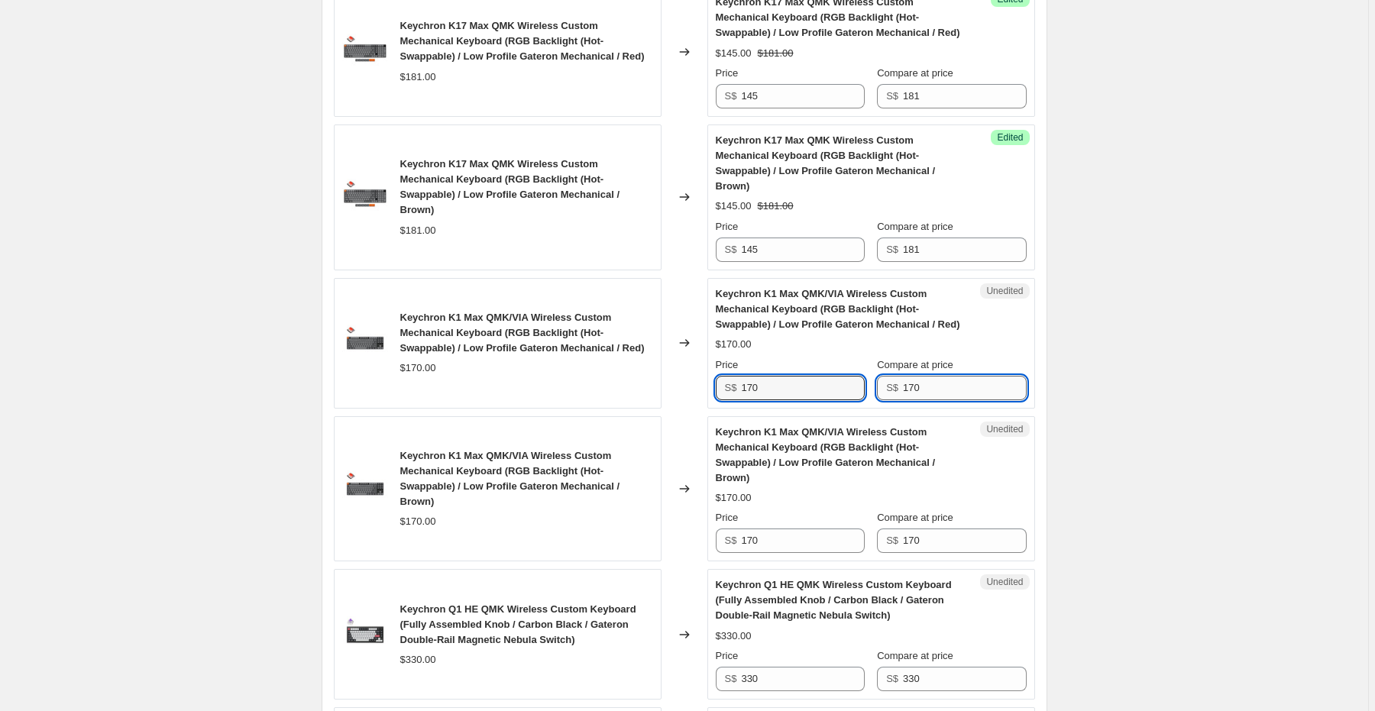
click at [942, 376] on input "170" at bounding box center [964, 388] width 123 height 24
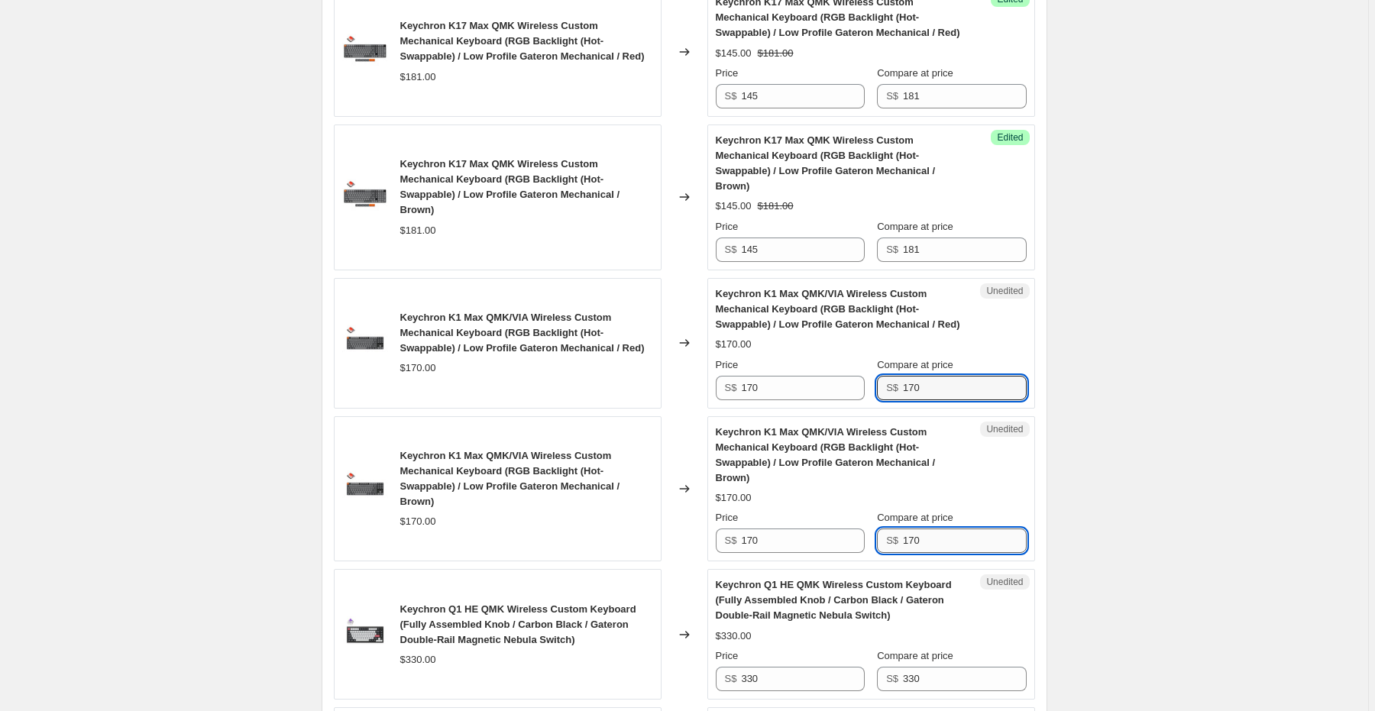
click at [923, 528] on input "170" at bounding box center [964, 540] width 123 height 24
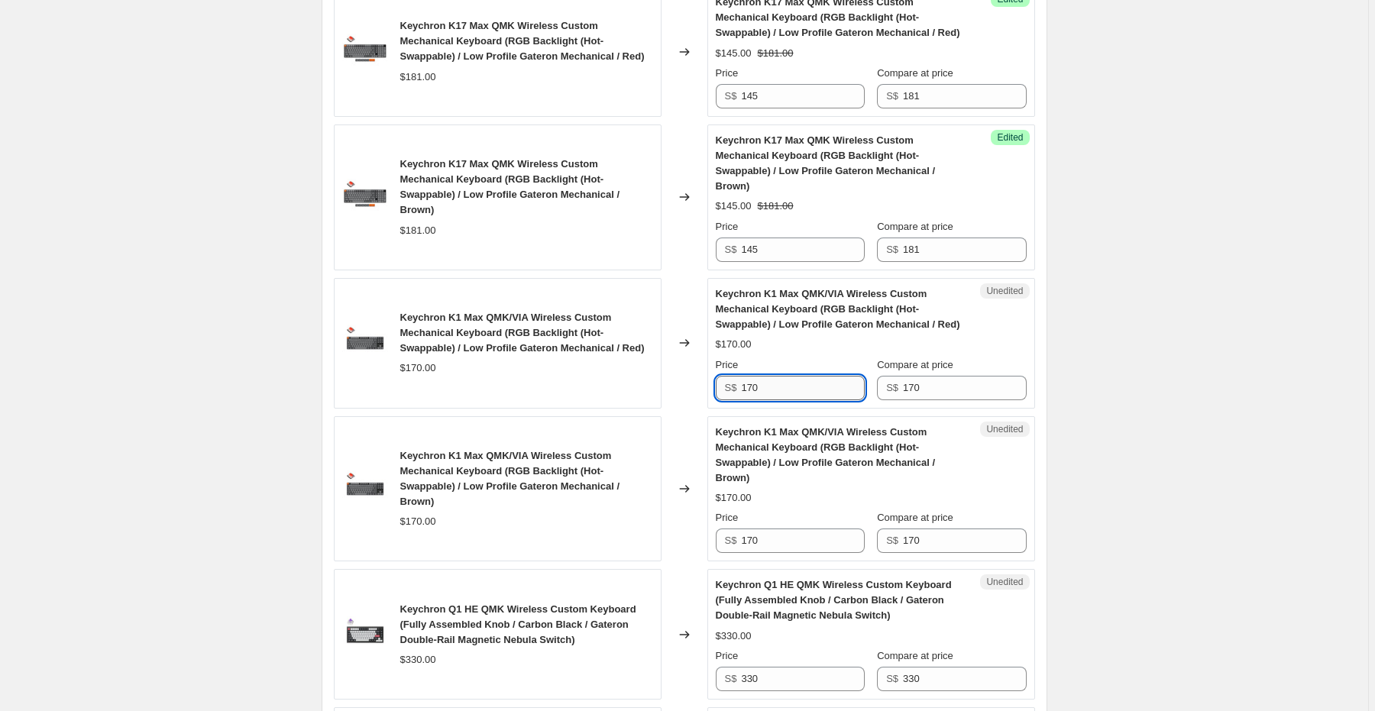
click at [776, 376] on input "170" at bounding box center [802, 388] width 123 height 24
type input "136"
click at [774, 528] on input "170" at bounding box center [802, 540] width 123 height 24
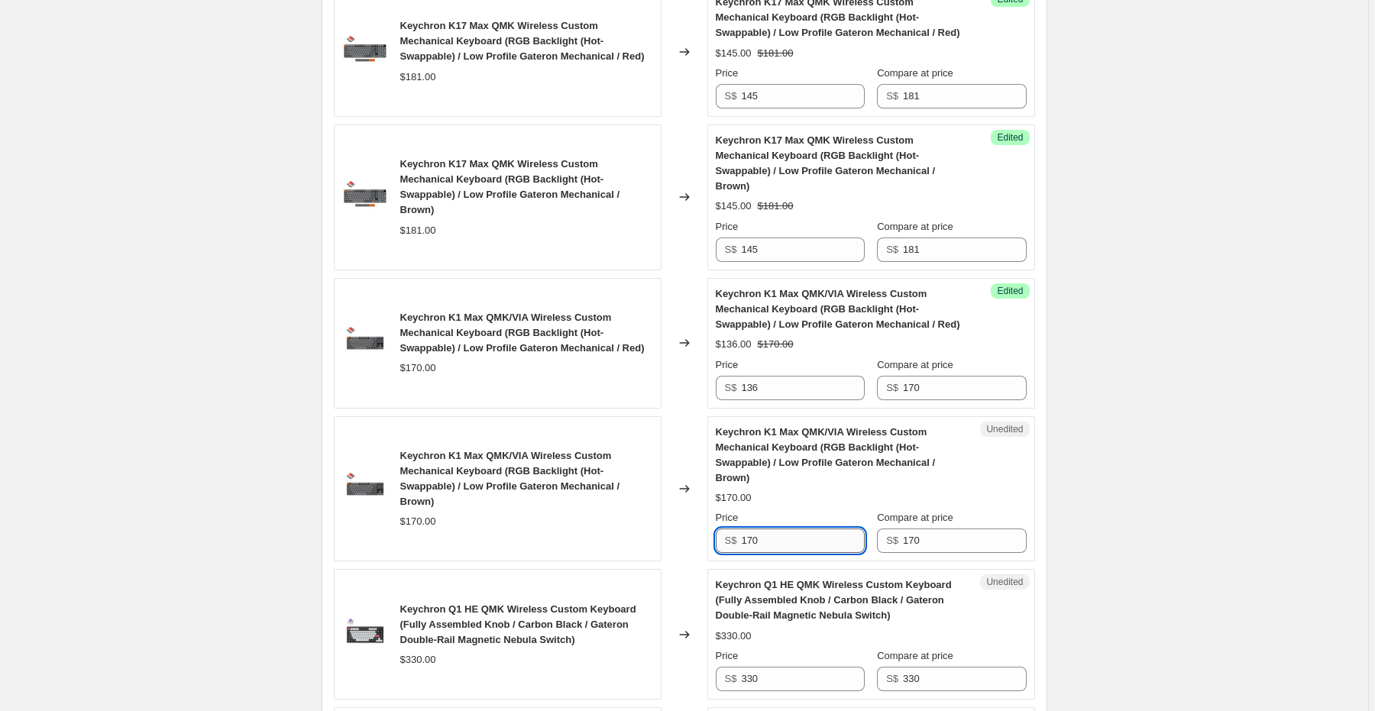
paste input "36"
type input "136"
click at [900, 490] on div "$136.00 $170.00" at bounding box center [871, 497] width 311 height 15
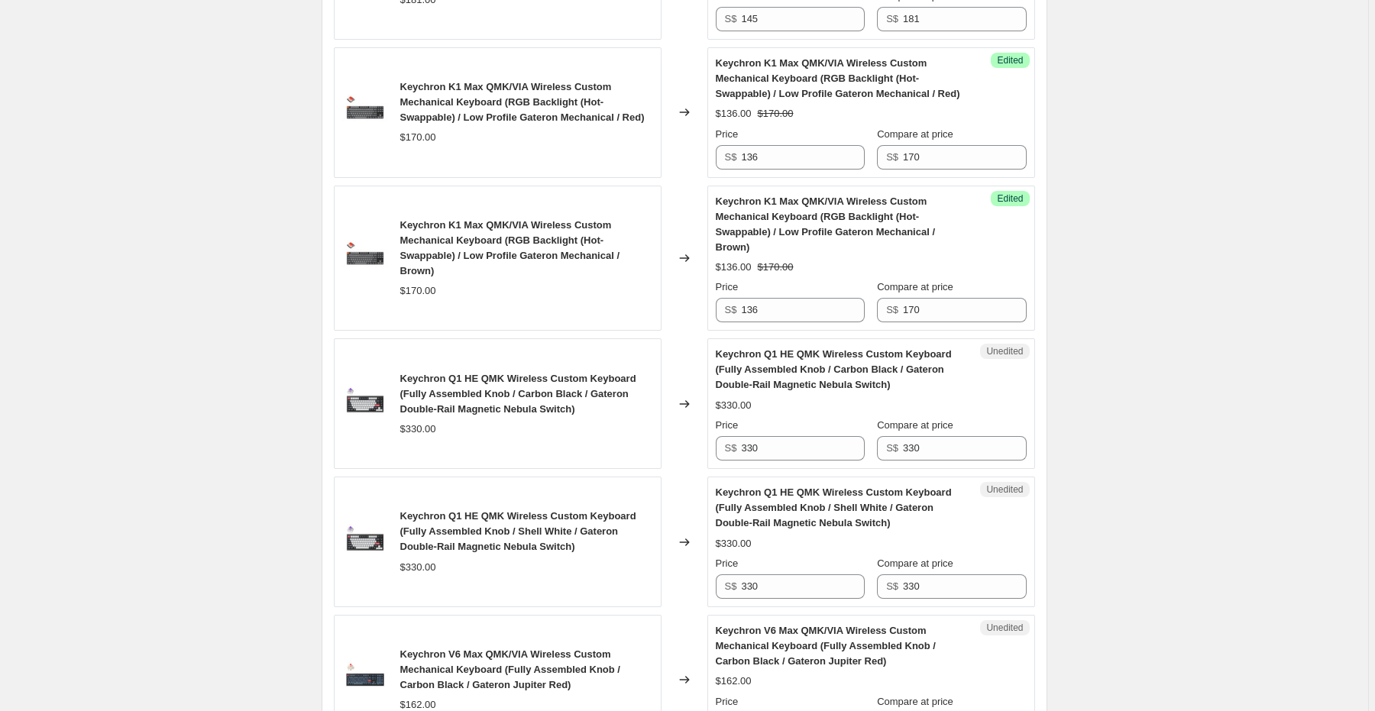
scroll to position [2261, 0]
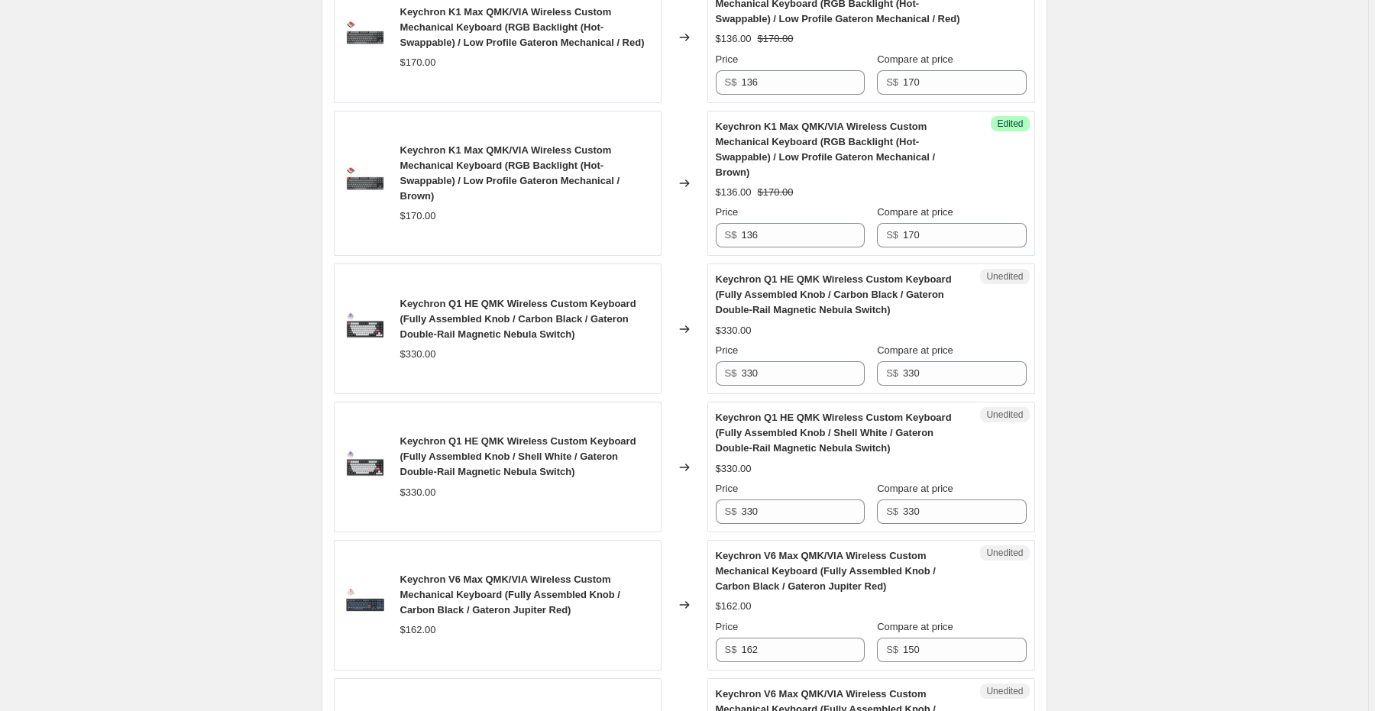
click at [991, 293] on div "Keychron Q1 HE QMK Wireless Custom Keyboard (Fully Assembled Knob / Carbon Blac…" at bounding box center [871, 329] width 311 height 114
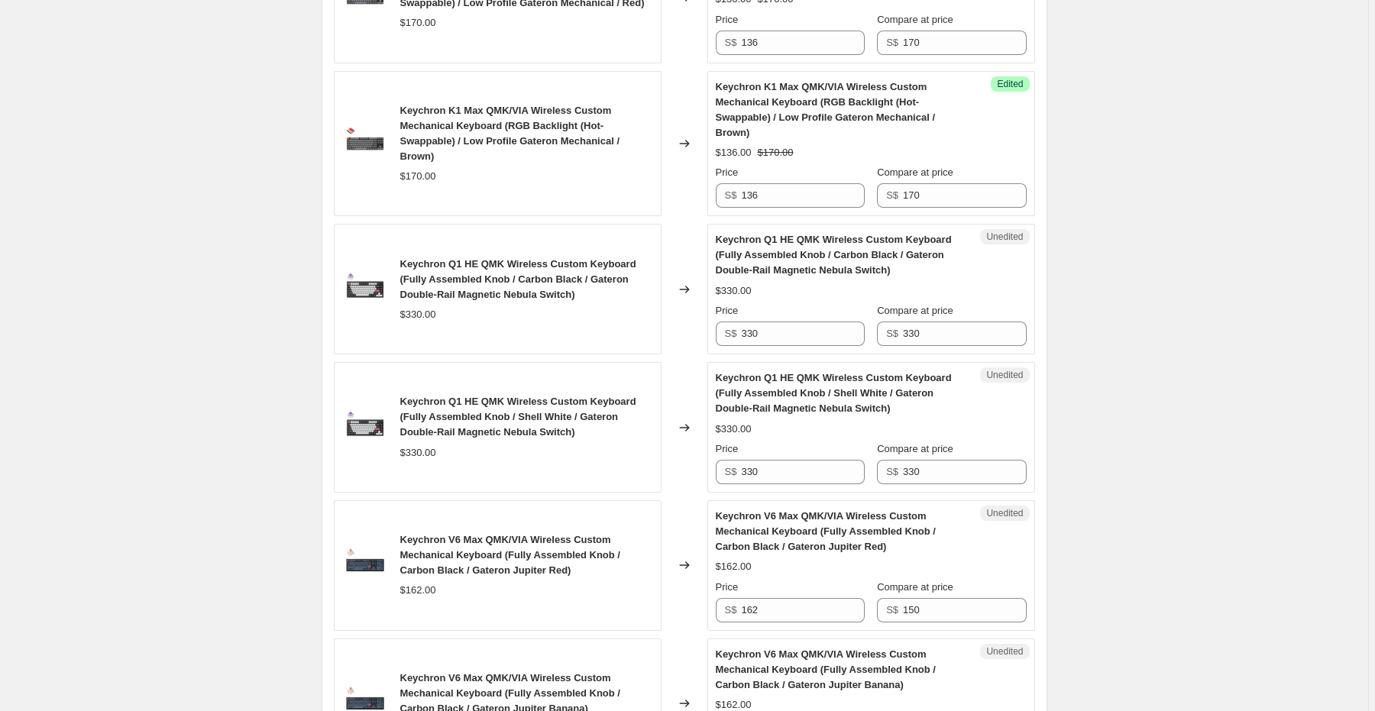
scroll to position [2322, 0]
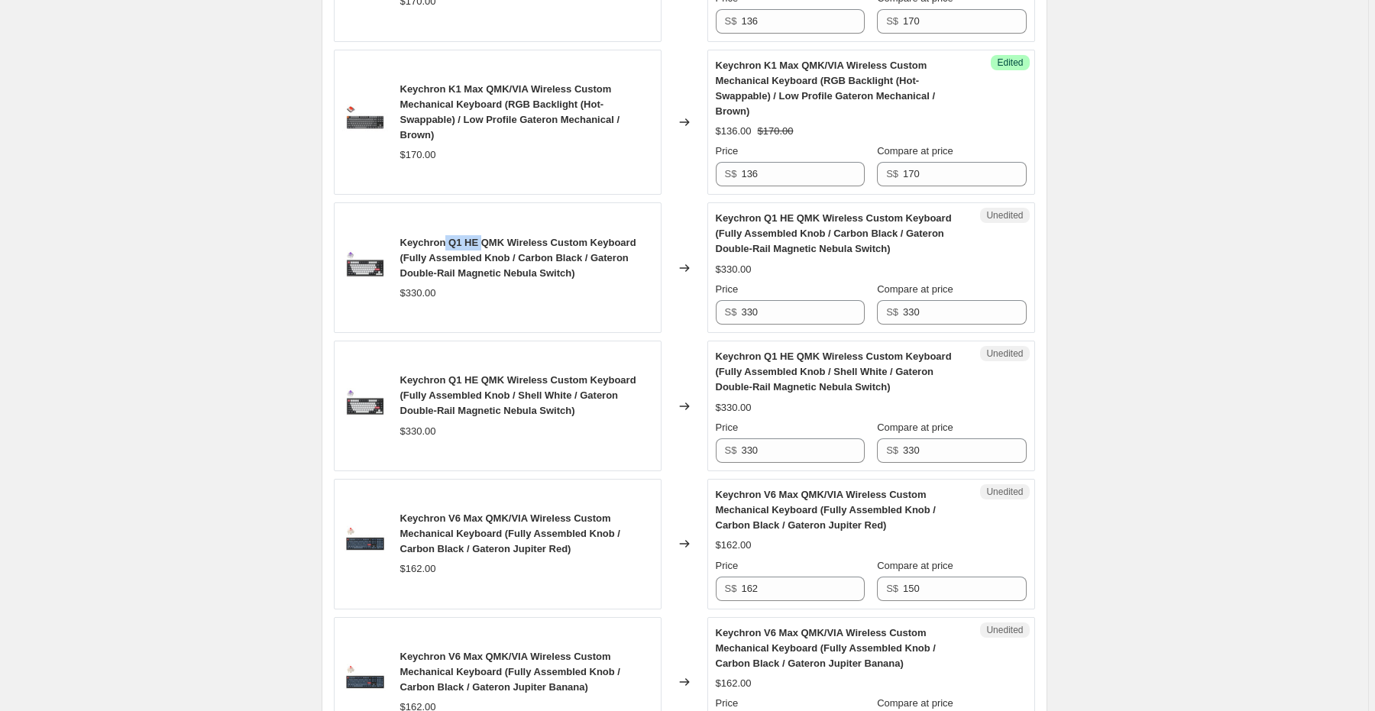
drag, startPoint x: 444, startPoint y: 222, endPoint x: 480, endPoint y: 221, distance: 35.9
click at [480, 237] on span "Keychron Q1 HE QMK Wireless Custom Keyboard (Fully Assembled Knob / Carbon Blac…" at bounding box center [518, 258] width 236 height 42
copy span "Q1 HE"
click at [788, 301] on input "330" at bounding box center [802, 312] width 123 height 24
click at [756, 300] on input "330" at bounding box center [802, 312] width 123 height 24
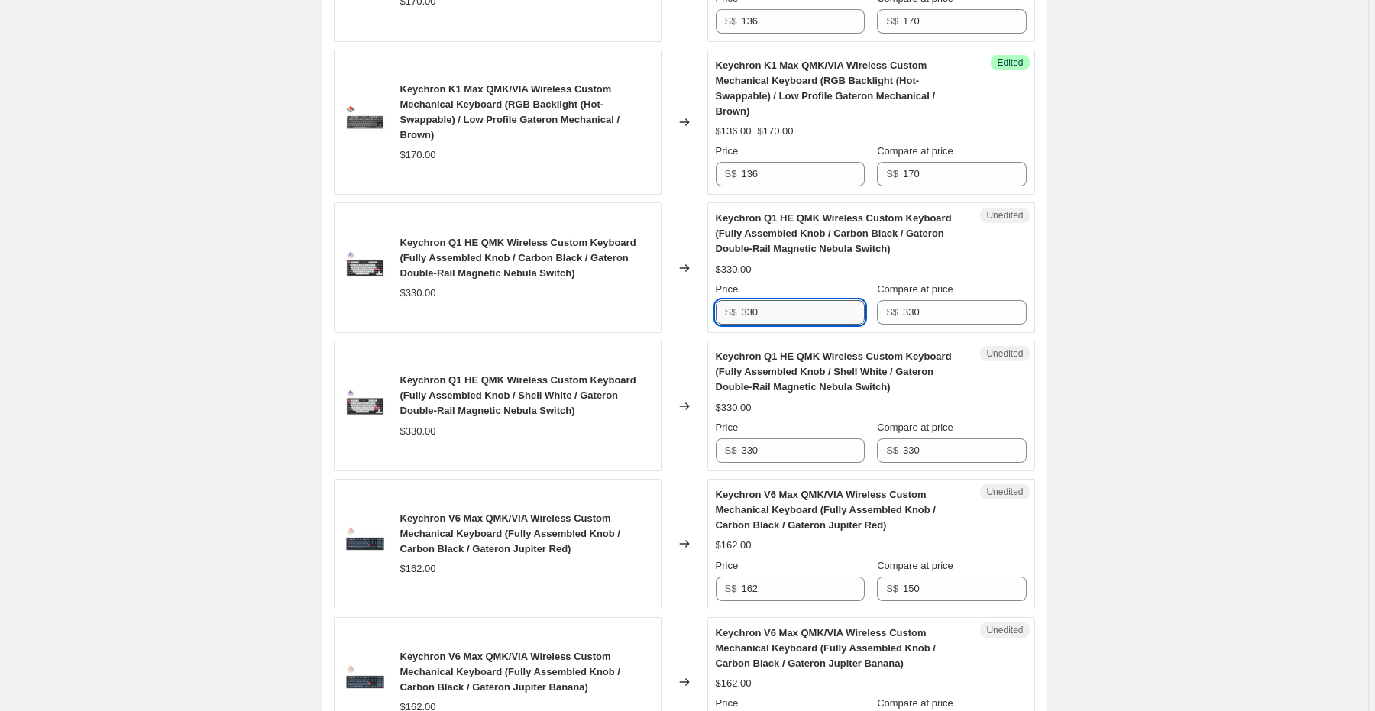
paste input "264"
type input "264"
click at [791, 351] on span "Keychron Q1 HE QMK Wireless Custom Keyboard (Fully Assembled Knob / Shell White…" at bounding box center [834, 372] width 236 height 42
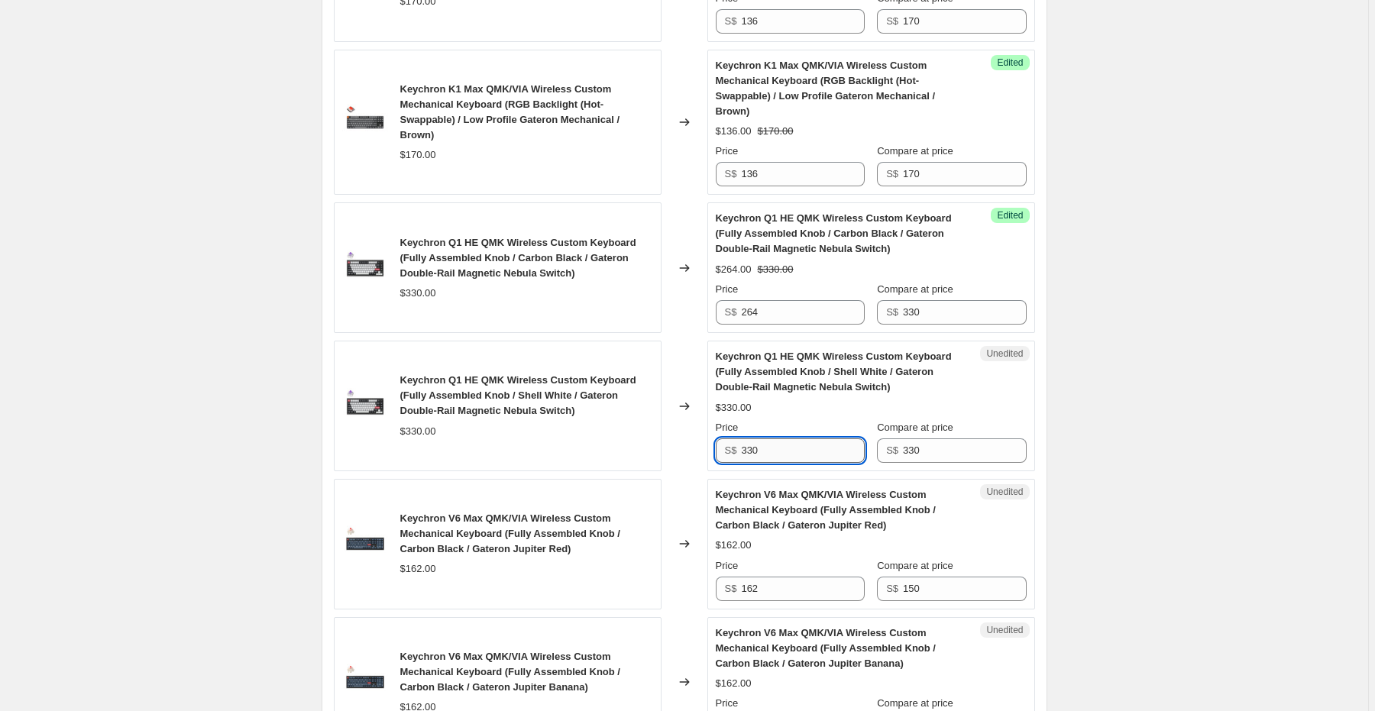
click at [768, 438] on input "330" at bounding box center [802, 450] width 123 height 24
paste input "264"
type input "264"
click at [778, 400] on div "$330.00" at bounding box center [871, 407] width 311 height 15
drag, startPoint x: 446, startPoint y: 491, endPoint x: 485, endPoint y: 496, distance: 39.3
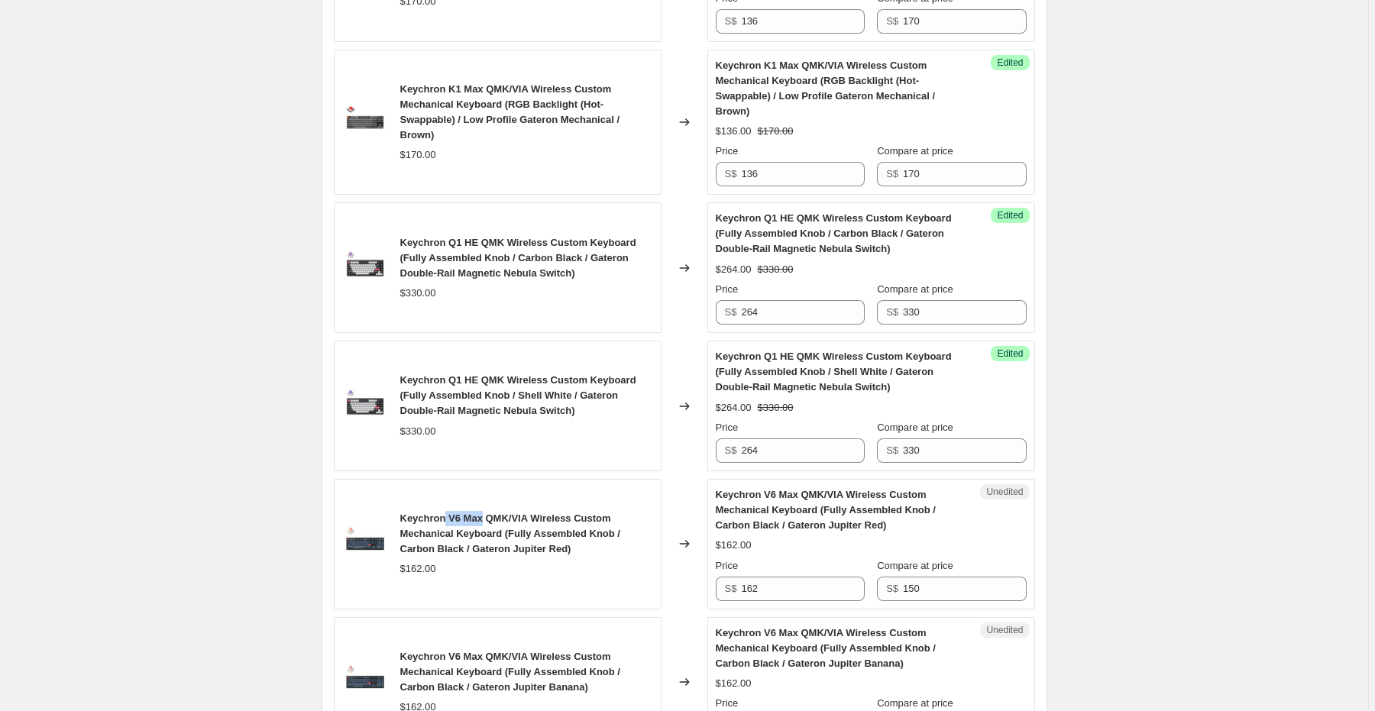
click at [485, 512] on span "Keychron V6 Max QMK/VIA Wireless Custom Mechanical Keyboard (Fully Assembled Kn…" at bounding box center [510, 533] width 220 height 42
copy span "V6 Max"
click at [620, 518] on span "Keychron V6 Max QMK/VIA Wireless Custom Mechanical Keyboard (Fully Assembled Kn…" at bounding box center [510, 533] width 220 height 42
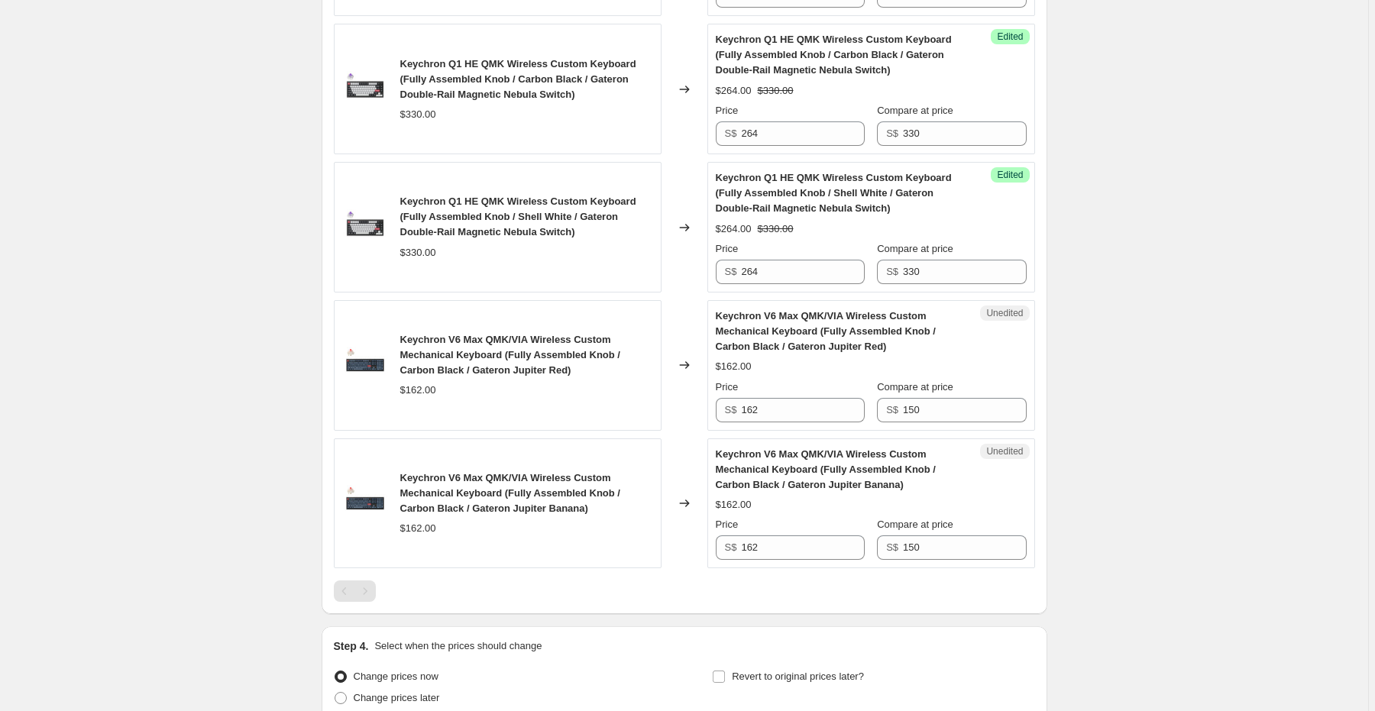
scroll to position [2505, 0]
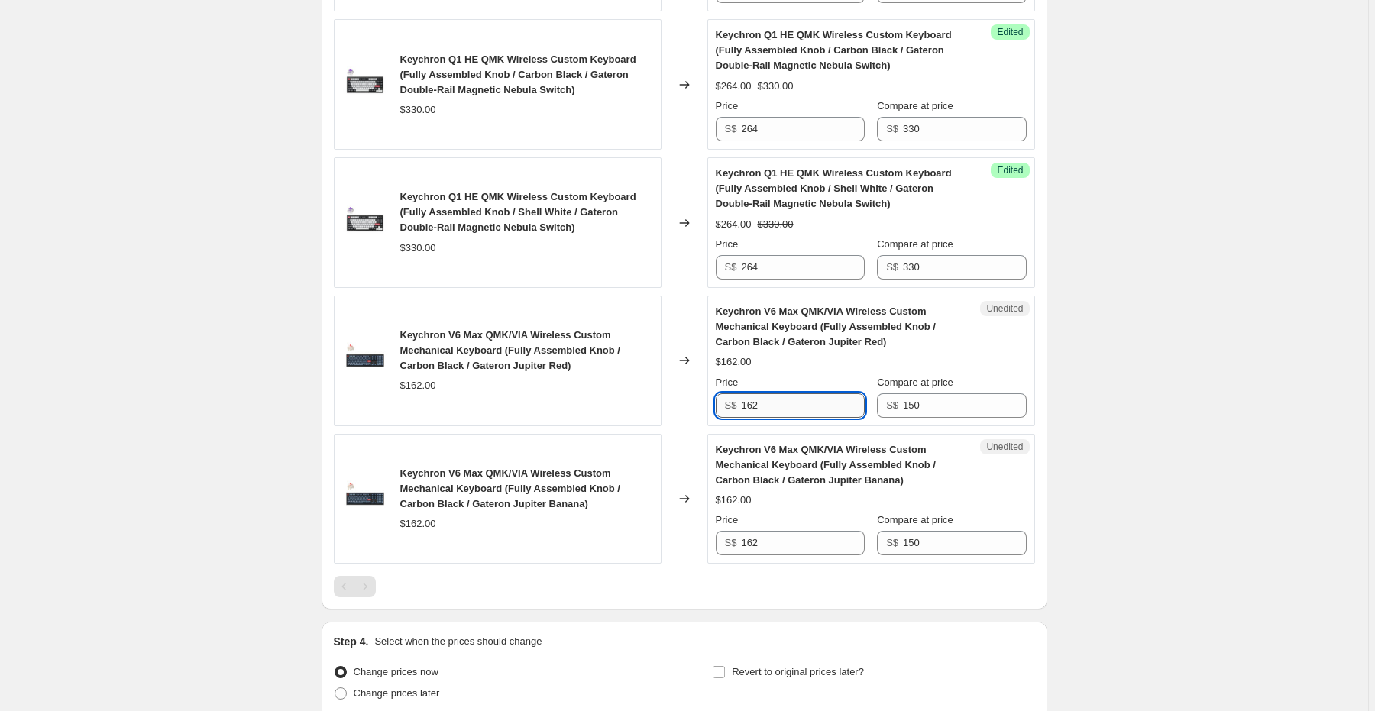
click at [783, 393] on input "162" at bounding box center [802, 405] width 123 height 24
click at [917, 393] on input "150" at bounding box center [964, 405] width 123 height 24
paste input "62"
type input "162"
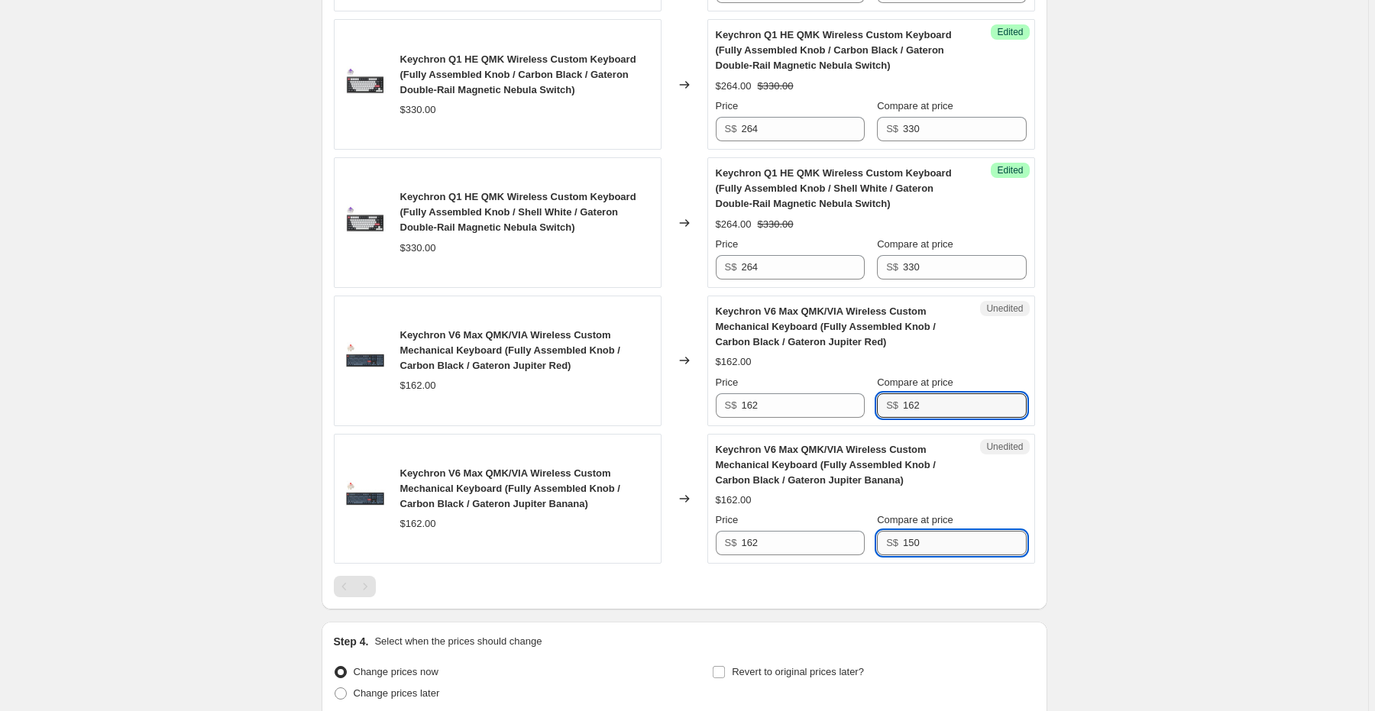
click at [929, 531] on input "150" at bounding box center [964, 543] width 123 height 24
paste input "62"
type input "162"
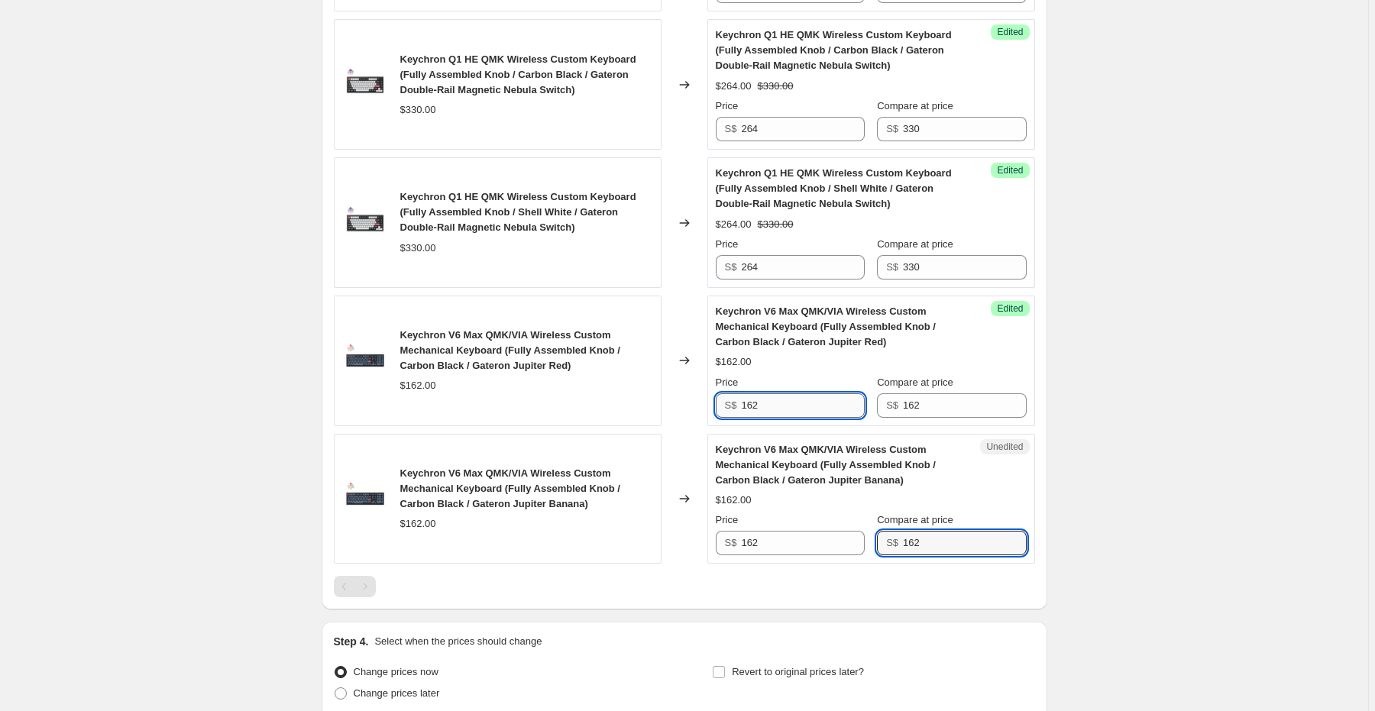
click at [785, 393] on input "162" at bounding box center [802, 405] width 123 height 24
type input "130"
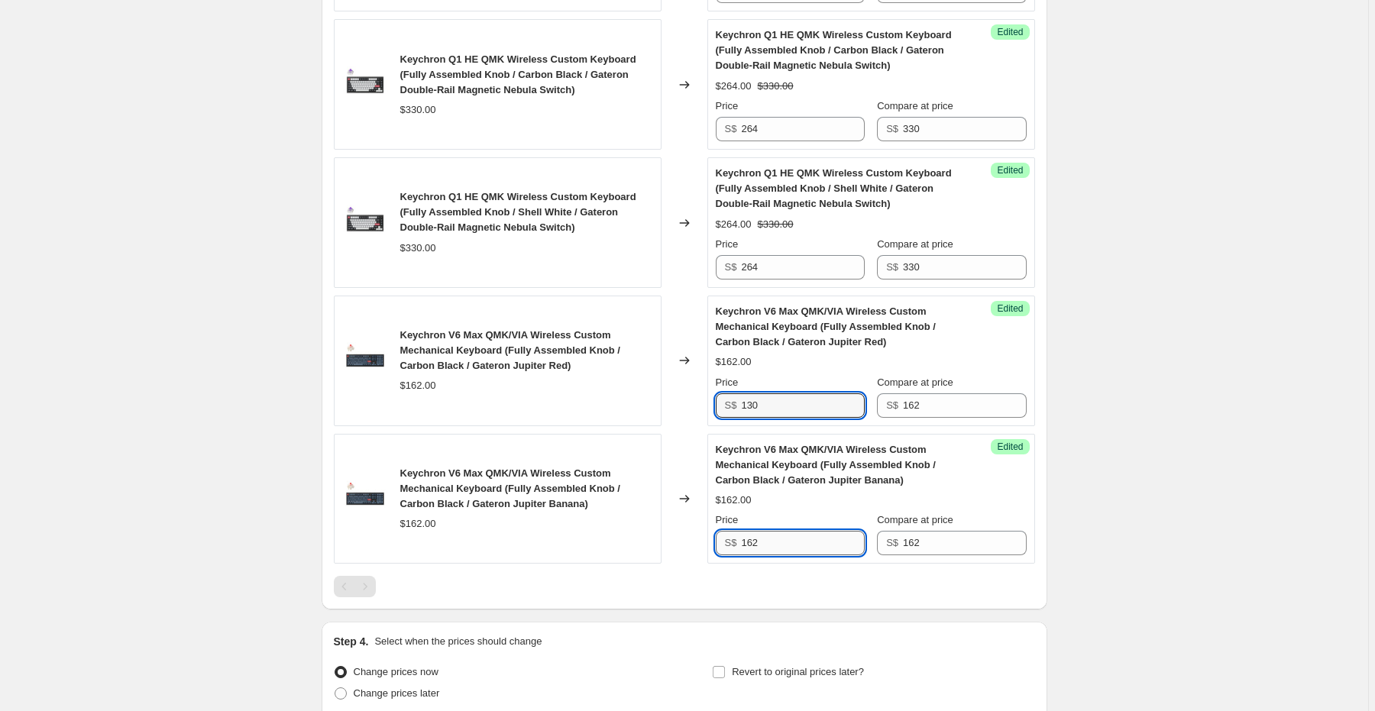
click at [782, 531] on input "162" at bounding box center [802, 543] width 123 height 24
paste input "30"
type input "130"
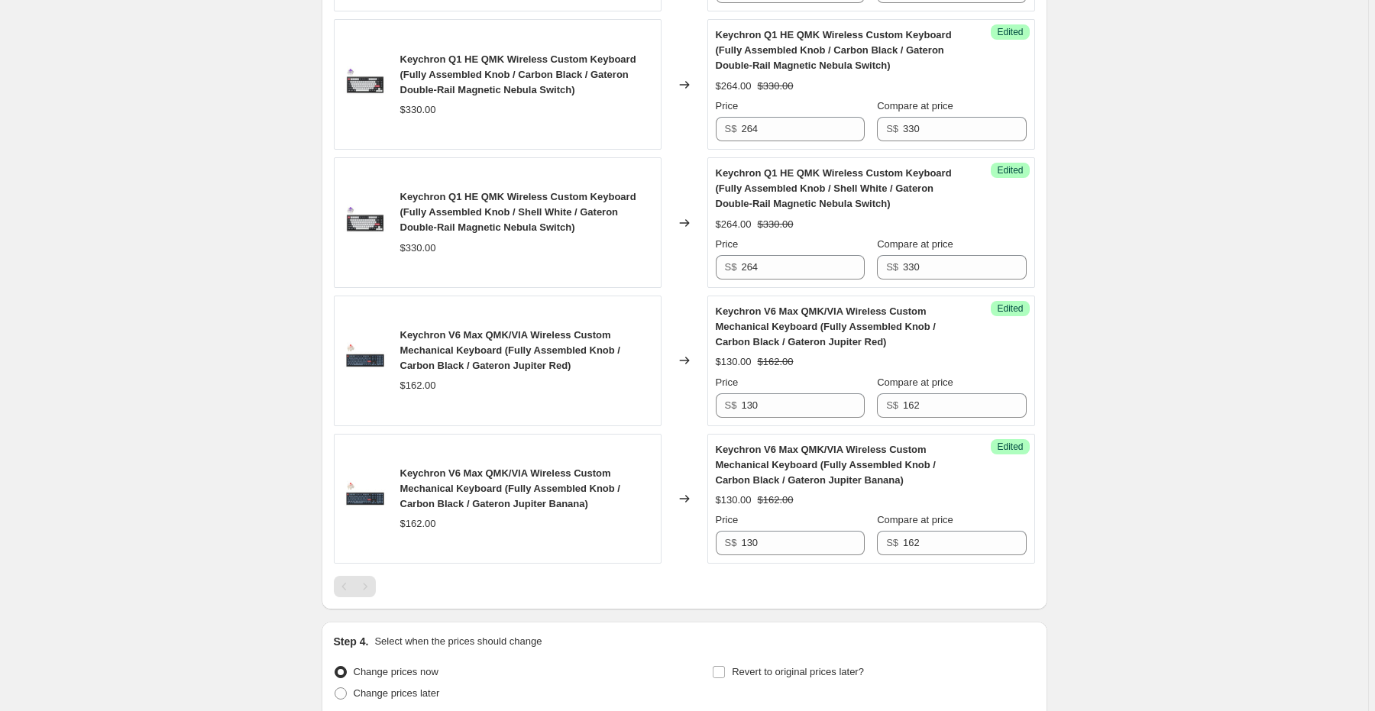
click at [976, 576] on div at bounding box center [684, 586] width 701 height 21
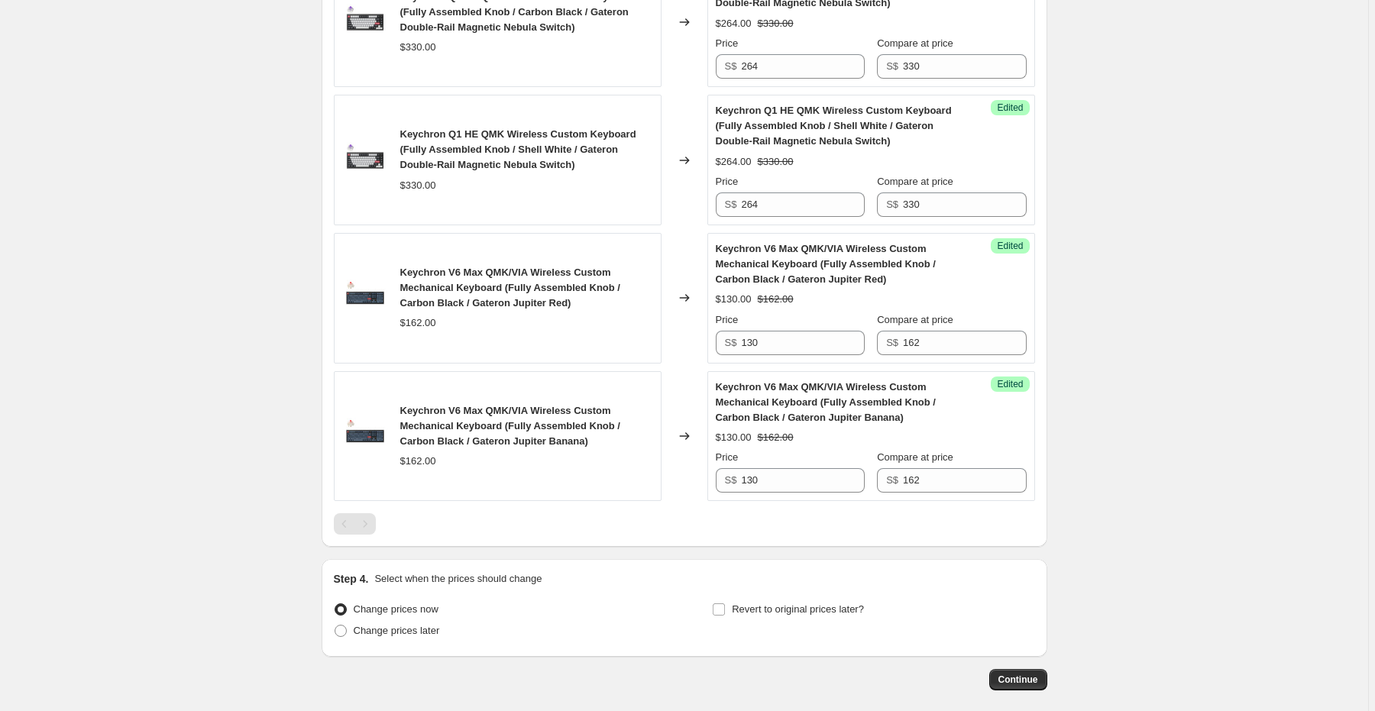
scroll to position [2619, 0]
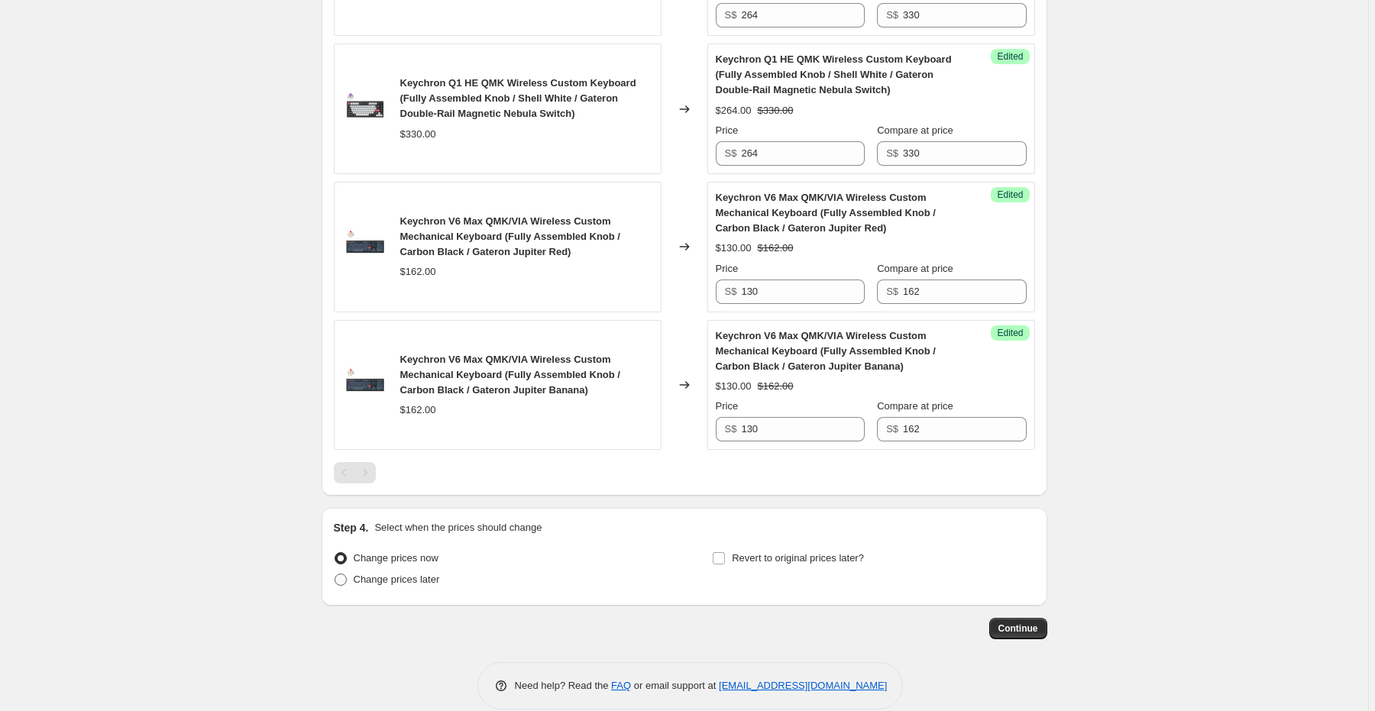
click at [394, 569] on label "Change prices later" at bounding box center [387, 579] width 106 height 21
click at [335, 574] on input "Change prices later" at bounding box center [335, 574] width 1 height 1
radio input "true"
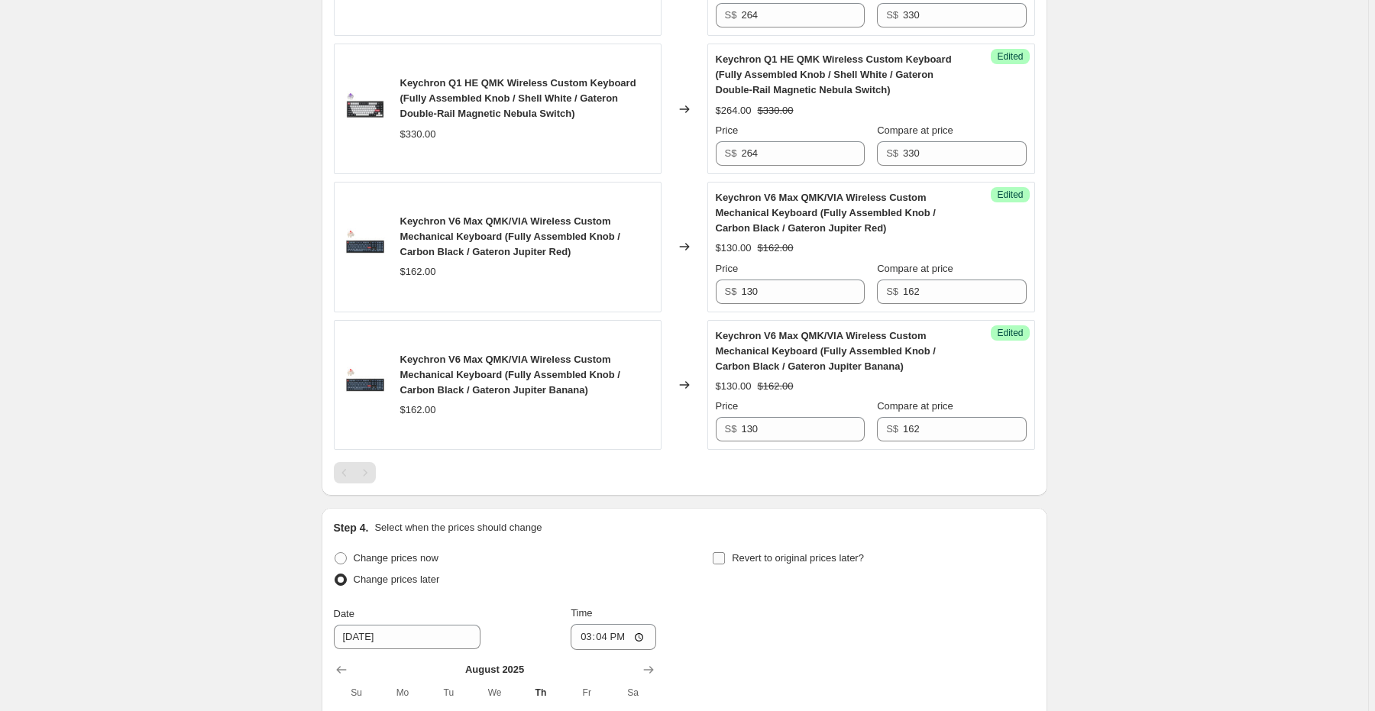
click at [761, 552] on span "Revert to original prices later?" at bounding box center [798, 557] width 132 height 11
click at [725, 552] on input "Revert to original prices later?" at bounding box center [719, 558] width 12 height 12
checkbox input "true"
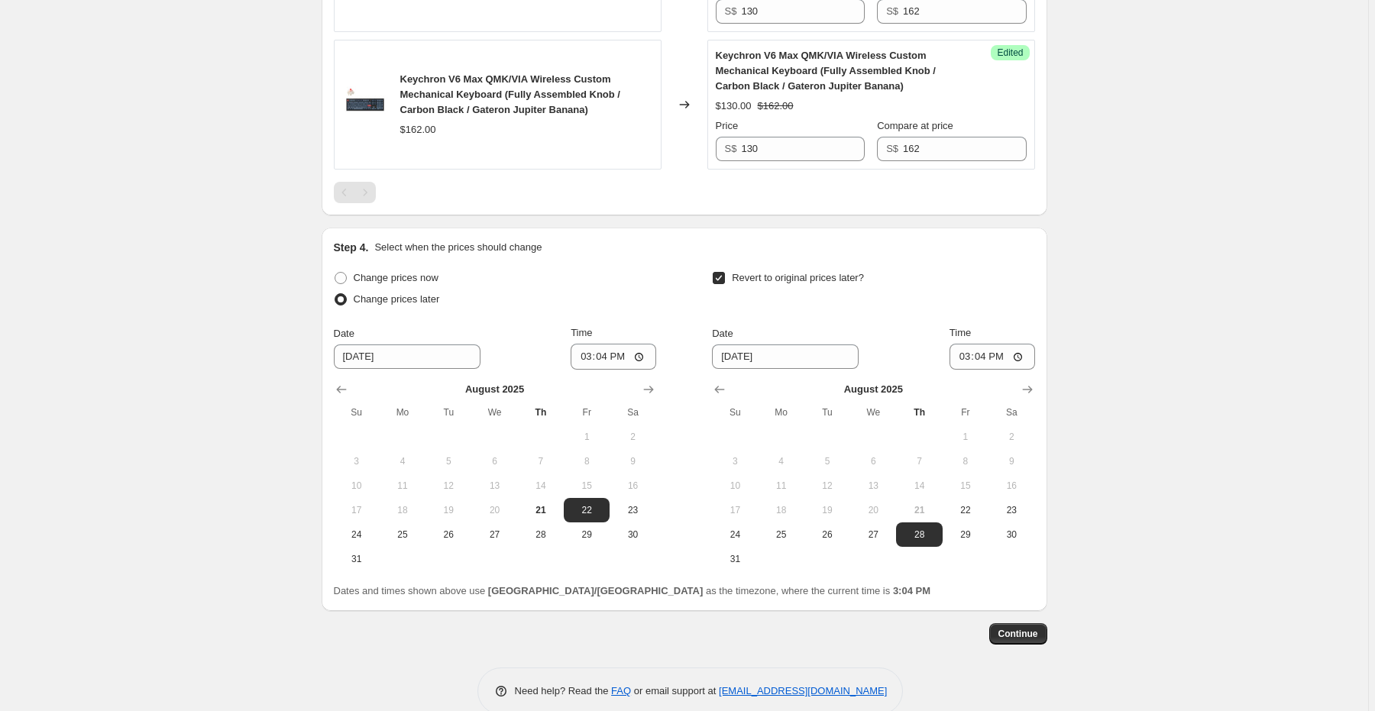
scroll to position [2905, 0]
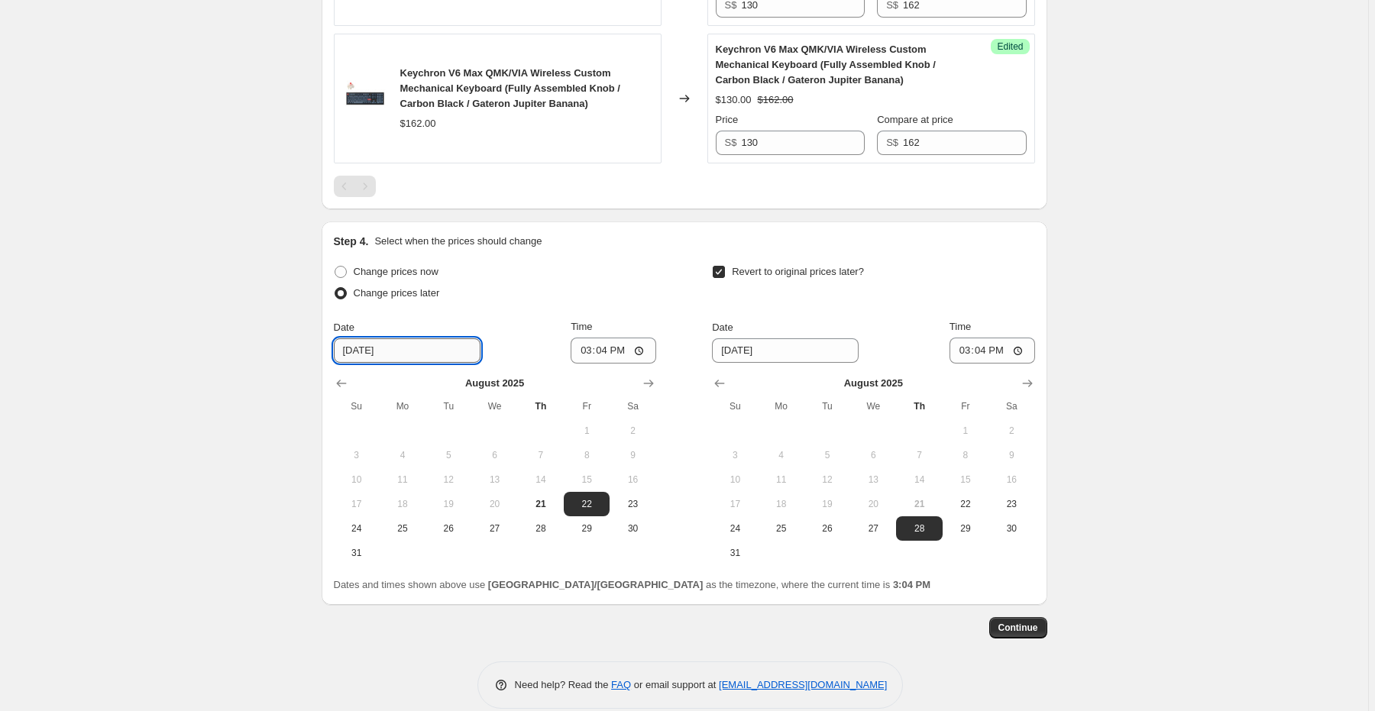
click at [404, 338] on input "8/22/2025" at bounding box center [407, 350] width 147 height 24
click at [650, 376] on icon "Show next month, September 2025" at bounding box center [648, 383] width 15 height 15
click at [461, 449] on span "9" at bounding box center [448, 455] width 34 height 12
type input "9/9/2025"
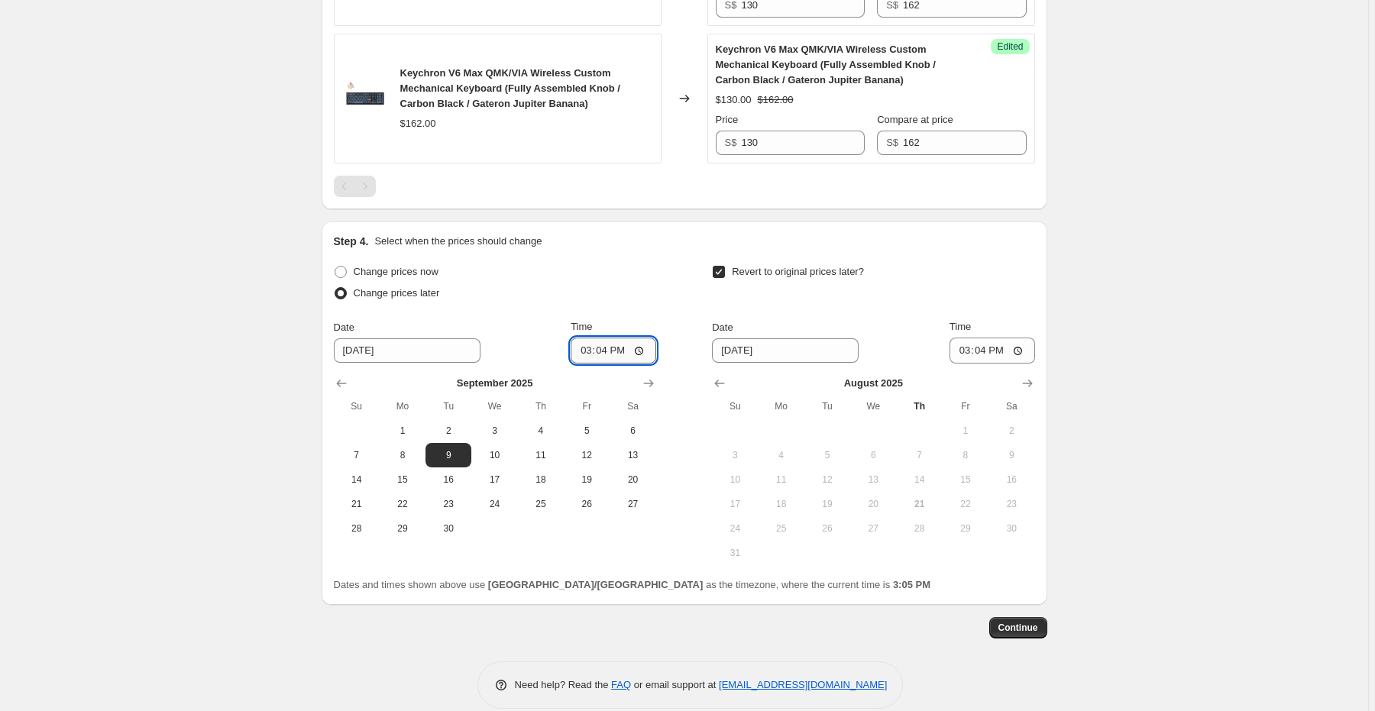
click at [609, 338] on input "15:04" at bounding box center [613, 351] width 86 height 26
type input "00:00"
click at [1027, 376] on icon "Show next month, September 2025" at bounding box center [1027, 383] width 15 height 15
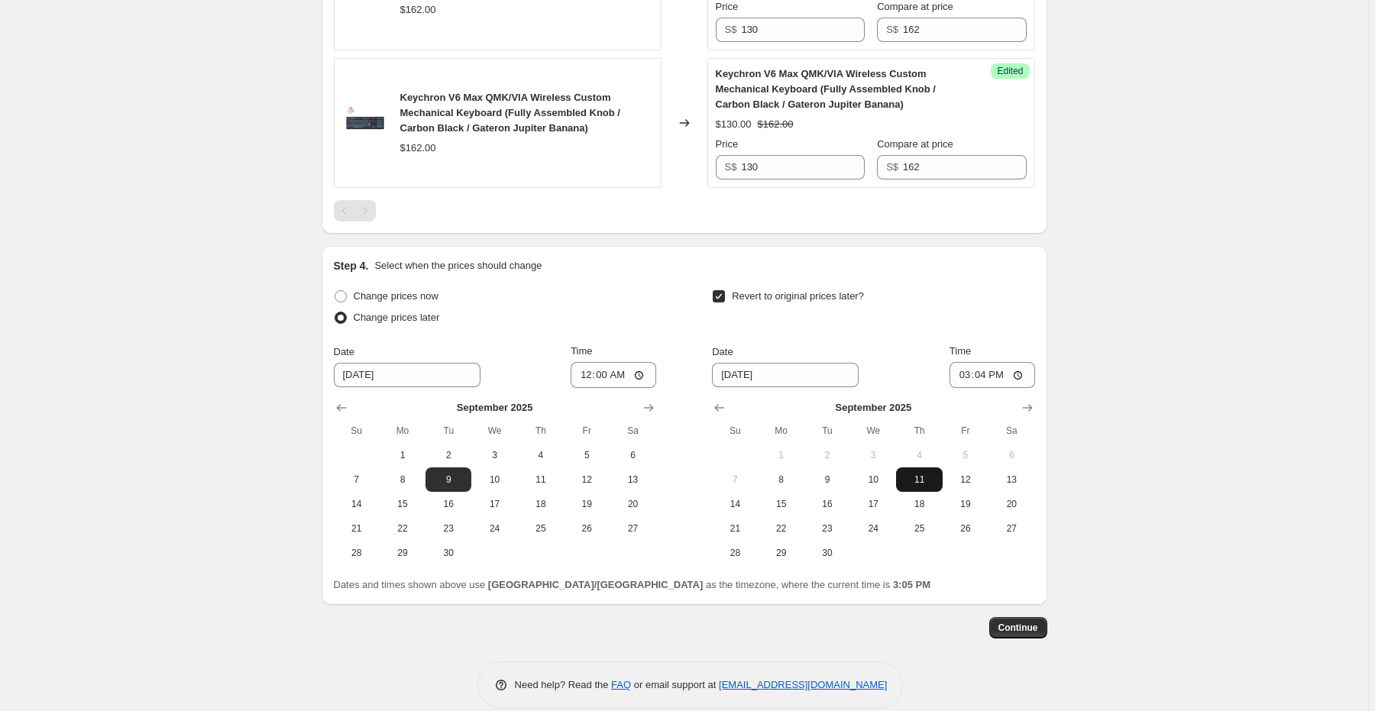
click at [915, 473] on span "11" at bounding box center [919, 479] width 34 height 12
type input "9/11/2025"
click at [981, 362] on input "15:04" at bounding box center [992, 375] width 86 height 26
click at [965, 362] on input "15:04" at bounding box center [992, 375] width 86 height 26
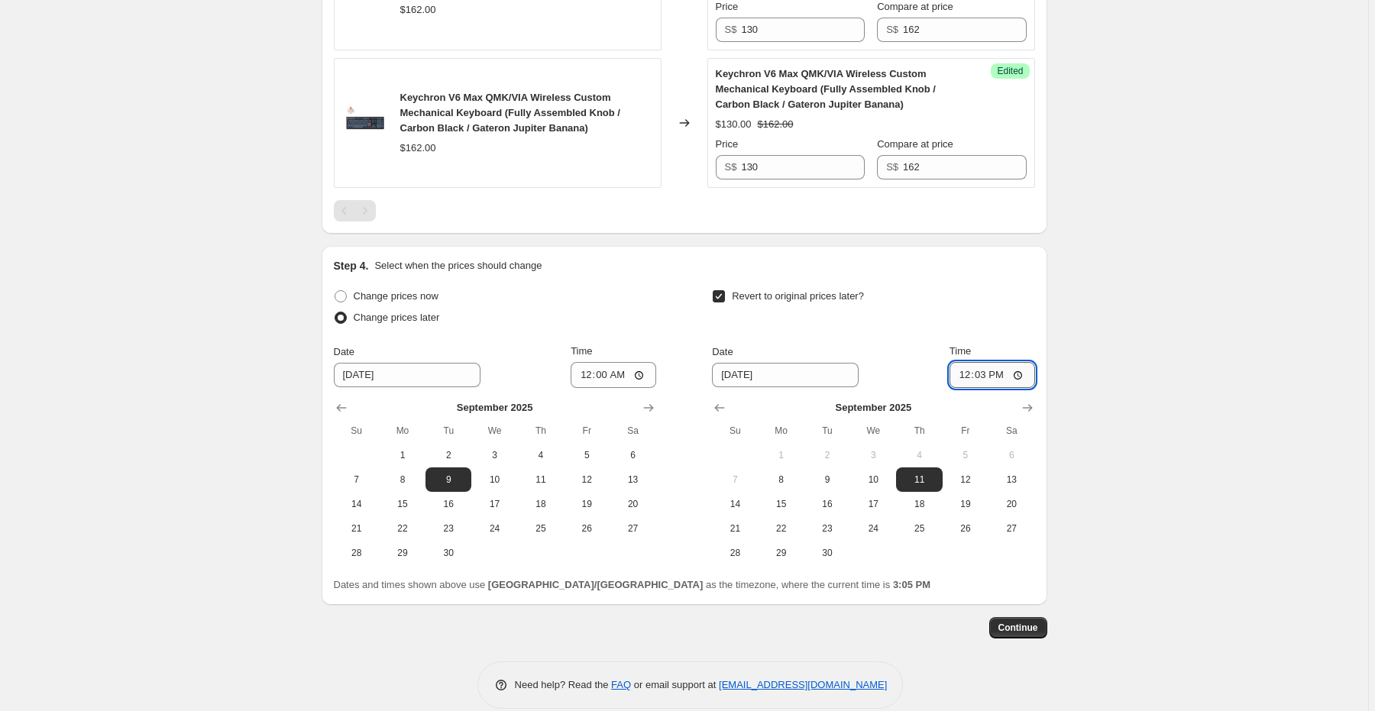
click at [964, 362] on input "12:03" at bounding box center [992, 375] width 86 height 26
type input "23:59"
click at [1026, 622] on span "Continue" at bounding box center [1018, 628] width 40 height 12
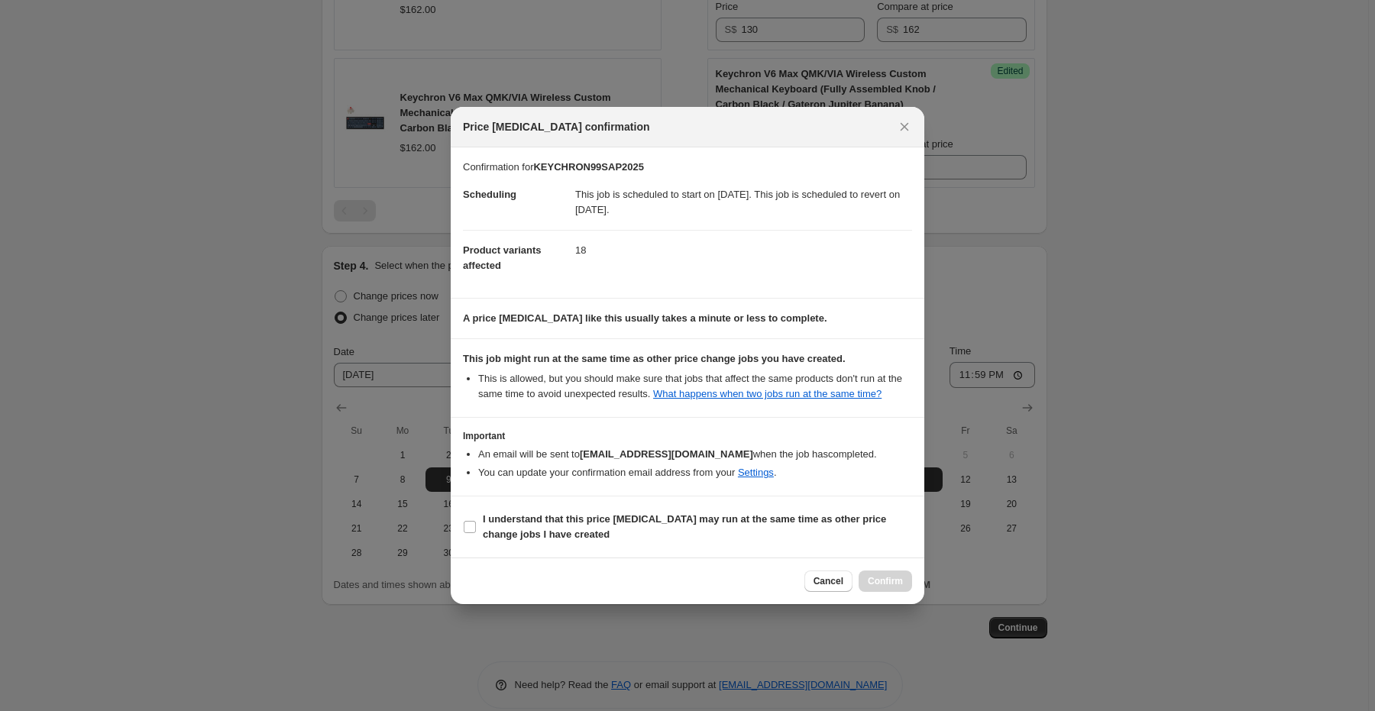
drag, startPoint x: 648, startPoint y: 196, endPoint x: 843, endPoint y: 211, distance: 196.1
click at [843, 211] on dd "This job is scheduled to start on September 9, 2025. This job is scheduled to r…" at bounding box center [743, 202] width 337 height 55
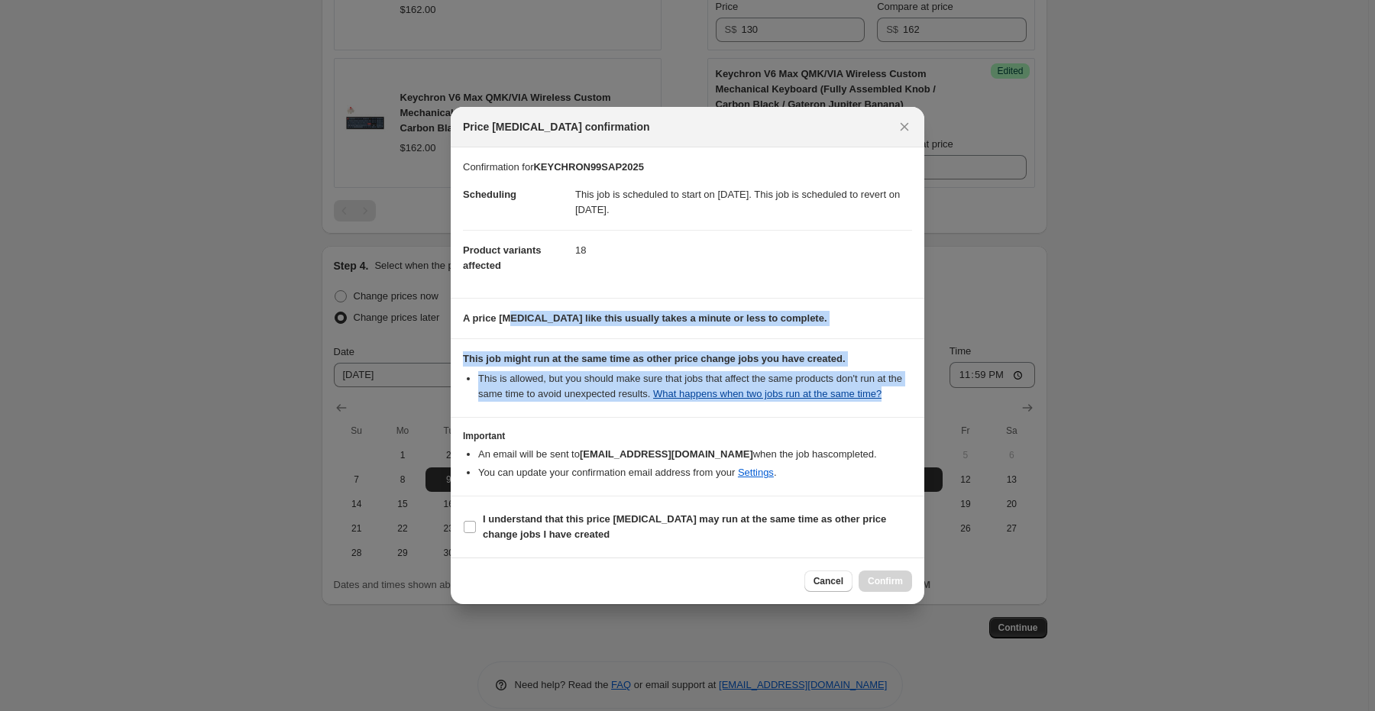
drag, startPoint x: 511, startPoint y: 318, endPoint x: 877, endPoint y: 399, distance: 375.4
click at [877, 399] on div "Confirmation for KEYCHRON99SAP2025 Scheduling This job is scheduled to start on…" at bounding box center [687, 352] width 473 height 411
click at [475, 528] on input "I understand that this price change job may run at the same time as other price…" at bounding box center [470, 527] width 12 height 12
checkbox input "true"
click at [895, 580] on span "Confirm" at bounding box center [885, 581] width 35 height 12
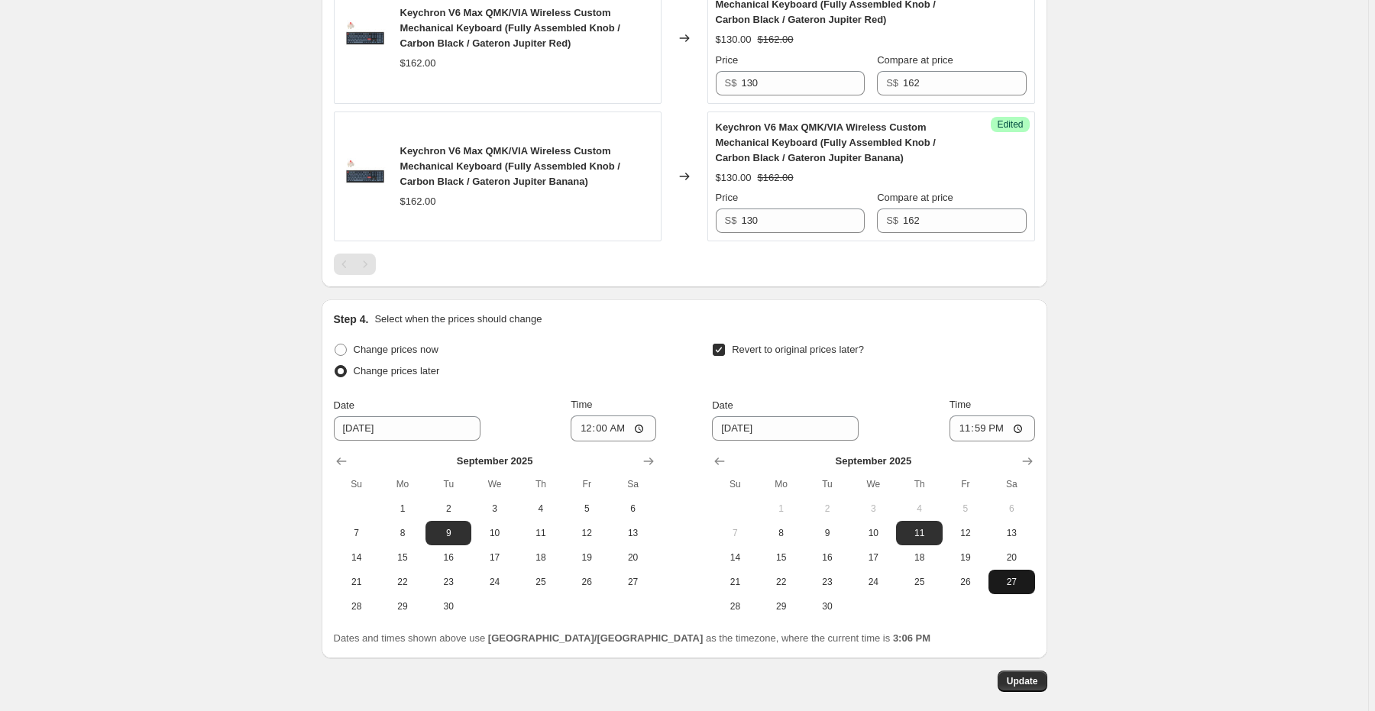
scroll to position [2973, 0]
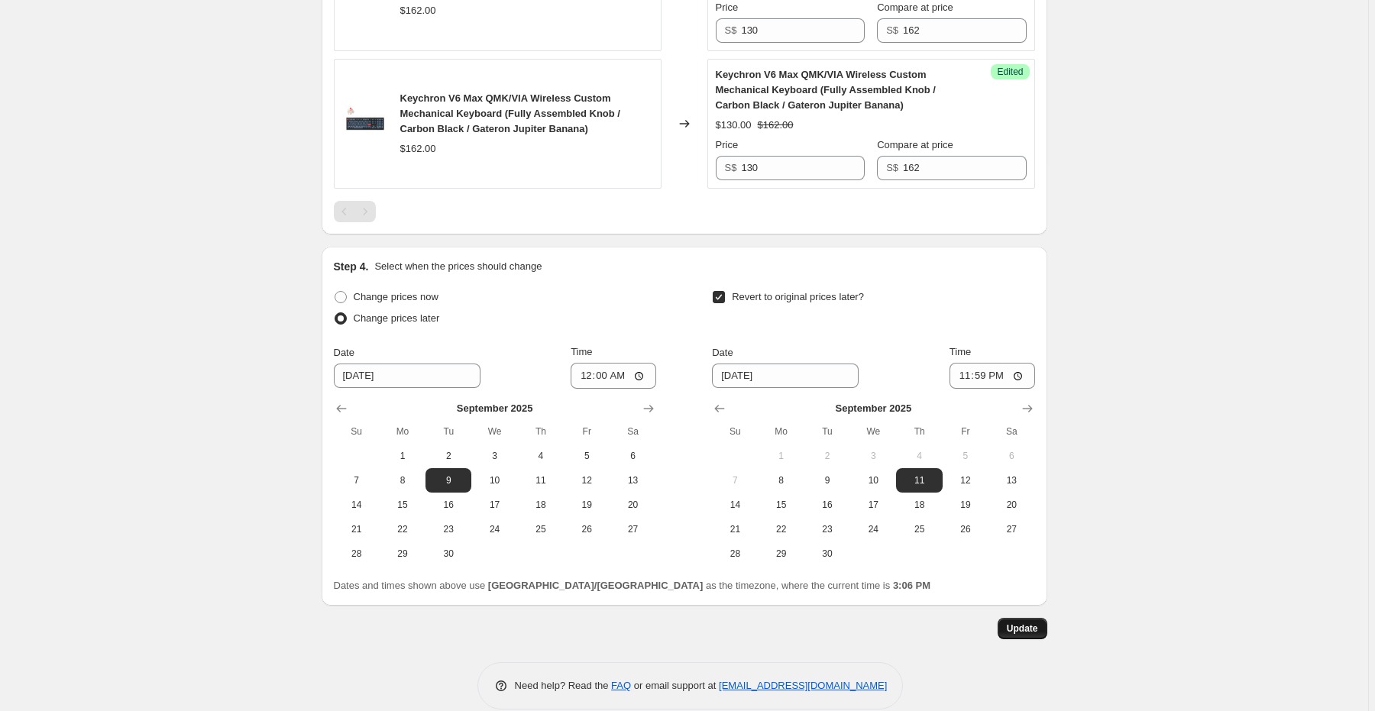
click at [1020, 622] on span "Update" at bounding box center [1022, 628] width 31 height 12
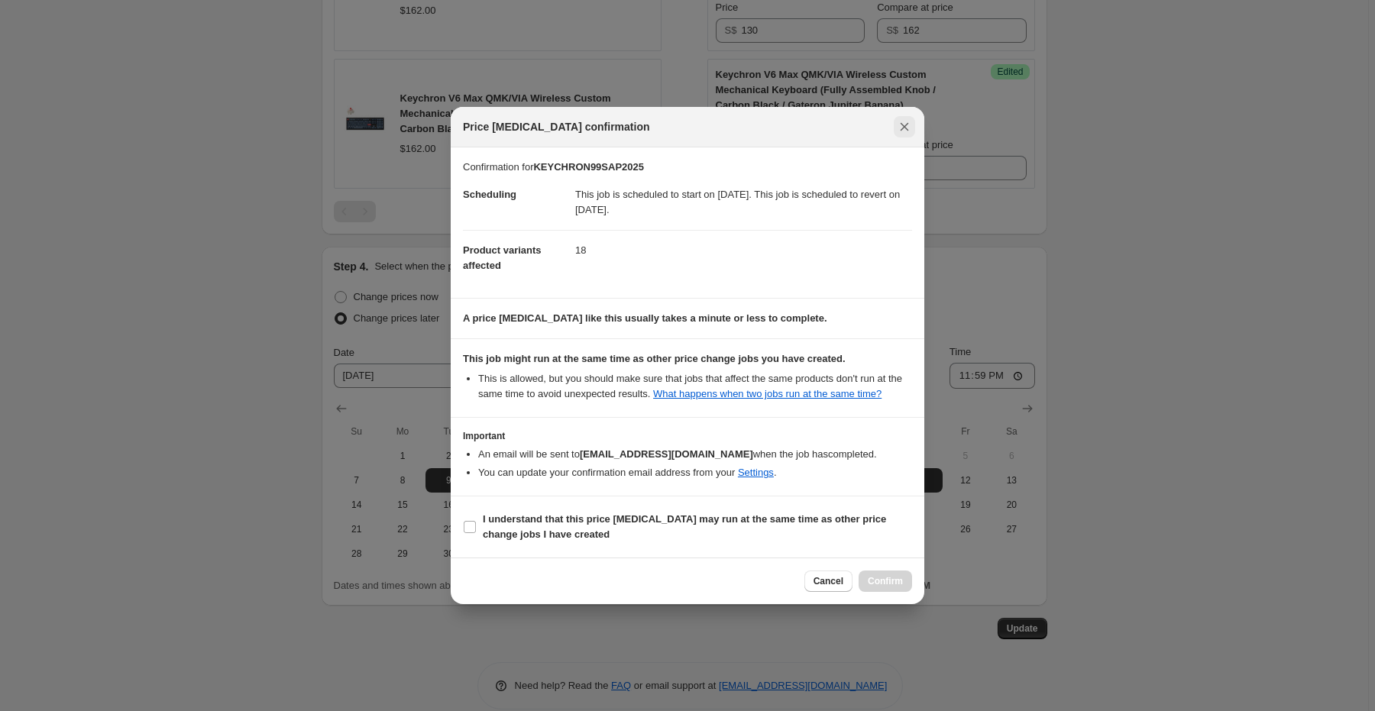
click at [907, 123] on icon "Close" at bounding box center [904, 126] width 8 height 8
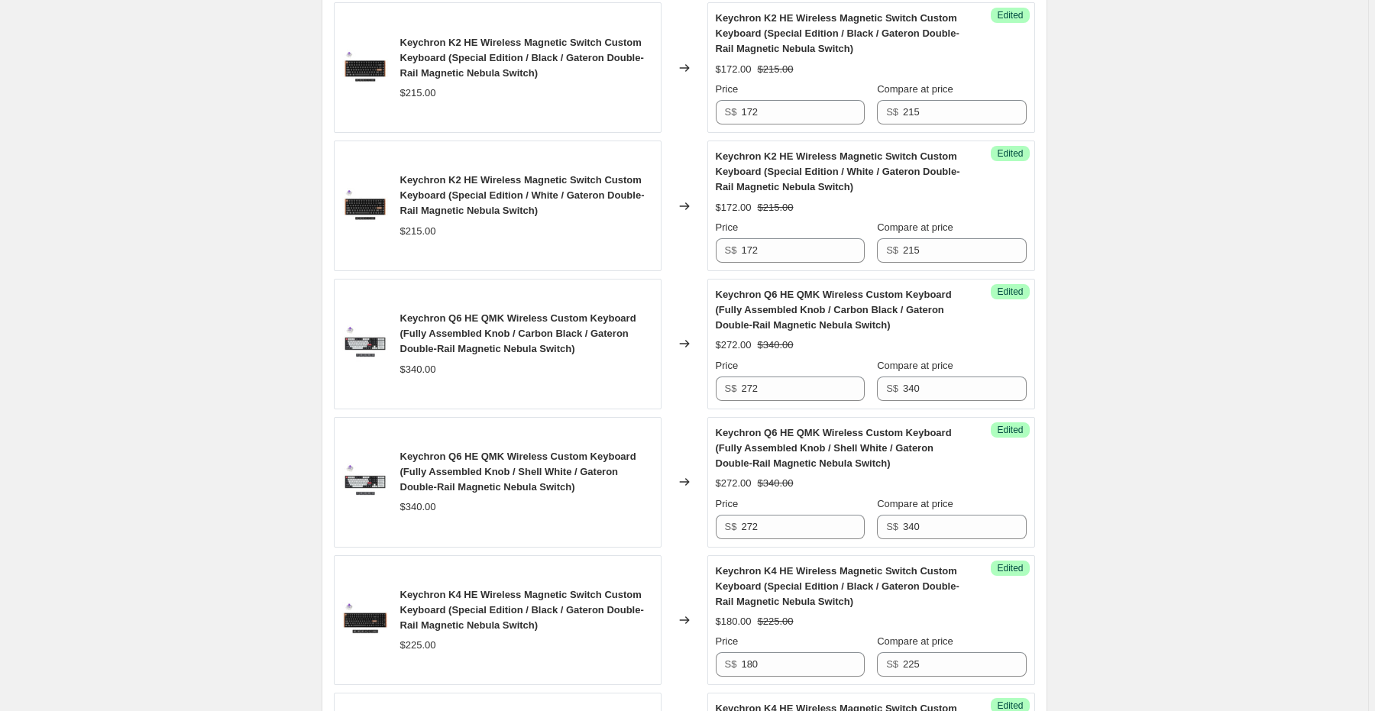
scroll to position [346, 0]
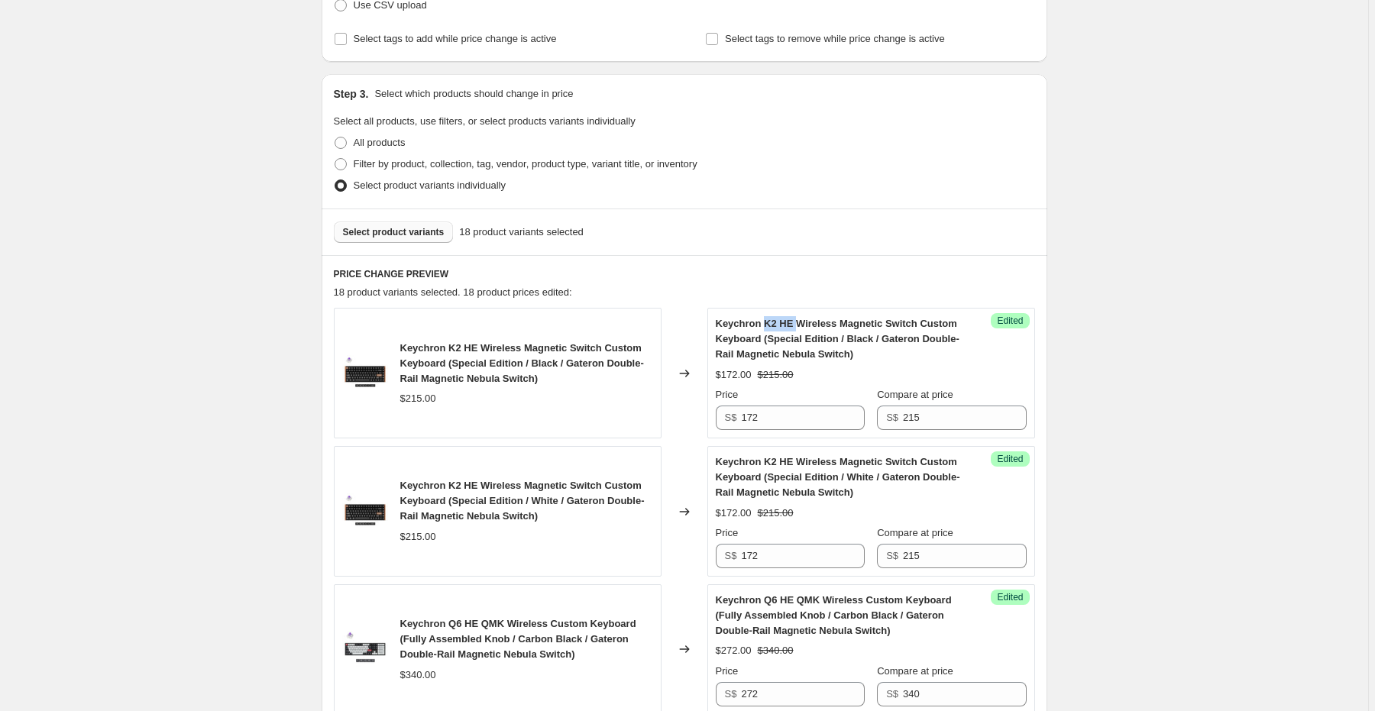
drag, startPoint x: 764, startPoint y: 321, endPoint x: 798, endPoint y: 321, distance: 33.6
click at [798, 321] on span "Keychron K2 HE Wireless Magnetic Switch Custom Keyboard (Special Edition / Blac…" at bounding box center [838, 339] width 244 height 42
copy span "K2 HE"
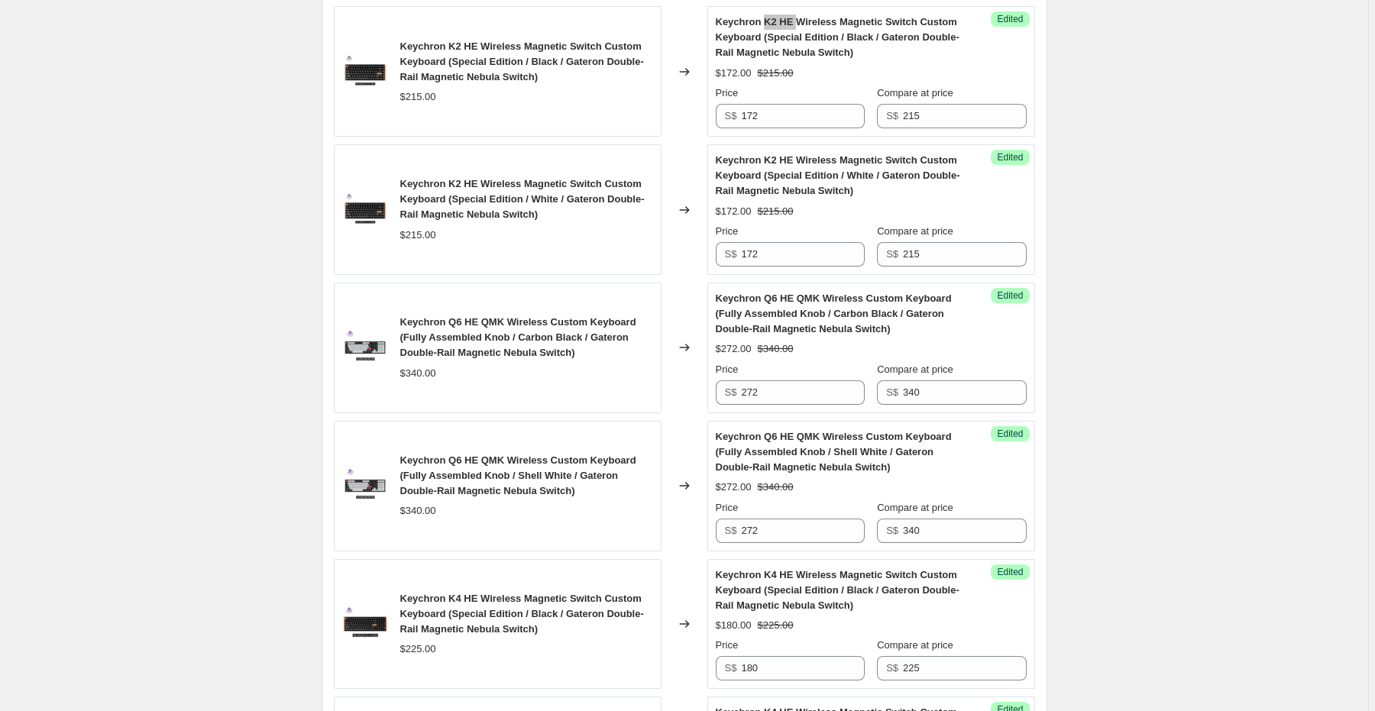
scroll to position [651, 0]
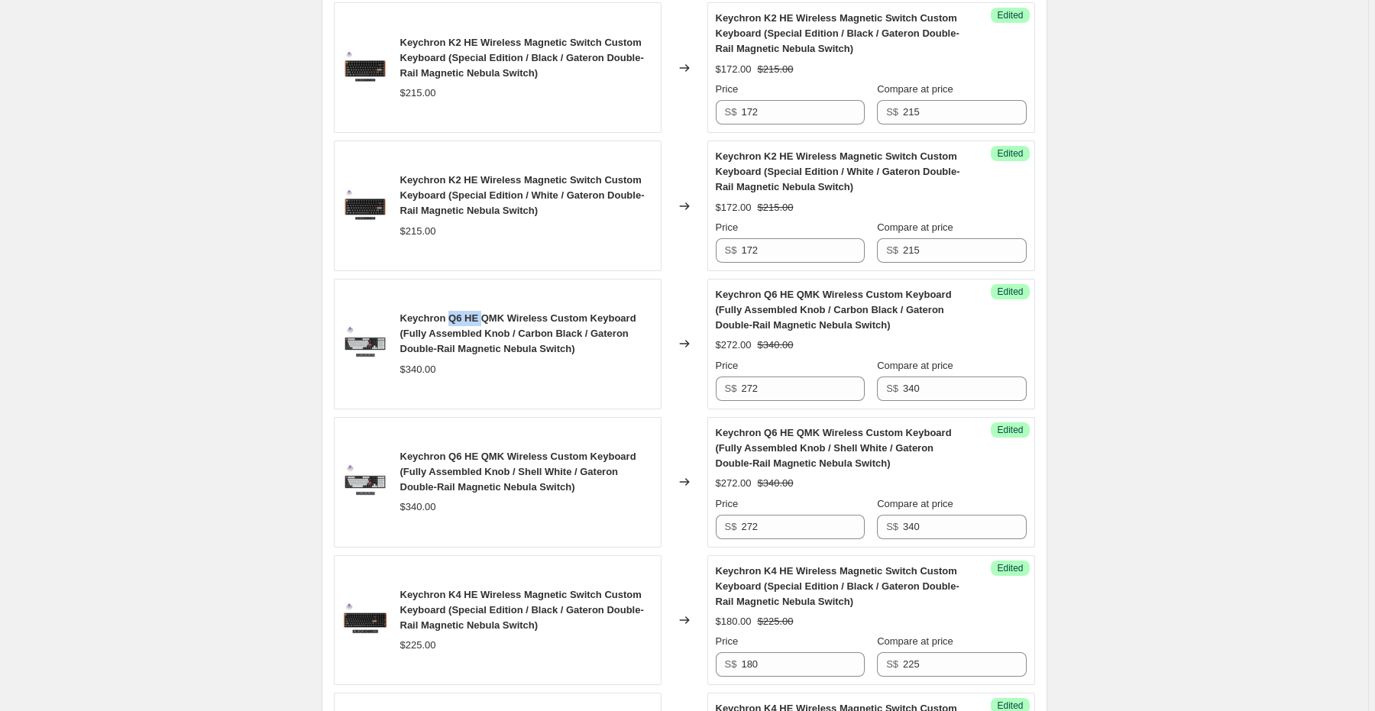
drag, startPoint x: 450, startPoint y: 315, endPoint x: 480, endPoint y: 315, distance: 29.8
click at [480, 315] on span "Keychron Q6 HE QMK Wireless Custom Keyboard (Fully Assembled Knob / Carbon Blac…" at bounding box center [518, 333] width 236 height 42
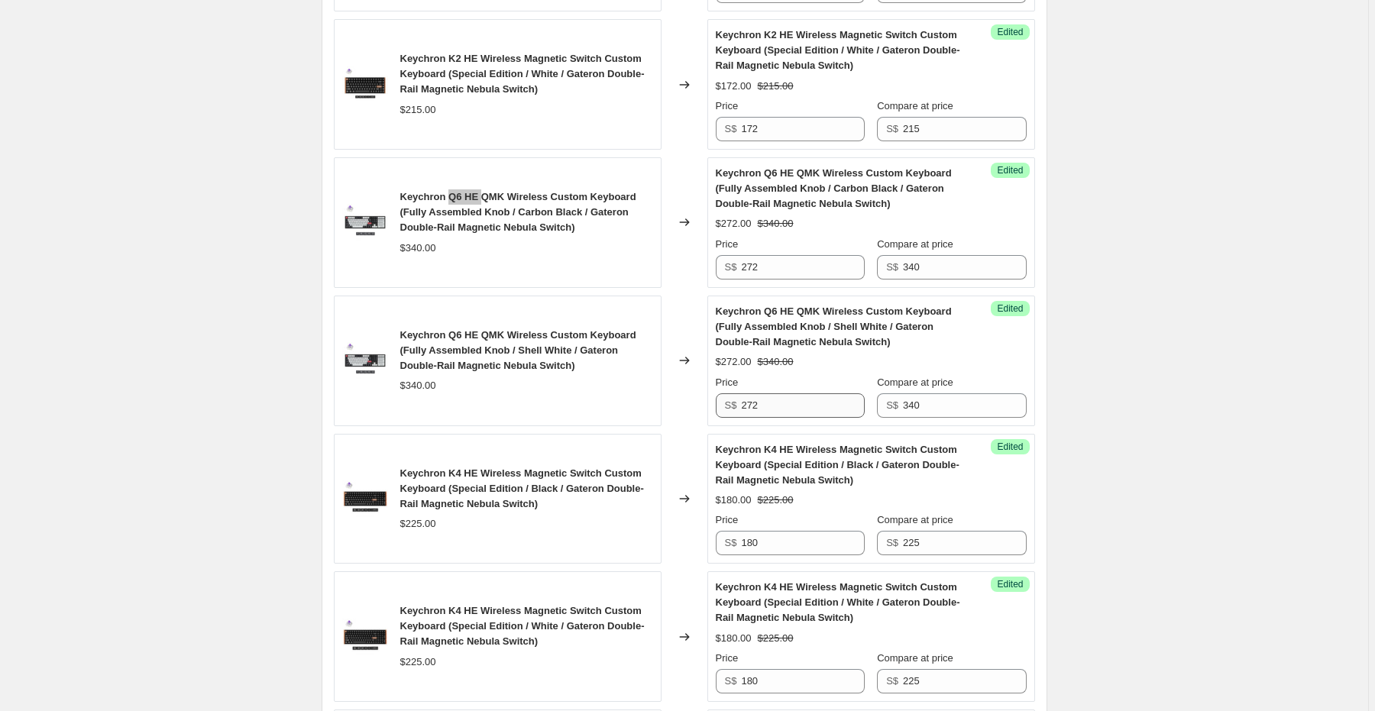
scroll to position [774, 0]
drag, startPoint x: 449, startPoint y: 467, endPoint x: 477, endPoint y: 470, distance: 28.5
click at [477, 470] on span "Keychron K4 HE Wireless Magnetic Switch Custom Keyboard (Special Edition / Blac…" at bounding box center [522, 488] width 244 height 42
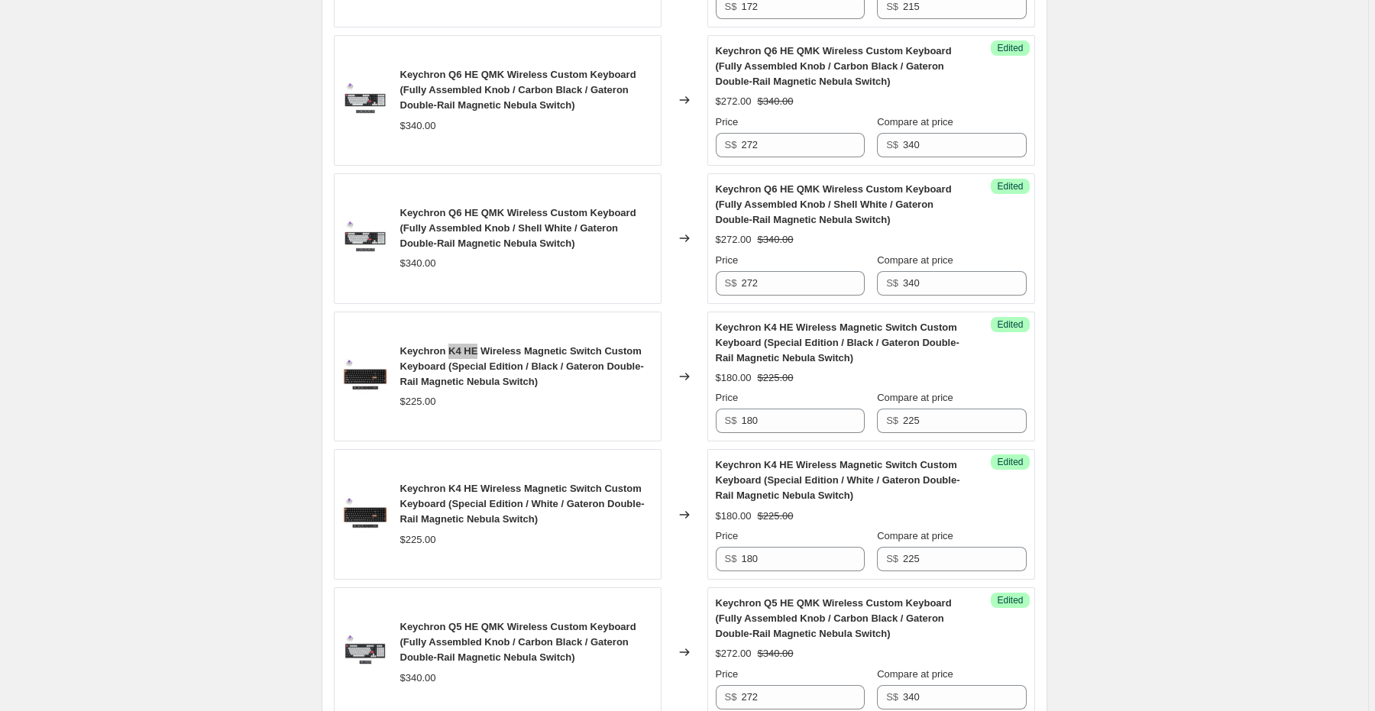
scroll to position [896, 0]
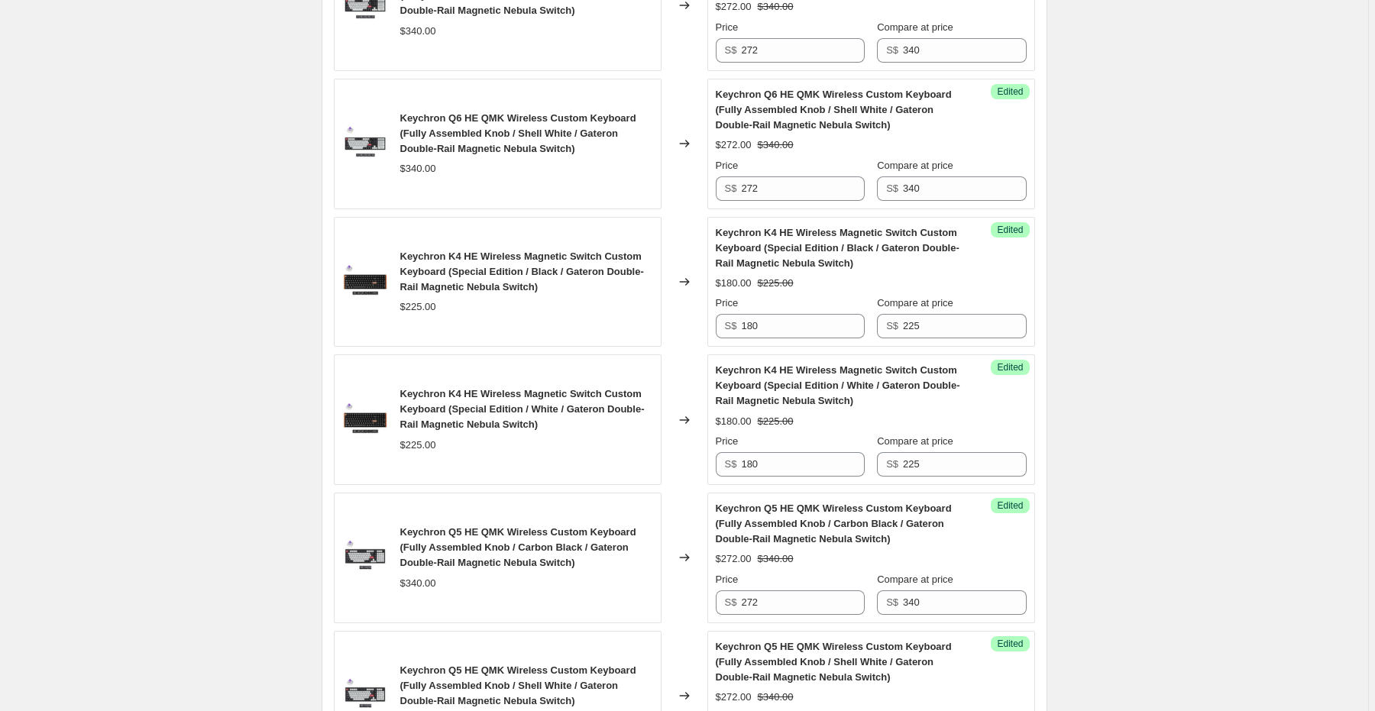
scroll to position [1018, 0]
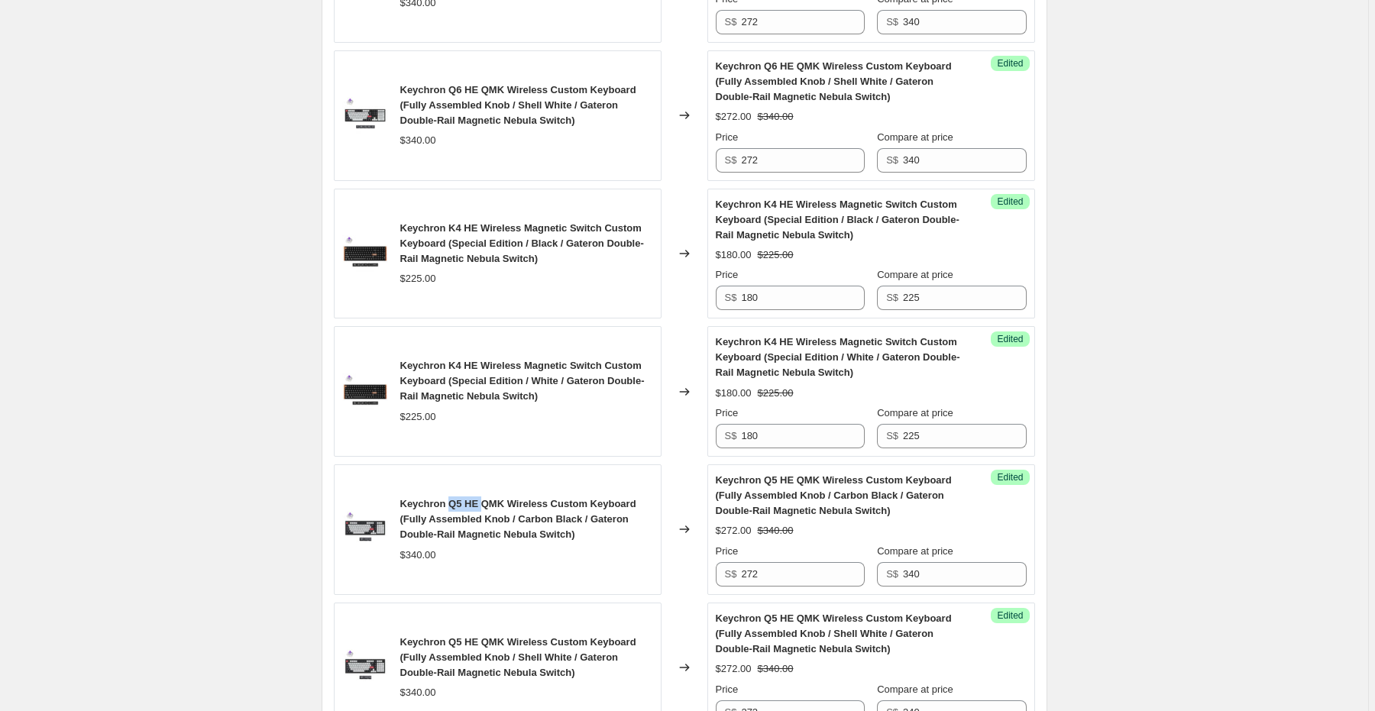
drag, startPoint x: 449, startPoint y: 501, endPoint x: 482, endPoint y: 498, distance: 33.0
click at [482, 498] on span "Keychron Q5 HE QMK Wireless Custom Keyboard (Fully Assembled Knob / Carbon Blac…" at bounding box center [518, 519] width 236 height 42
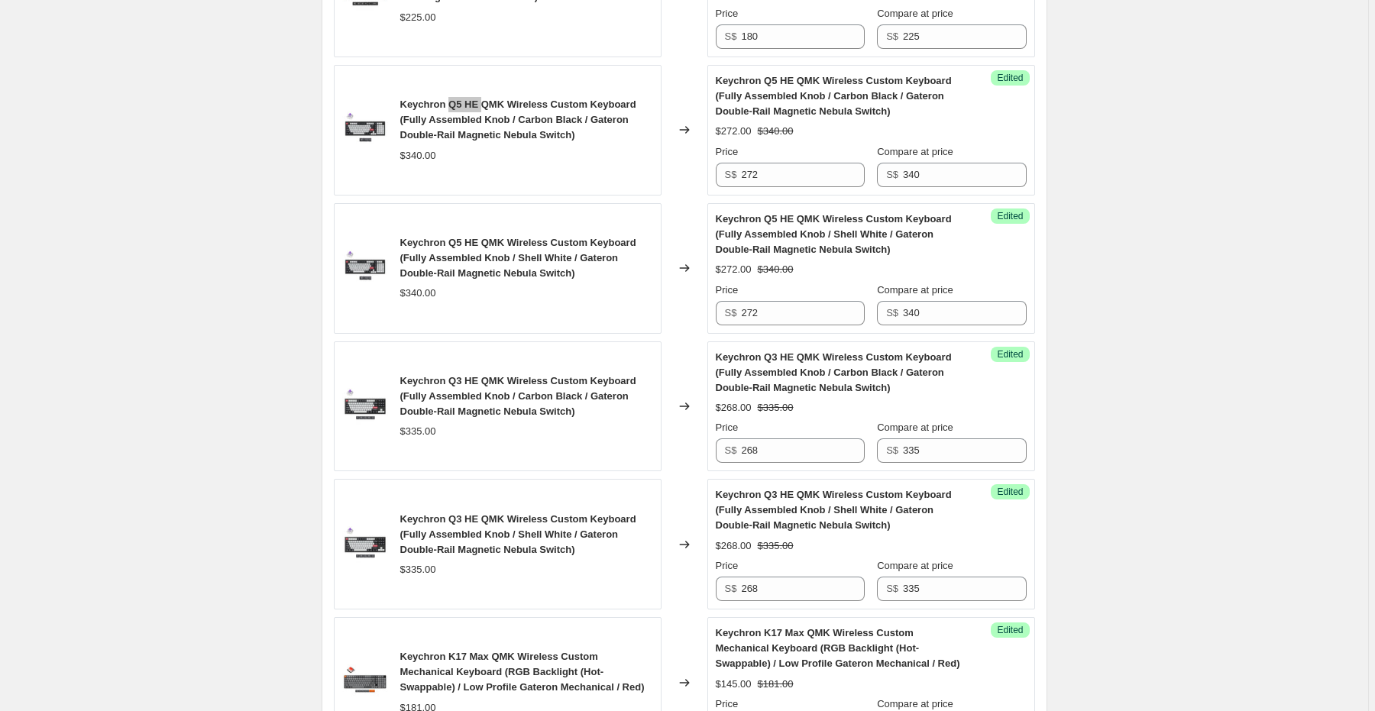
scroll to position [1568, 0]
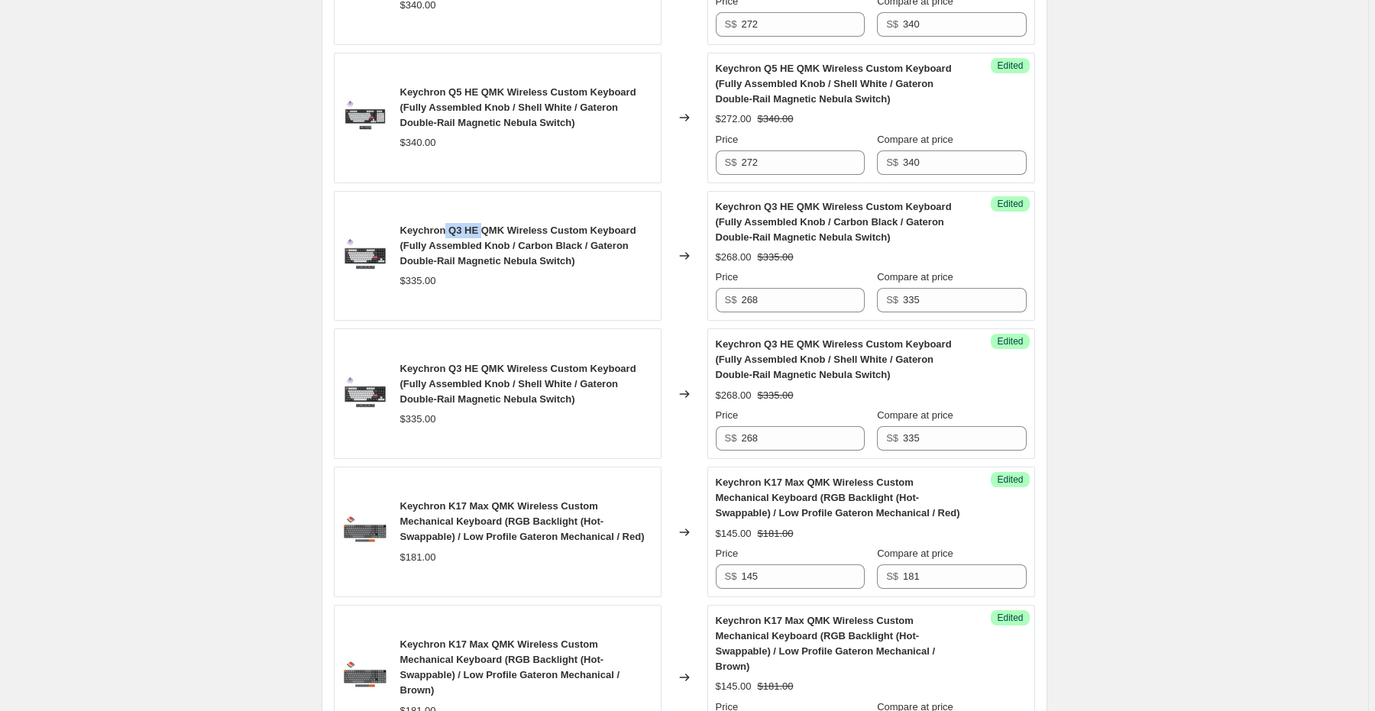
drag, startPoint x: 444, startPoint y: 226, endPoint x: 481, endPoint y: 227, distance: 36.7
click at [481, 227] on span "Keychron Q3 HE QMK Wireless Custom Keyboard (Fully Assembled Knob / Carbon Blac…" at bounding box center [518, 246] width 236 height 42
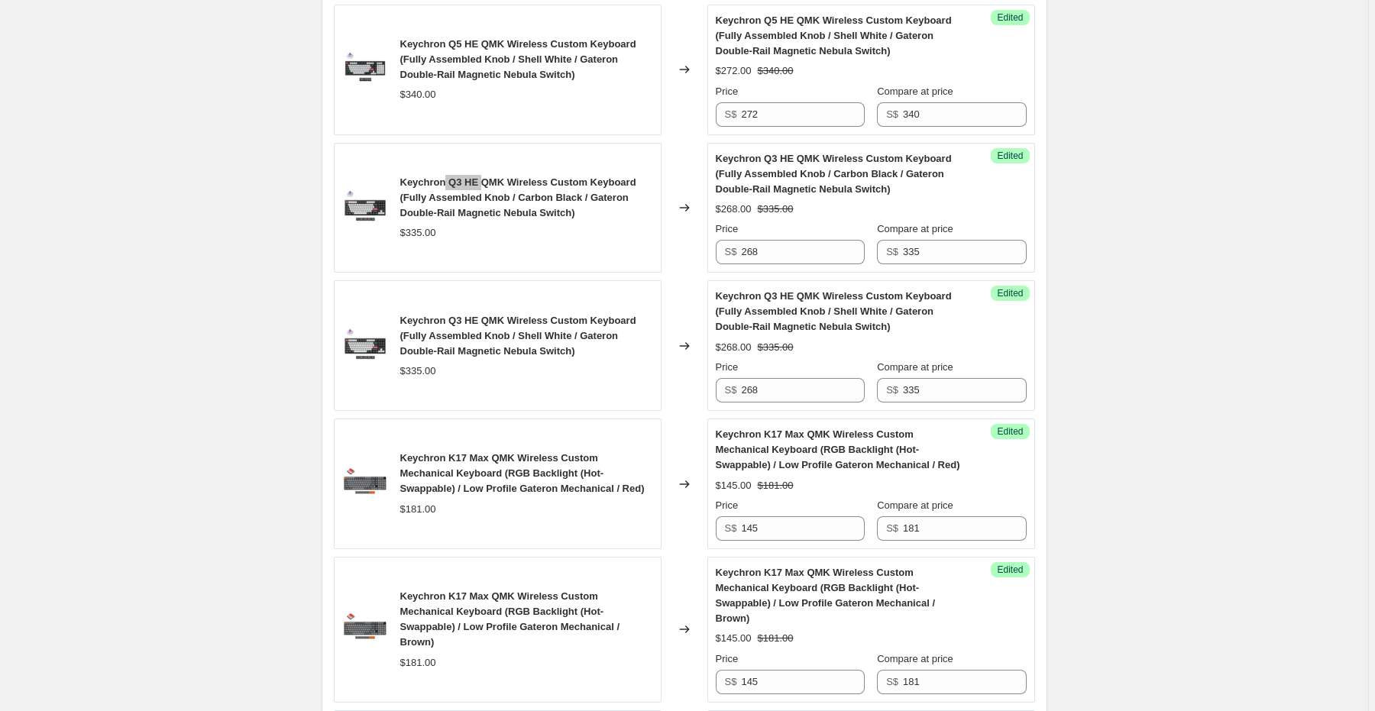
scroll to position [1751, 0]
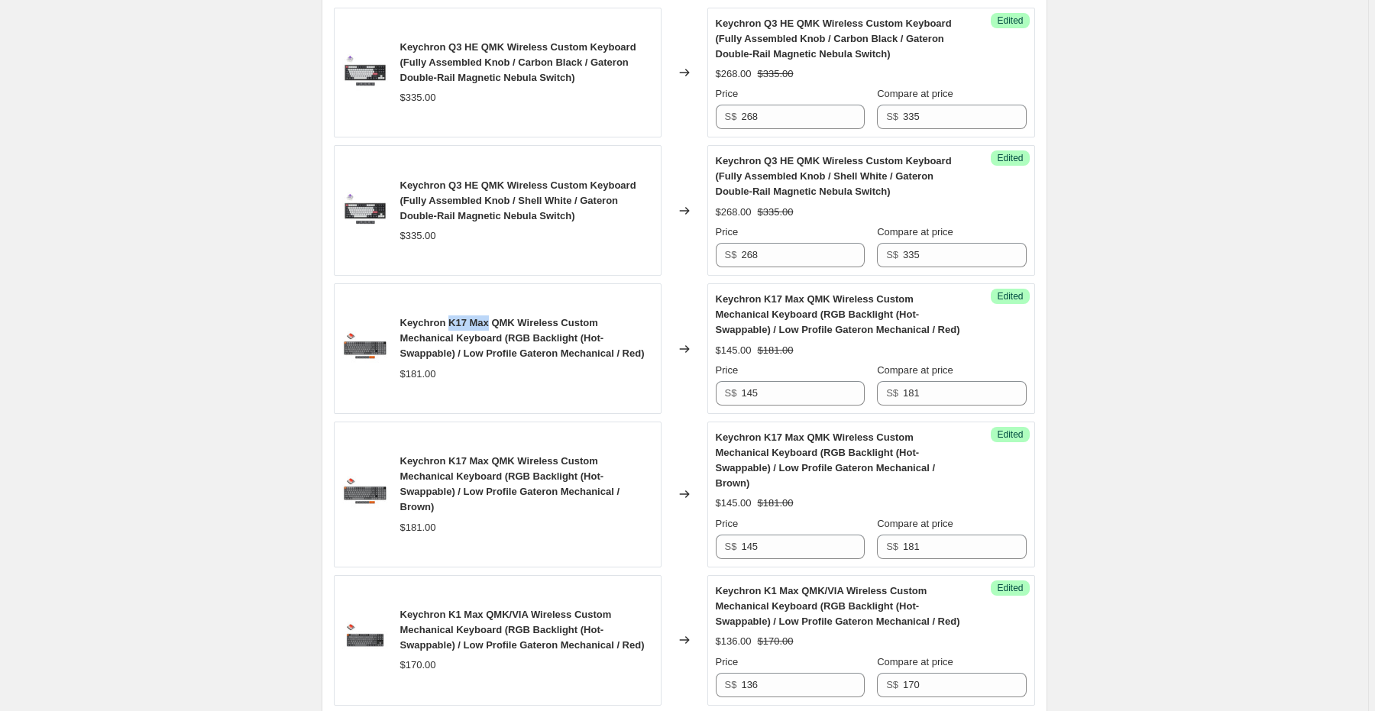
drag, startPoint x: 450, startPoint y: 315, endPoint x: 290, endPoint y: 342, distance: 162.0
click at [490, 318] on span "Keychron K17 Max QMK Wireless Custom Mechanical Keyboard (RGB Backlight (Hot-Sw…" at bounding box center [522, 338] width 244 height 42
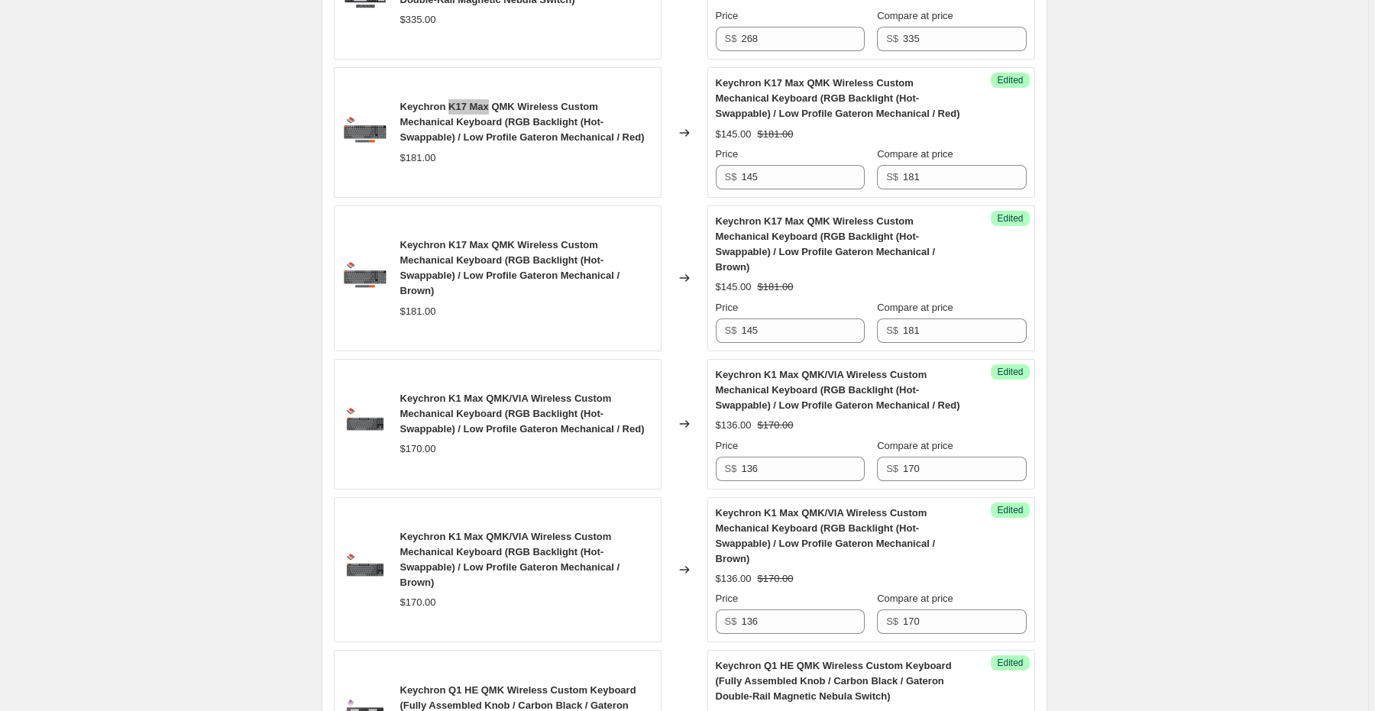
scroll to position [2057, 0]
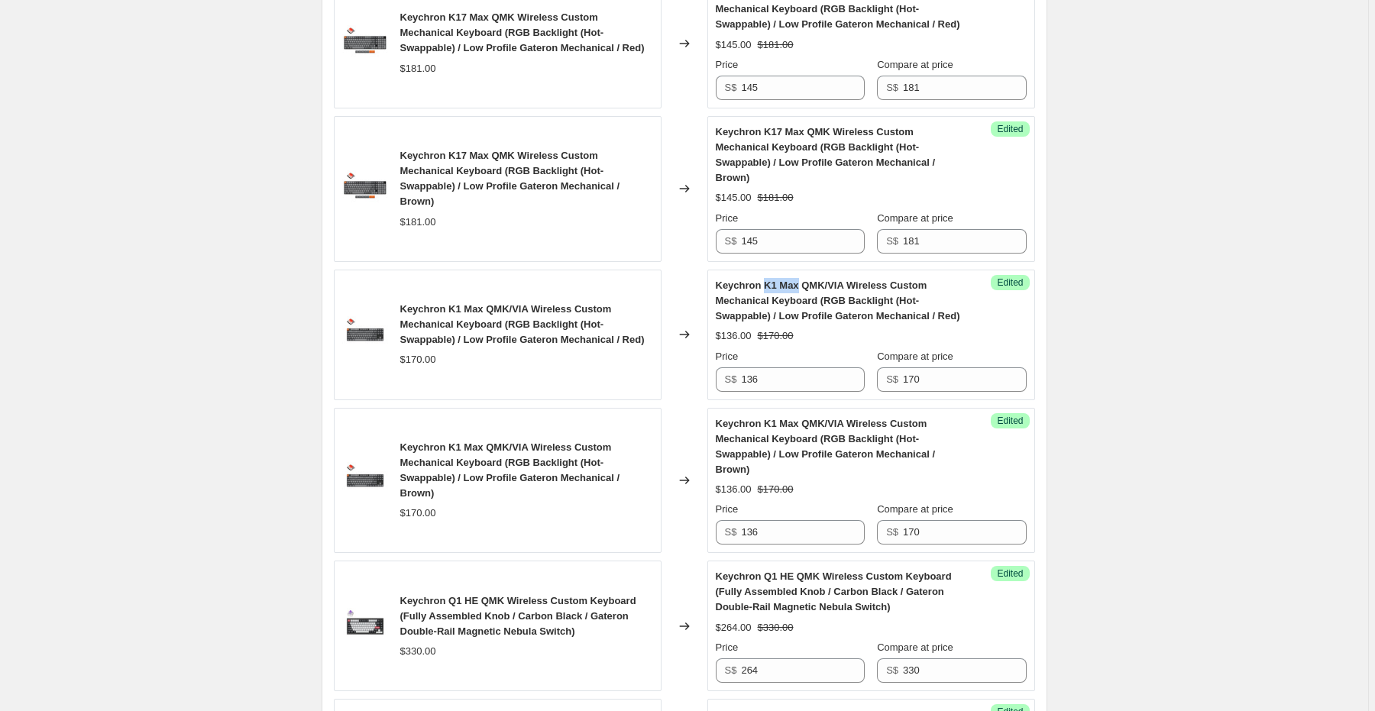
drag, startPoint x: 764, startPoint y: 266, endPoint x: 800, endPoint y: 267, distance: 36.7
click at [800, 280] on span "Keychron K1 Max QMK/VIA Wireless Custom Mechanical Keyboard (RGB Backlight (Hot…" at bounding box center [838, 301] width 244 height 42
drag, startPoint x: 451, startPoint y: 287, endPoint x: 483, endPoint y: 290, distance: 32.2
click at [483, 303] on span "Keychron K1 Max QMK/VIA Wireless Custom Mechanical Keyboard (RGB Backlight (Hot…" at bounding box center [522, 324] width 244 height 42
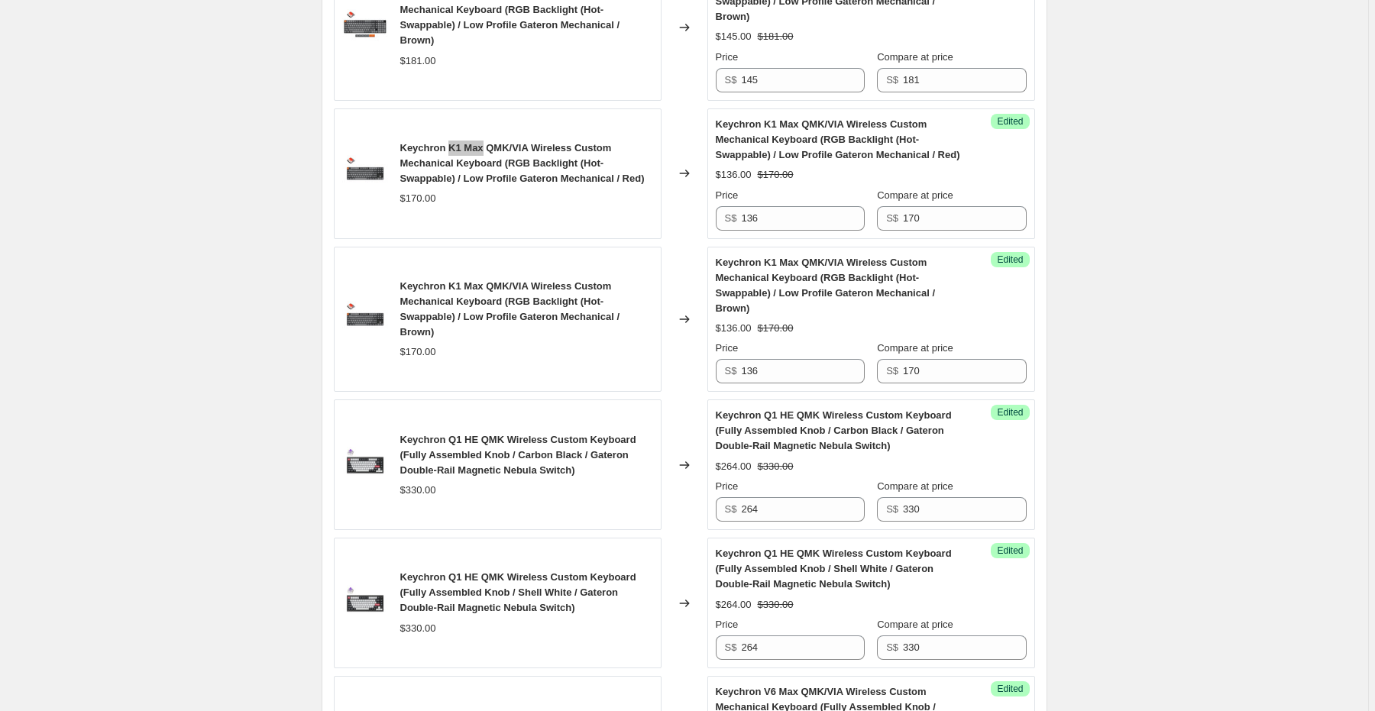
scroll to position [2240, 0]
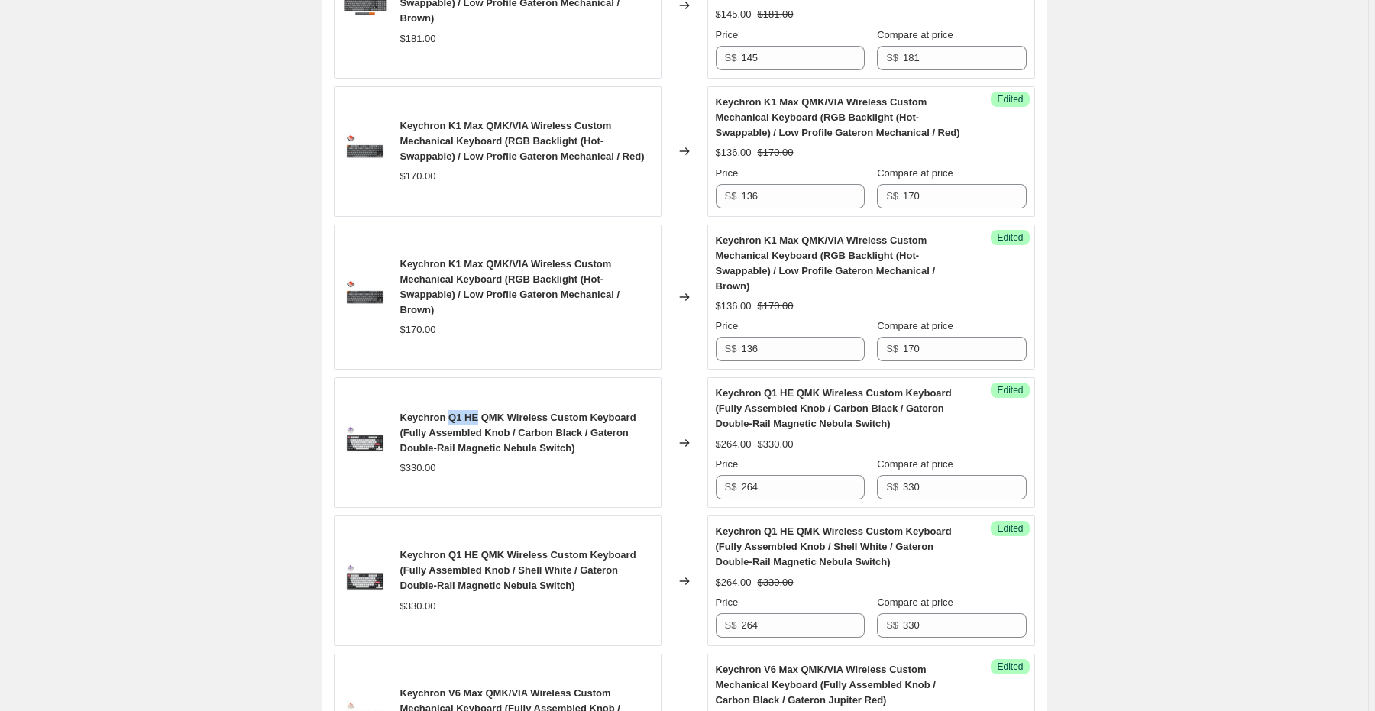
drag, startPoint x: 449, startPoint y: 397, endPoint x: 479, endPoint y: 399, distance: 29.8
click at [479, 412] on span "Keychron Q1 HE QMK Wireless Custom Keyboard (Fully Assembled Knob / Carbon Blac…" at bounding box center [518, 433] width 236 height 42
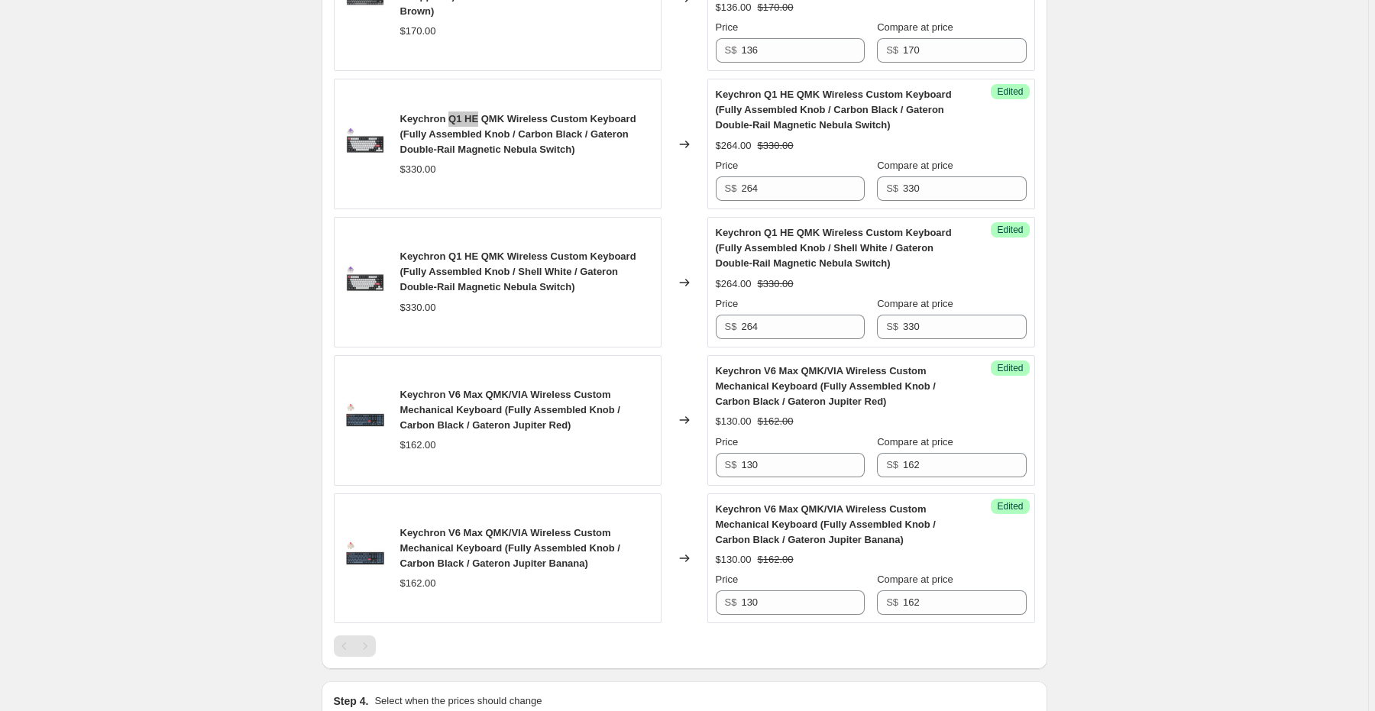
scroll to position [2545, 0]
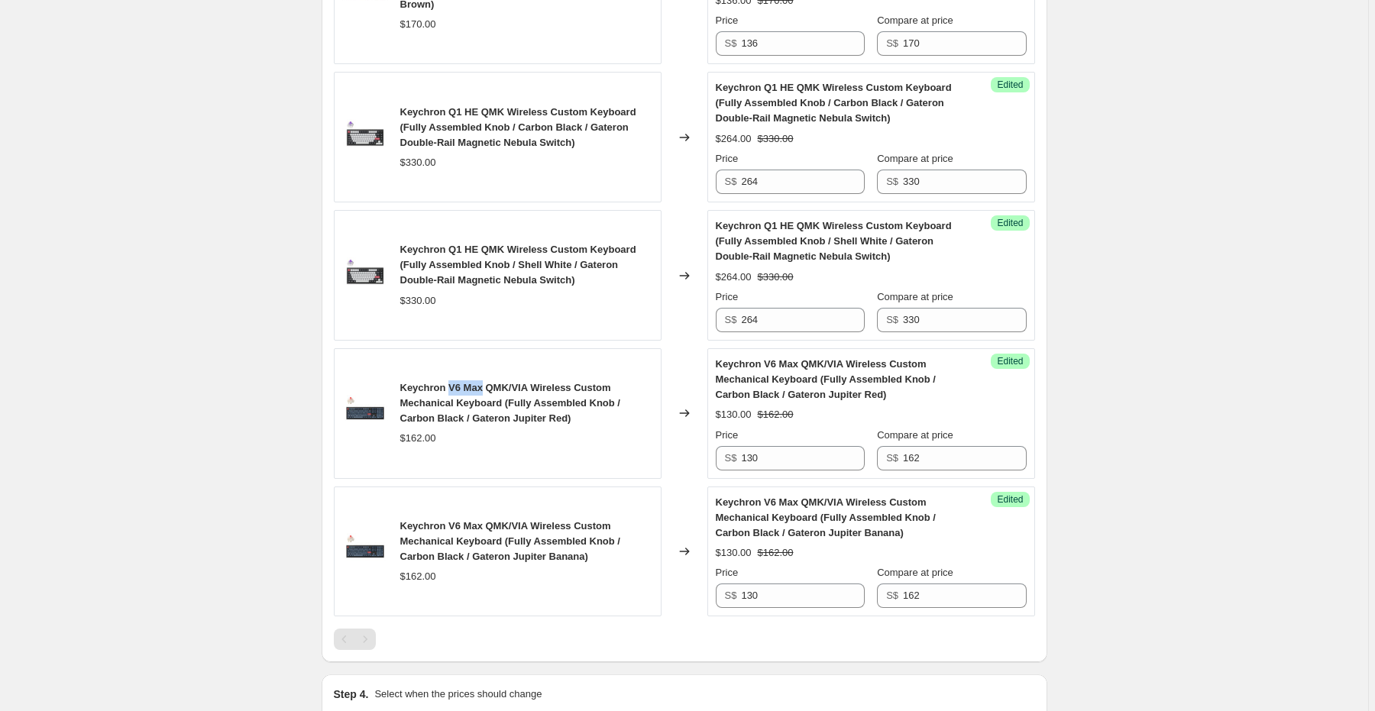
drag, startPoint x: 451, startPoint y: 370, endPoint x: 483, endPoint y: 367, distance: 32.2
click at [483, 382] on span "Keychron V6 Max QMK/VIA Wireless Custom Mechanical Keyboard (Fully Assembled Kn…" at bounding box center [510, 403] width 220 height 42
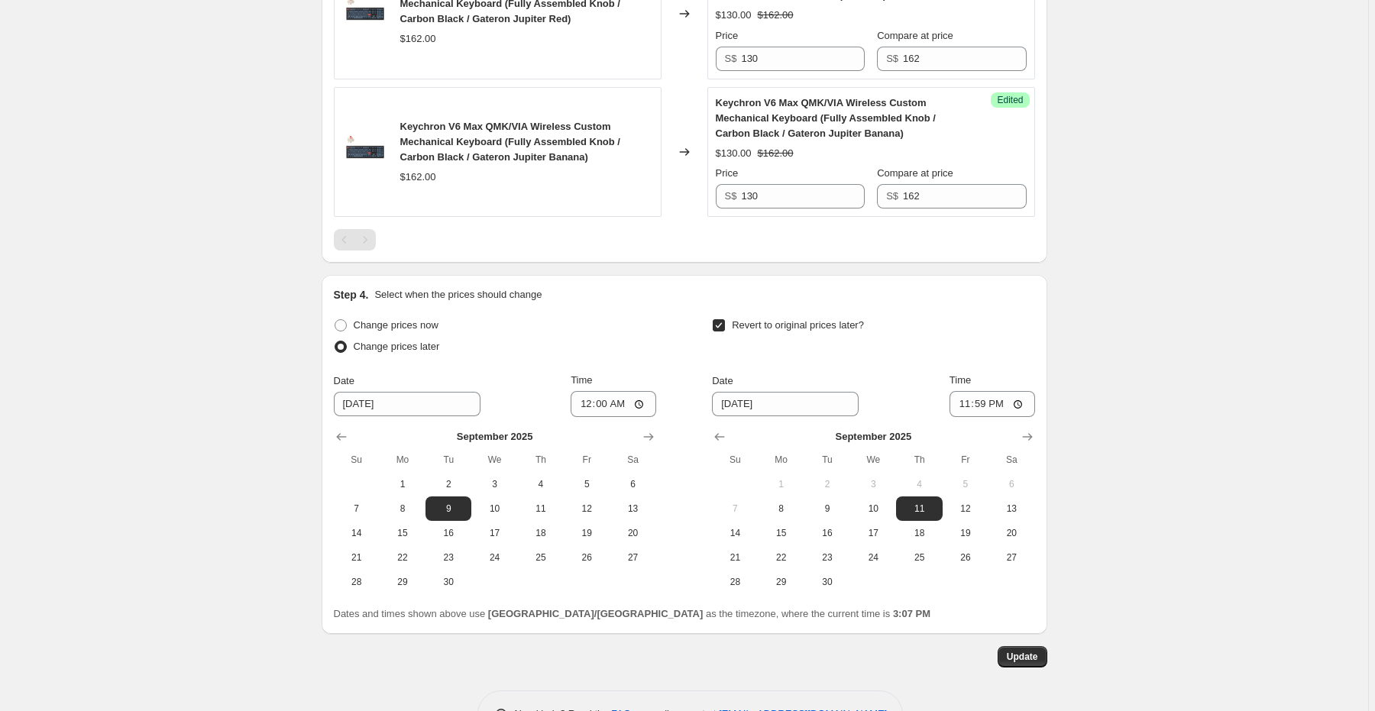
scroll to position [2973, 0]
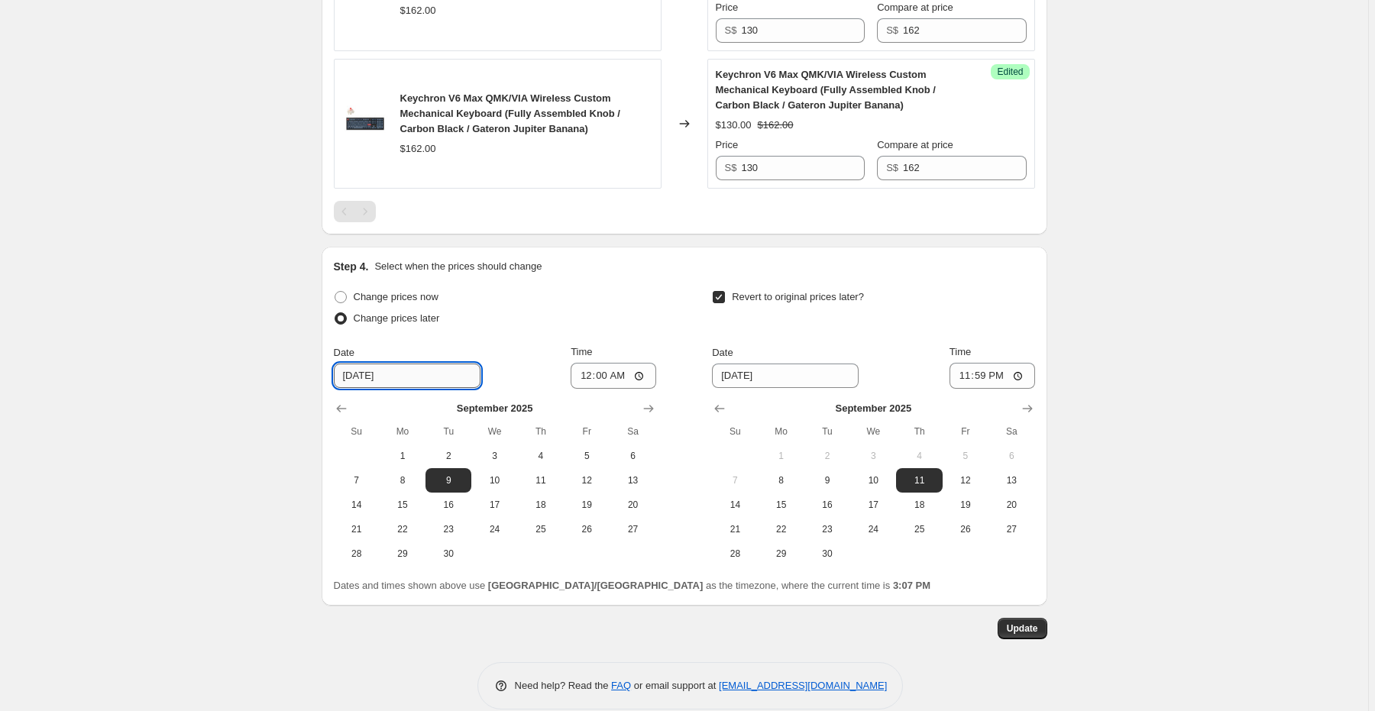
click at [404, 364] on input "9/9/2025" at bounding box center [407, 376] width 147 height 24
click at [344, 401] on icon "Show previous month, August 2025" at bounding box center [341, 408] width 15 height 15
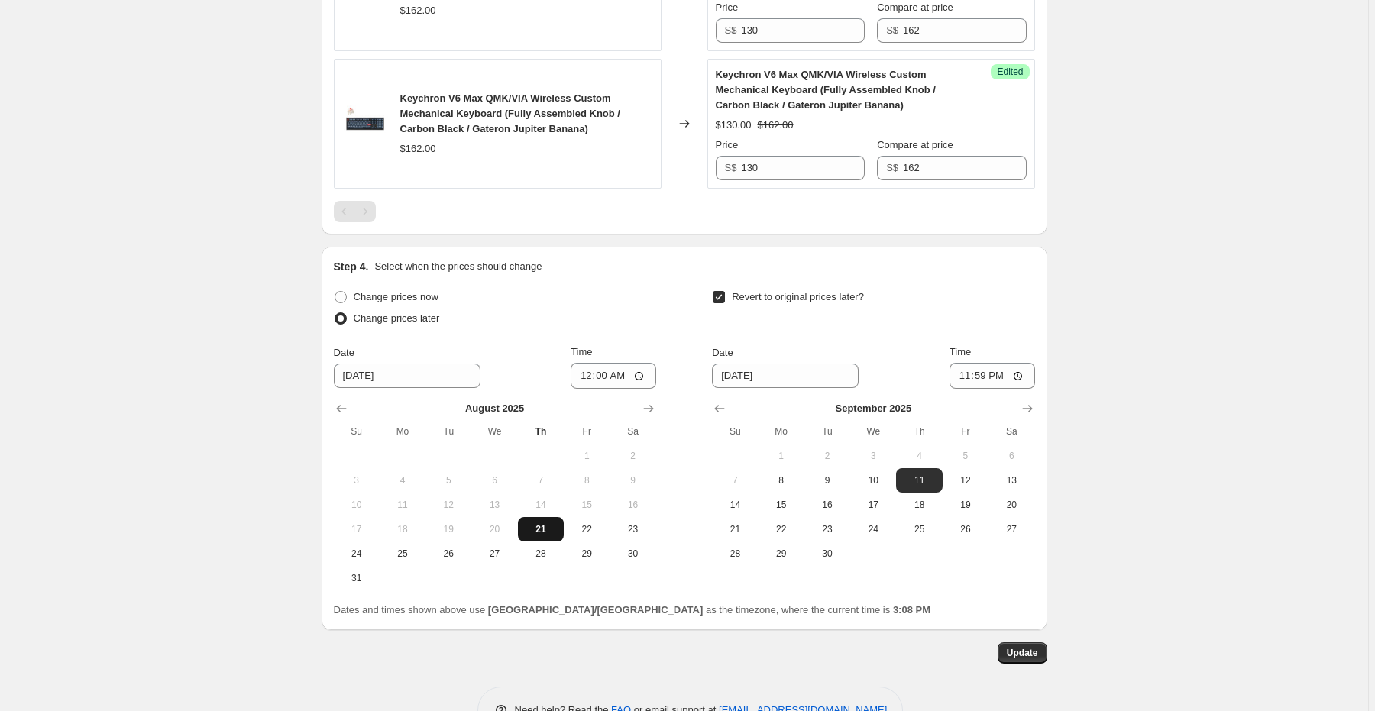
click at [550, 523] on span "21" at bounding box center [541, 529] width 34 height 12
type input "8/21/2025"
click at [1033, 647] on span "Update" at bounding box center [1022, 653] width 31 height 12
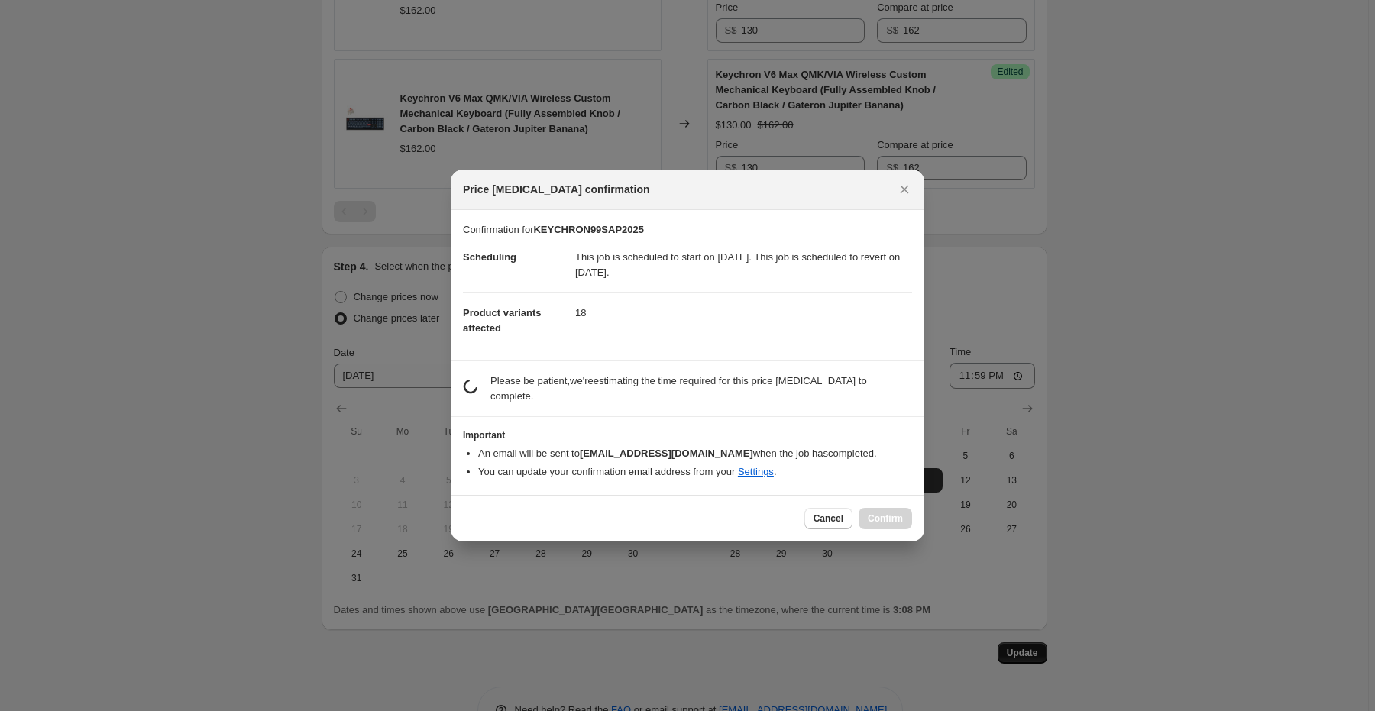
scroll to position [0, 0]
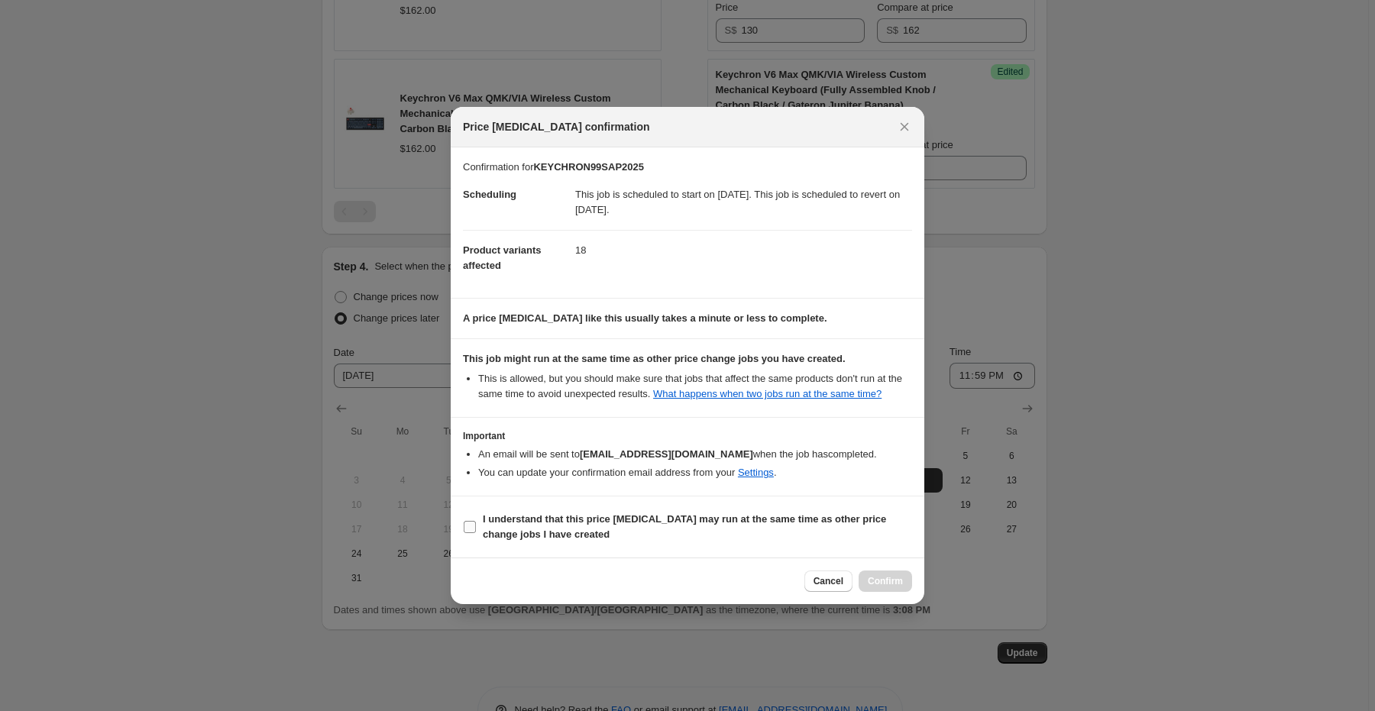
drag, startPoint x: 473, startPoint y: 522, endPoint x: 613, endPoint y: 541, distance: 141.7
click at [473, 522] on input "I understand that this price change job may run at the same time as other price…" at bounding box center [470, 527] width 12 height 12
checkbox input "true"
click at [878, 578] on span "Confirm" at bounding box center [885, 581] width 35 height 12
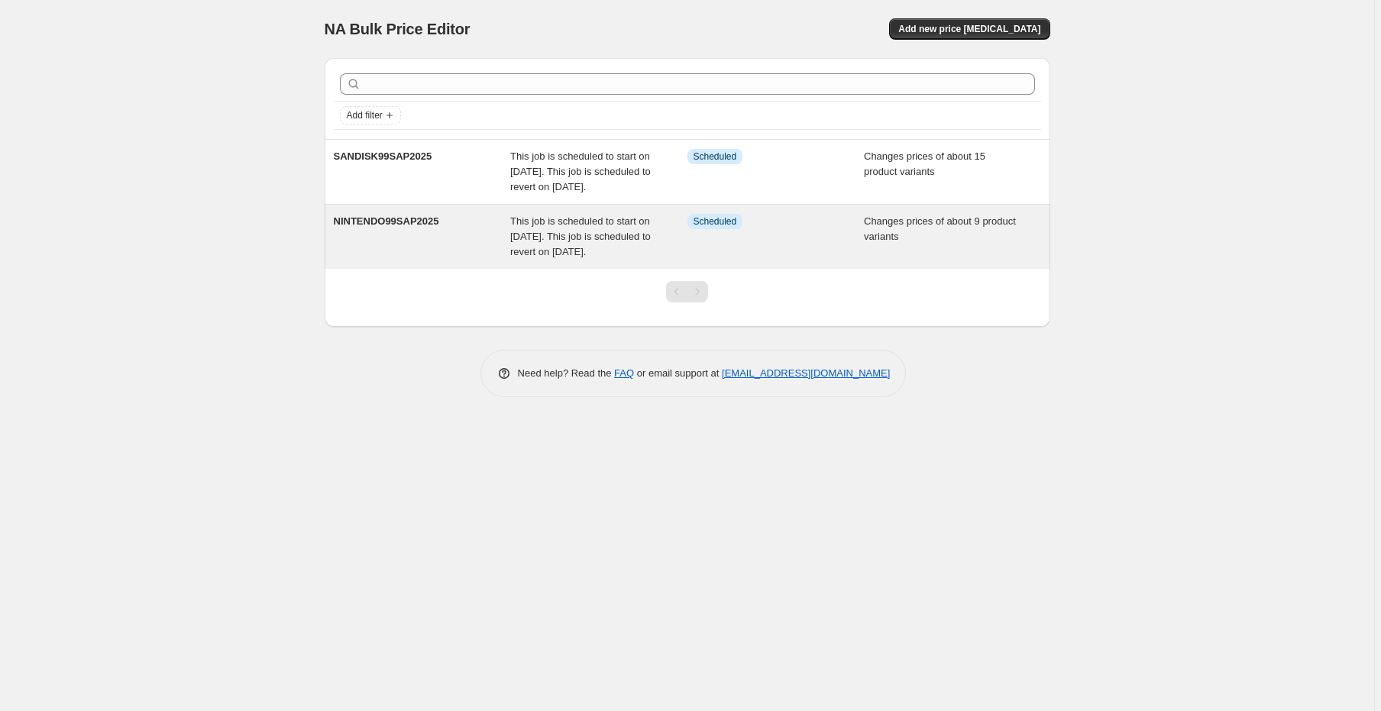
click at [857, 260] on div "Info Scheduled" at bounding box center [775, 237] width 177 height 46
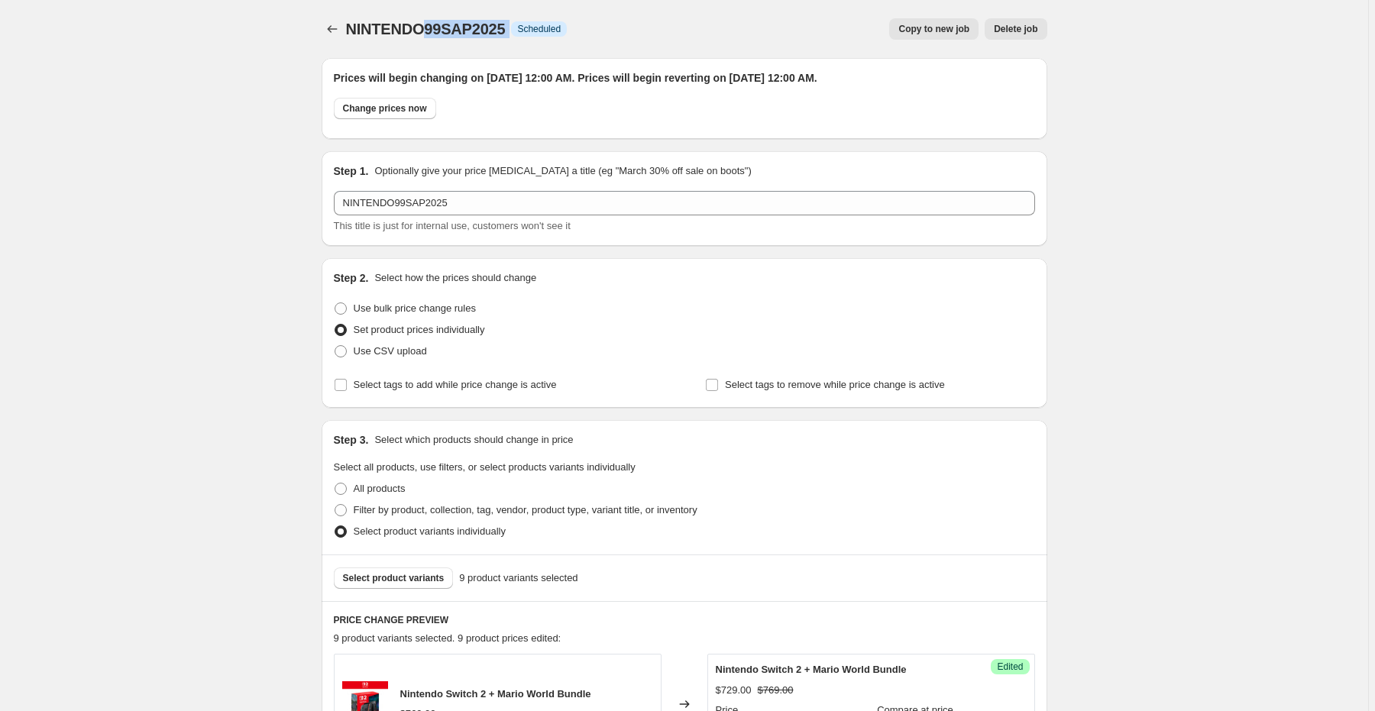
drag, startPoint x: 428, startPoint y: 32, endPoint x: 515, endPoint y: 32, distance: 87.1
click at [515, 32] on div "NINTENDO99SAP2025 Info Scheduled" at bounding box center [456, 28] width 221 height 21
copy div "99SAP2025 Info"
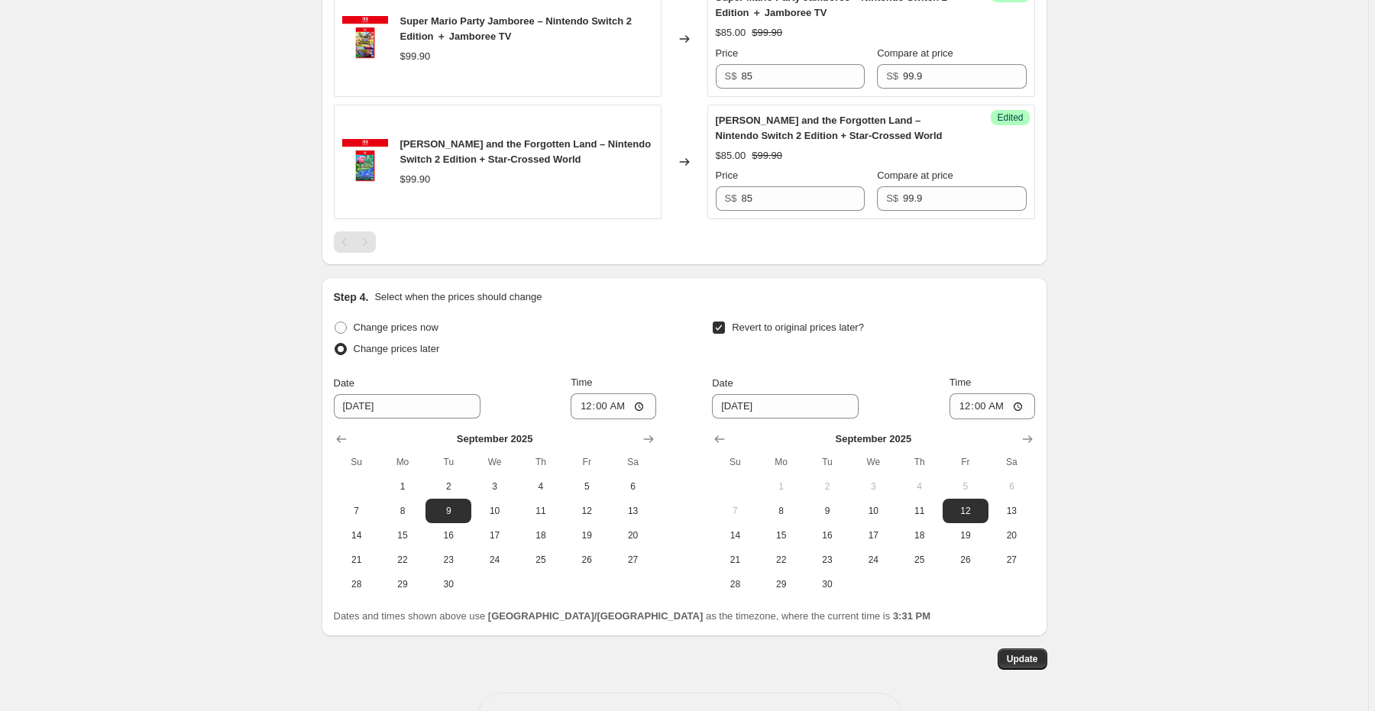
scroll to position [1520, 0]
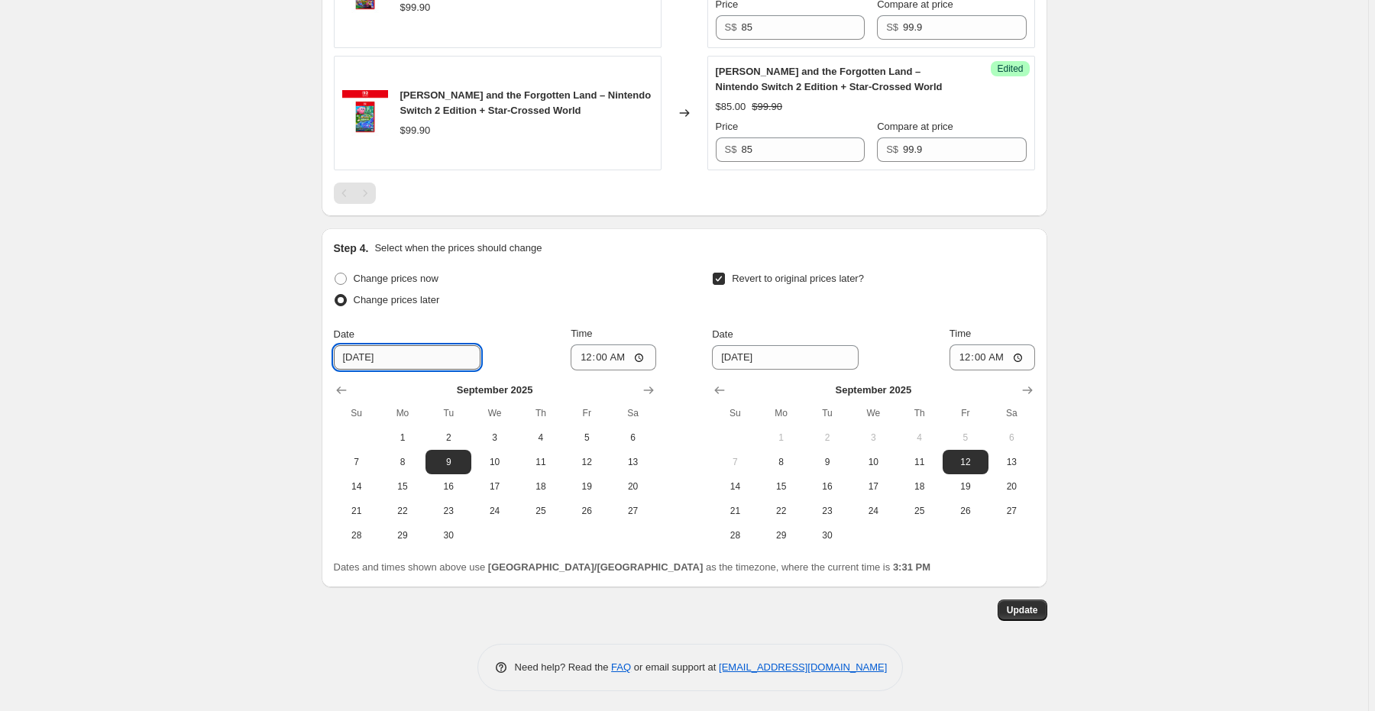
click at [402, 347] on input "[DATE]" at bounding box center [407, 357] width 147 height 24
click at [356, 351] on input "[DATE]" at bounding box center [407, 357] width 147 height 24
click at [346, 389] on icon "Show previous month, August 2025" at bounding box center [341, 390] width 15 height 15
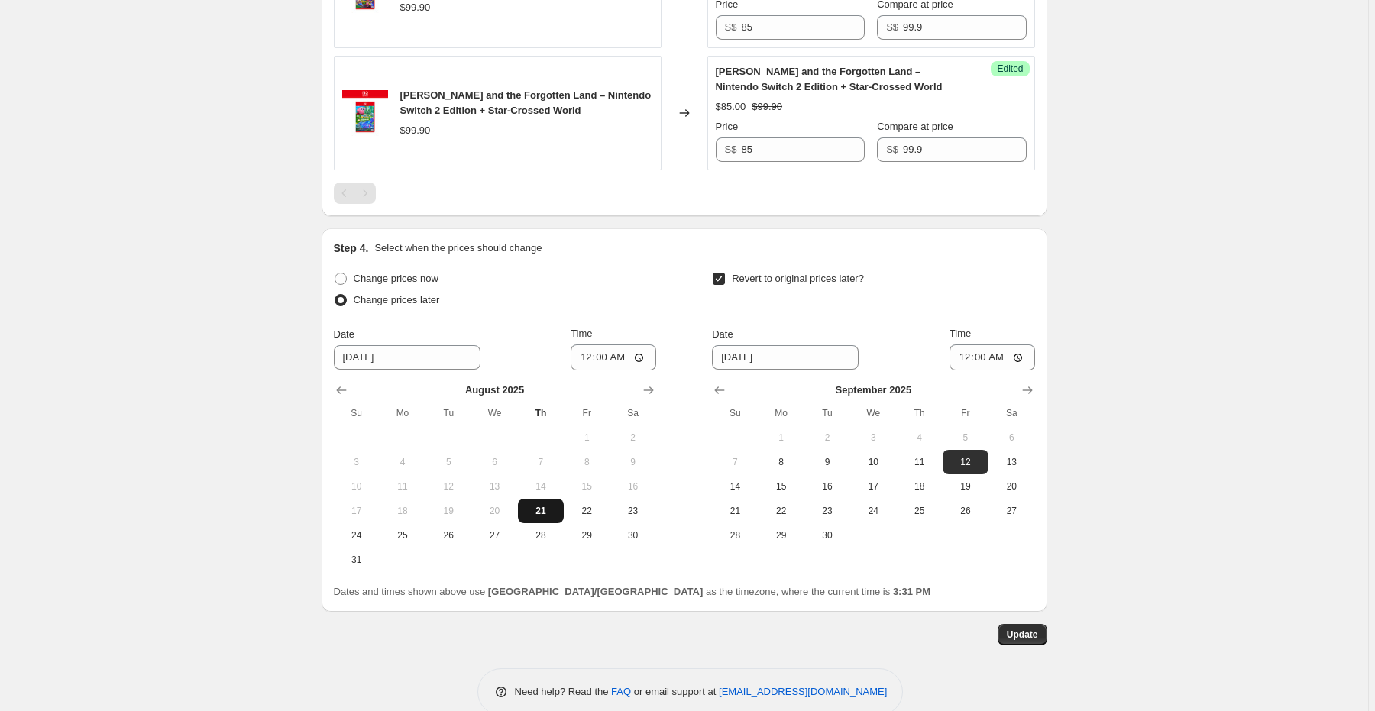
click at [541, 505] on span "21" at bounding box center [541, 511] width 34 height 12
type input "[DATE]"
click at [1017, 632] on span "Update" at bounding box center [1022, 635] width 31 height 12
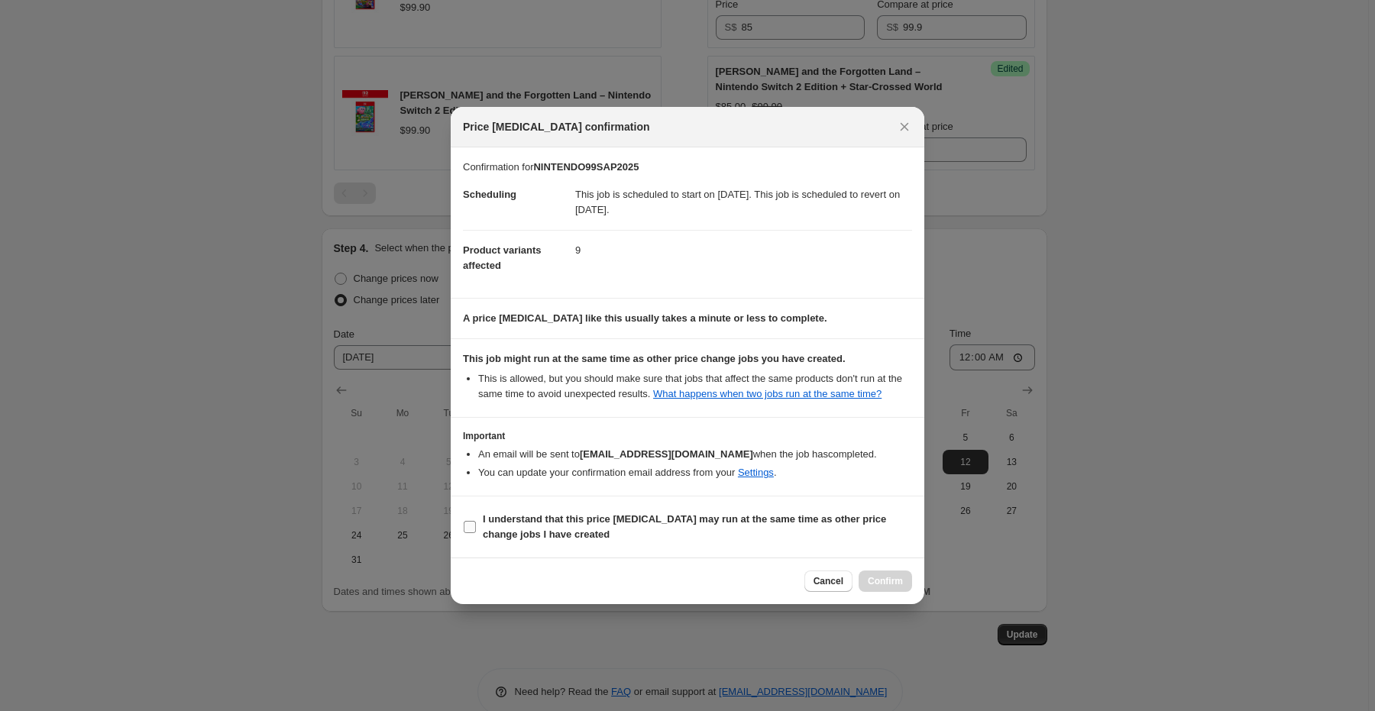
click at [470, 525] on input "I understand that this price [MEDICAL_DATA] may run at the same time as other p…" at bounding box center [470, 527] width 12 height 12
checkbox input "true"
click at [882, 577] on span "Confirm" at bounding box center [885, 581] width 35 height 12
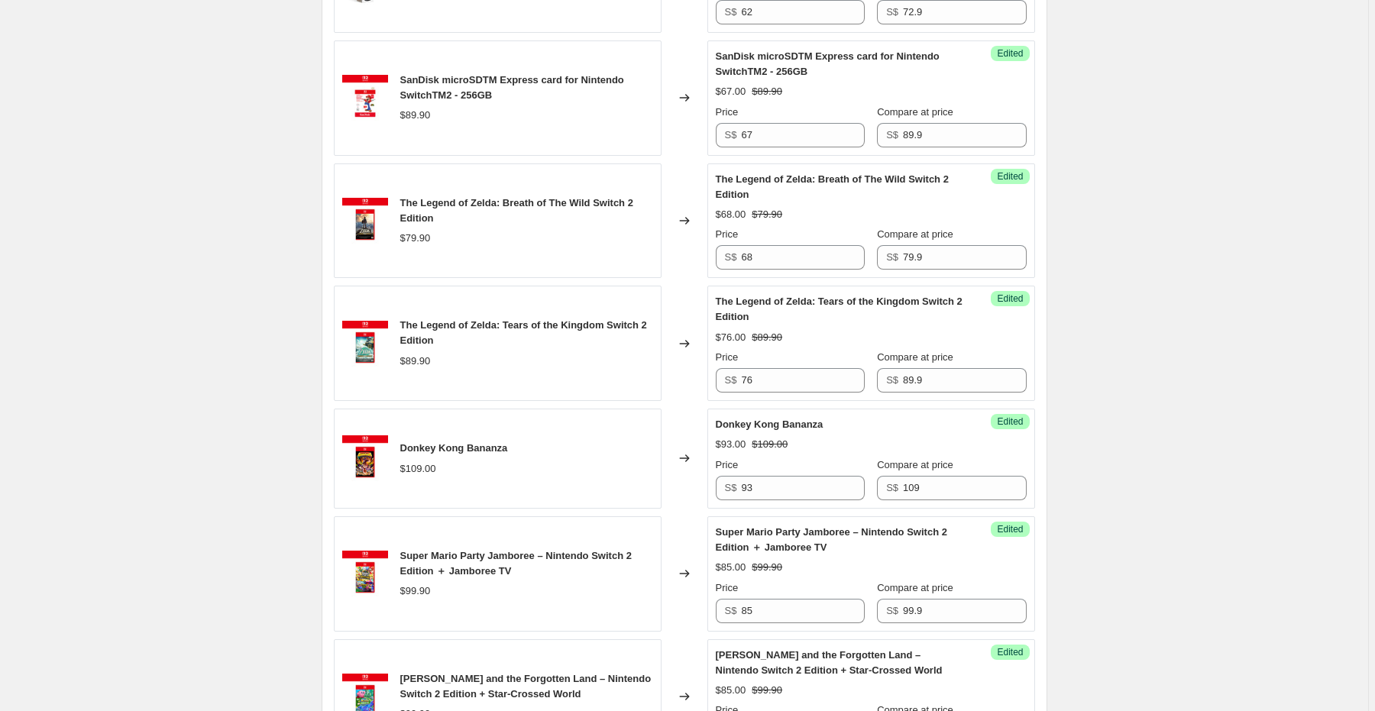
scroll to position [811, 0]
